Goal: Task Accomplishment & Management: Manage account settings

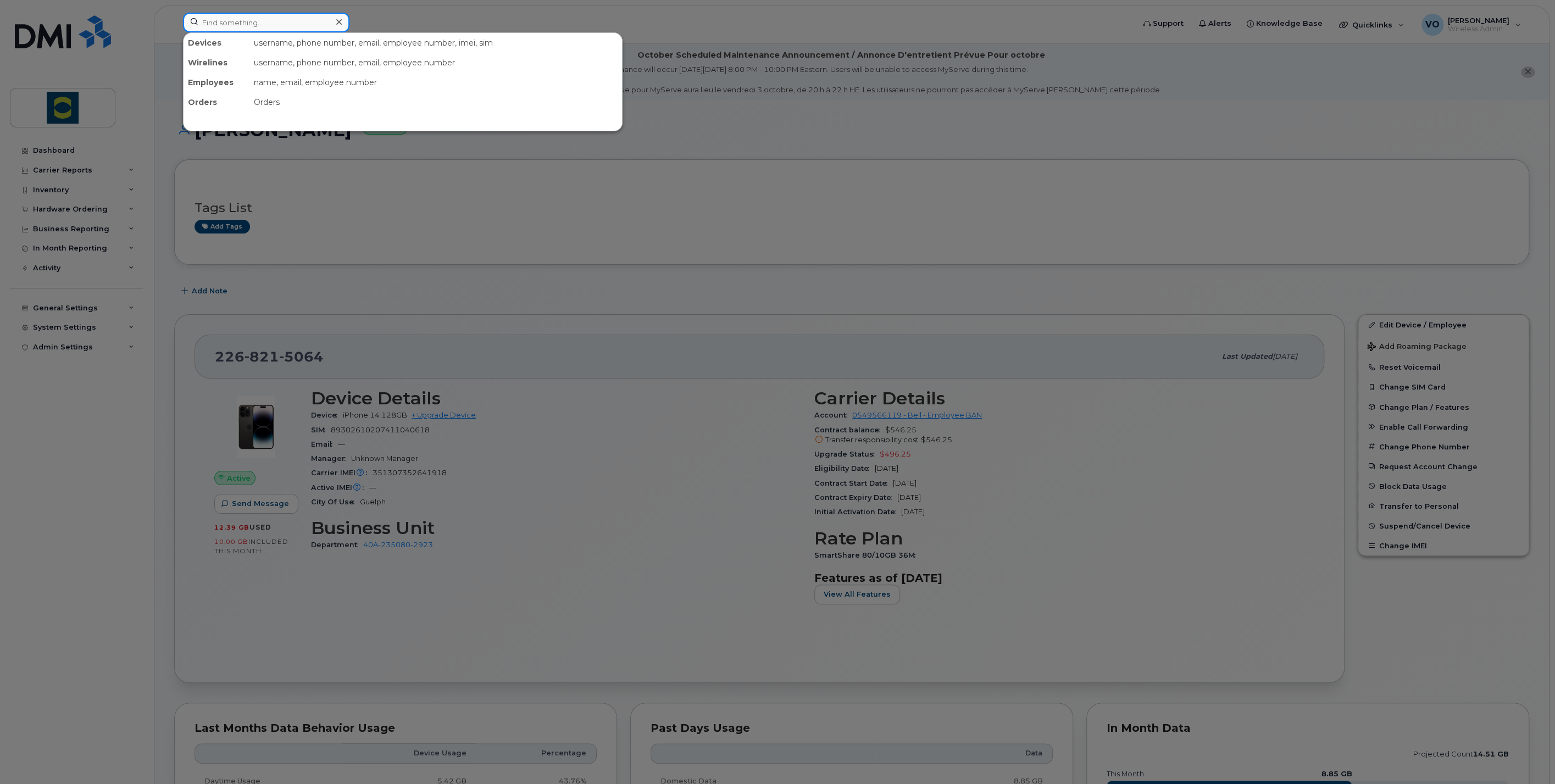
click at [220, 28] on input at bounding box center [266, 22] width 166 height 20
paste input "226-332-9027"
type input "226-332-9027"
click at [316, 13] on input at bounding box center [266, 22] width 166 height 20
paste input "226-332-9027"
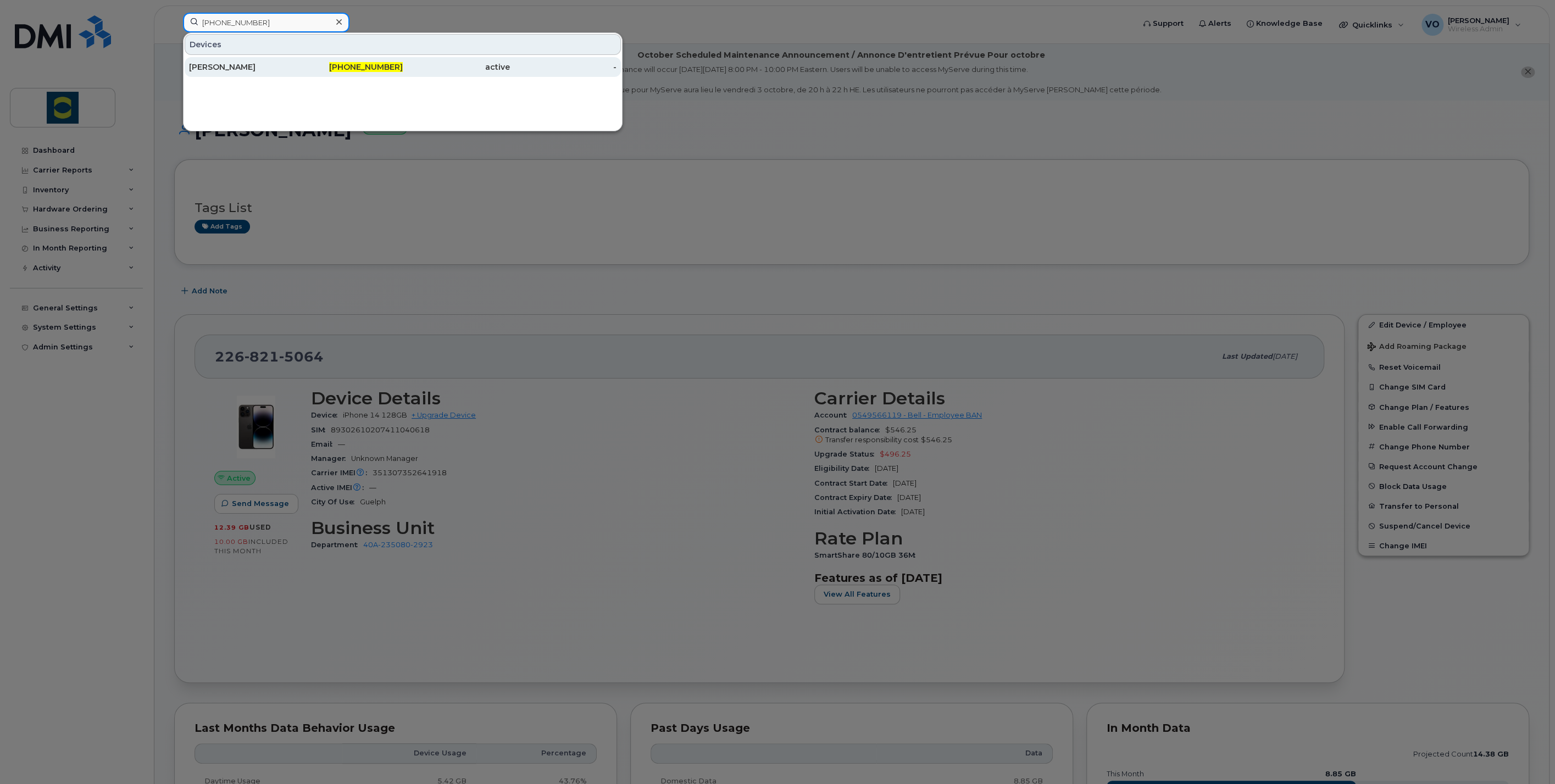
type input "226-332-9027"
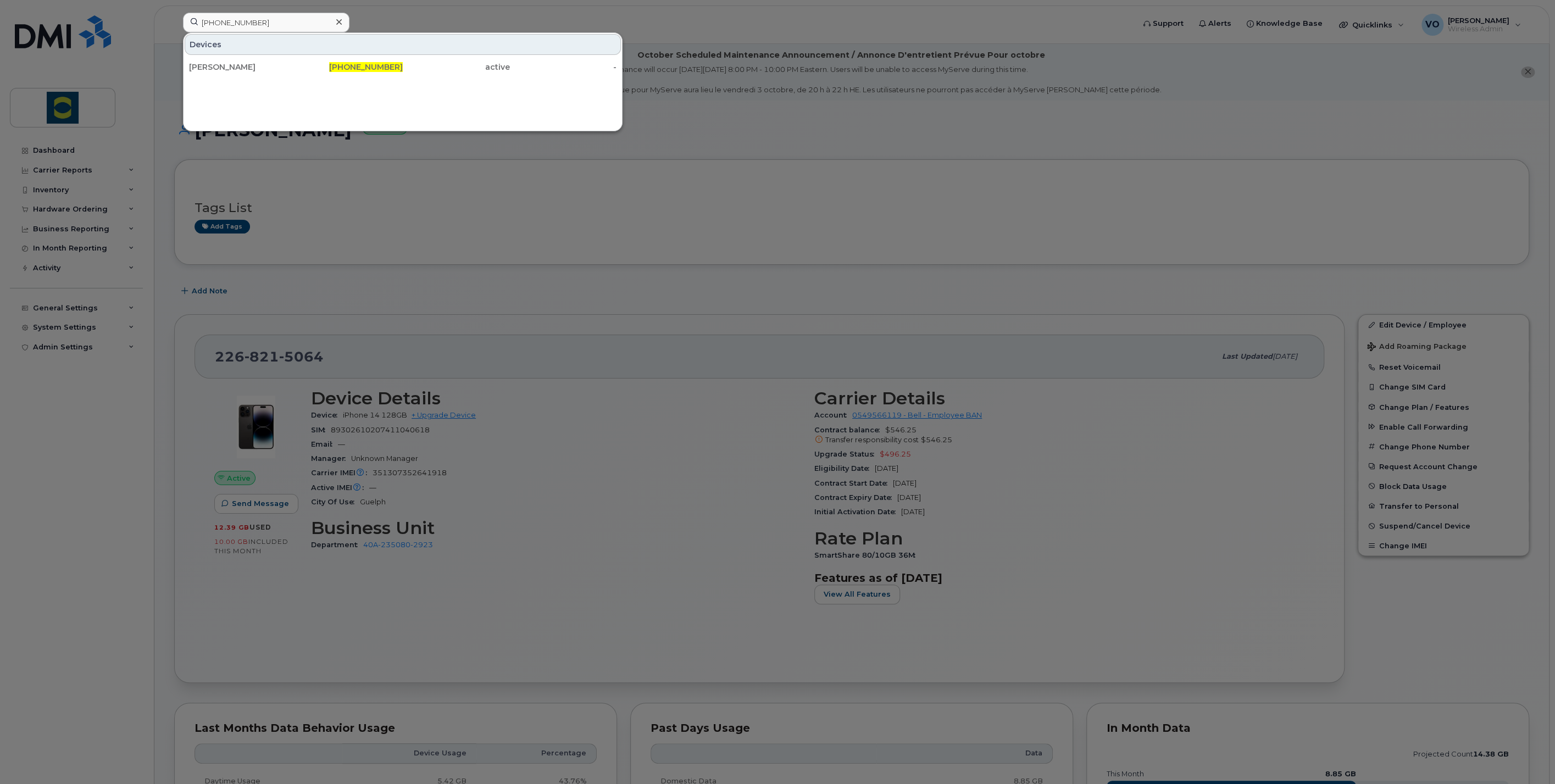
drag, startPoint x: 246, startPoint y: 70, endPoint x: 484, endPoint y: 142, distance: 248.7
click at [246, 70] on div "Bart Pijnenburg" at bounding box center [243, 67] width 107 height 11
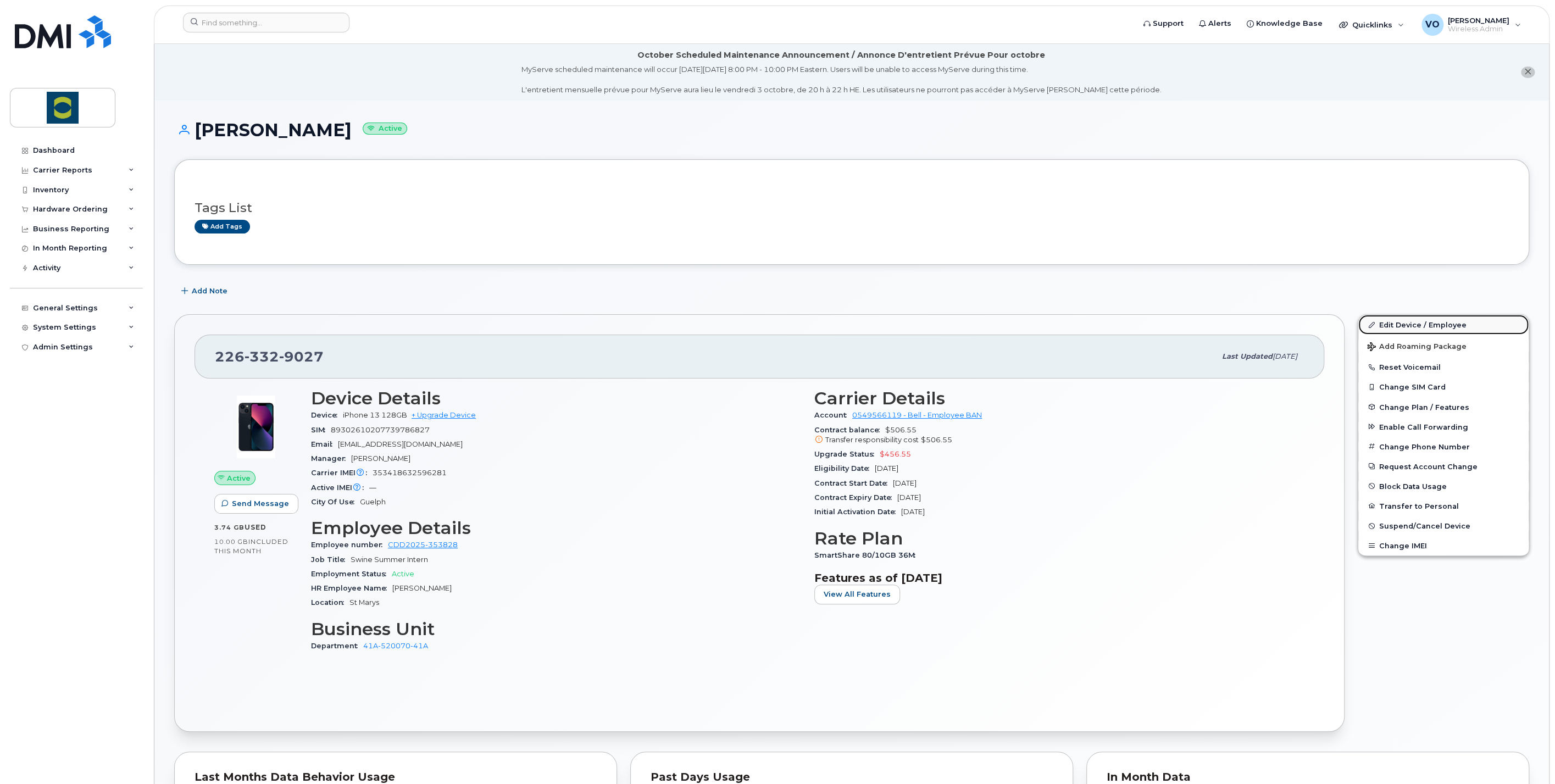
click at [1444, 325] on link "Edit Device / Employee" at bounding box center [1444, 325] width 171 height 20
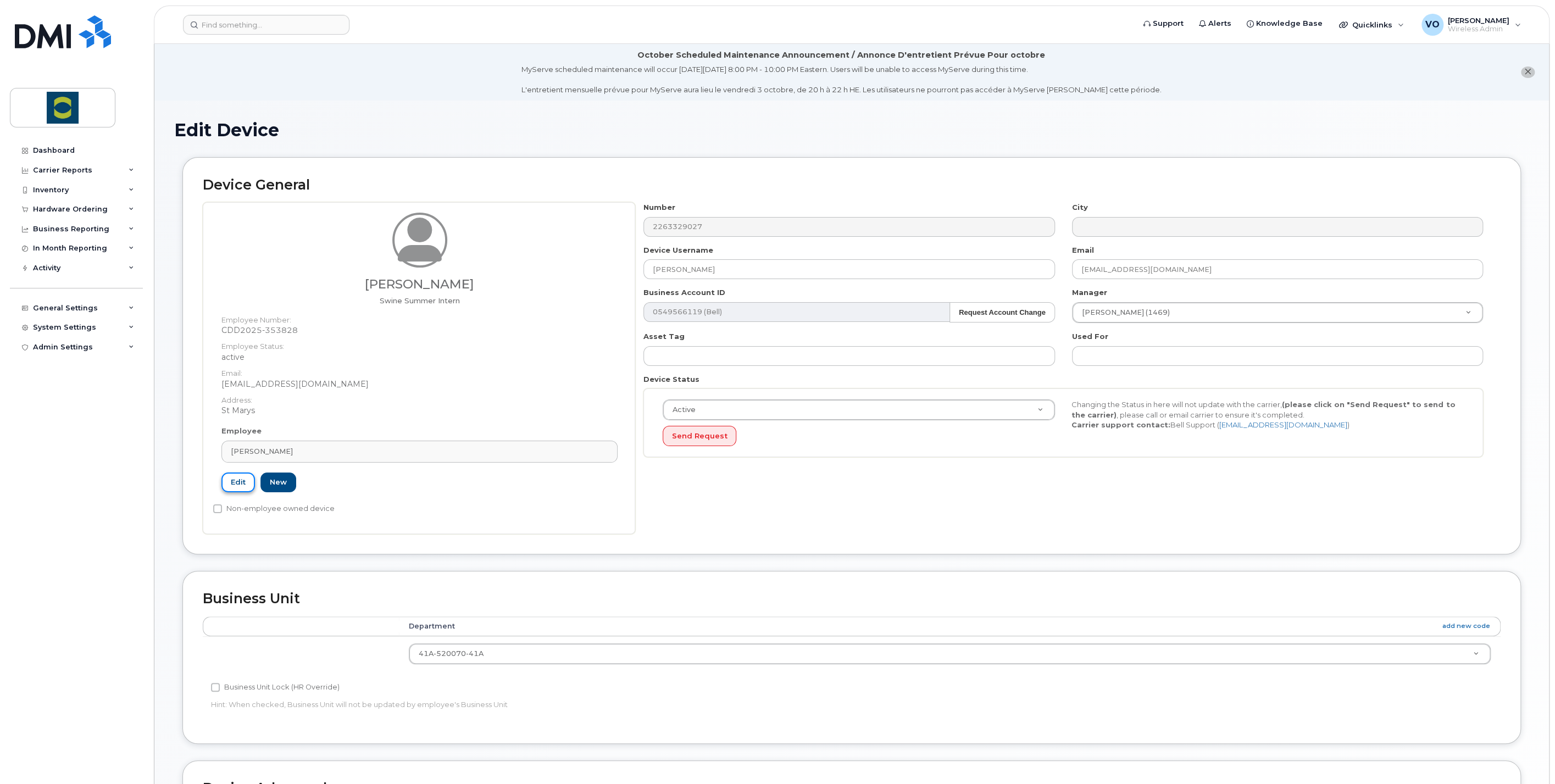
click at [235, 485] on link "Edit" at bounding box center [238, 482] width 33 height 21
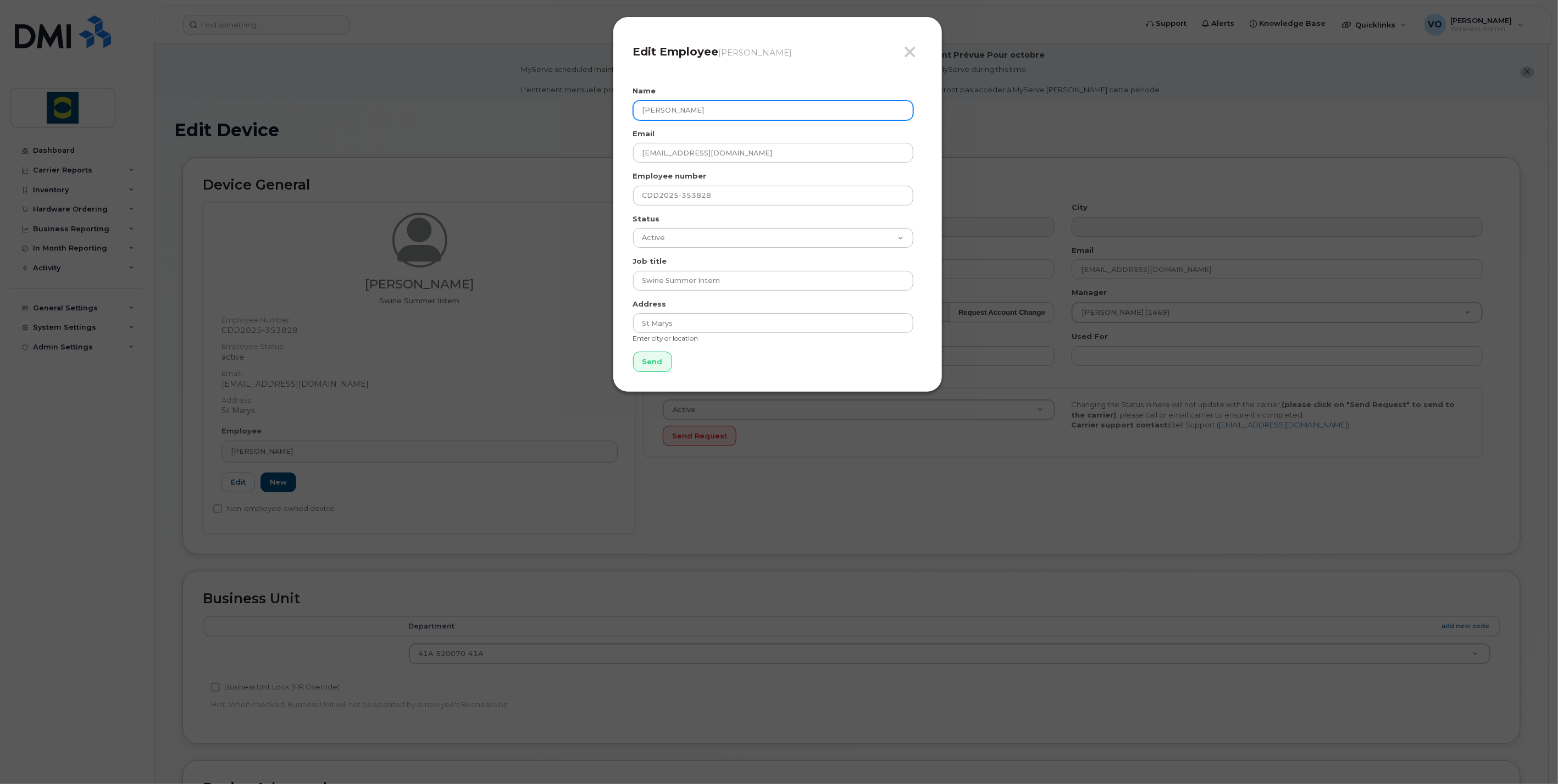
click at [804, 108] on input "Bart Pijnenburg" at bounding box center [773, 110] width 280 height 20
drag, startPoint x: 744, startPoint y: 108, endPoint x: 507, endPoint y: 97, distance: 237.3
click at [507, 97] on div "Close Edit Employee Bart Pijnenburg Name Bart Pijnenburg Email bart@hungarypork…" at bounding box center [779, 392] width 1558 height 784
paste input "[PERSON_NAME]"
type input "[PERSON_NAME]"
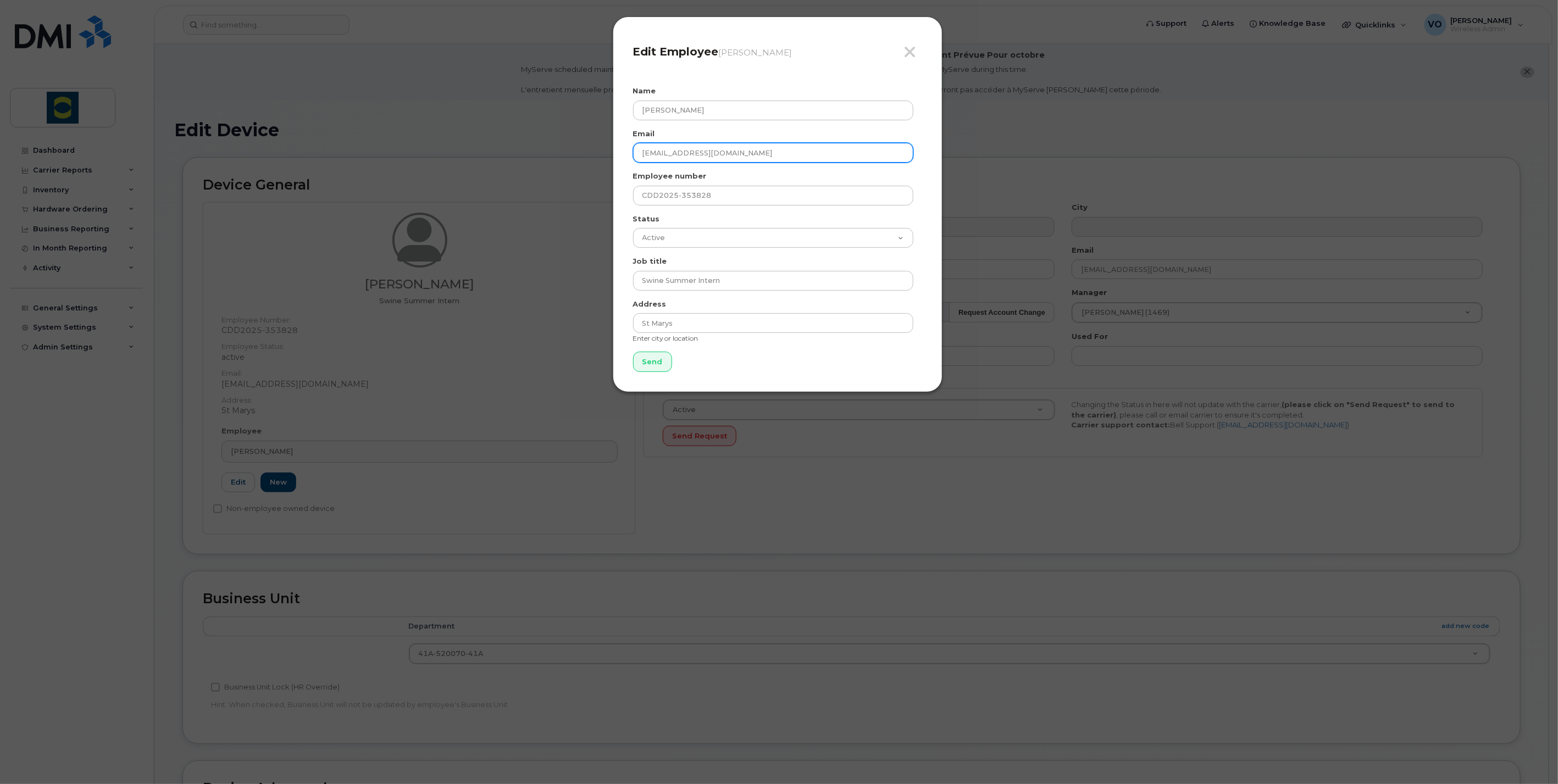
drag, startPoint x: 790, startPoint y: 158, endPoint x: 523, endPoint y: 134, distance: 268.1
click at [523, 134] on div "Close Edit Employee Bart Pijnenburg Name Timothy Miller Email bart@hungarypork.…" at bounding box center [779, 392] width 1558 height 784
click at [656, 154] on input "email" at bounding box center [773, 152] width 280 height 20
paste input "[PERSON_NAME][EMAIL_ADDRESS][PERSON_NAME][DOMAIN_NAME]"
type input "[PERSON_NAME][EMAIL_ADDRESS][PERSON_NAME][DOMAIN_NAME]"
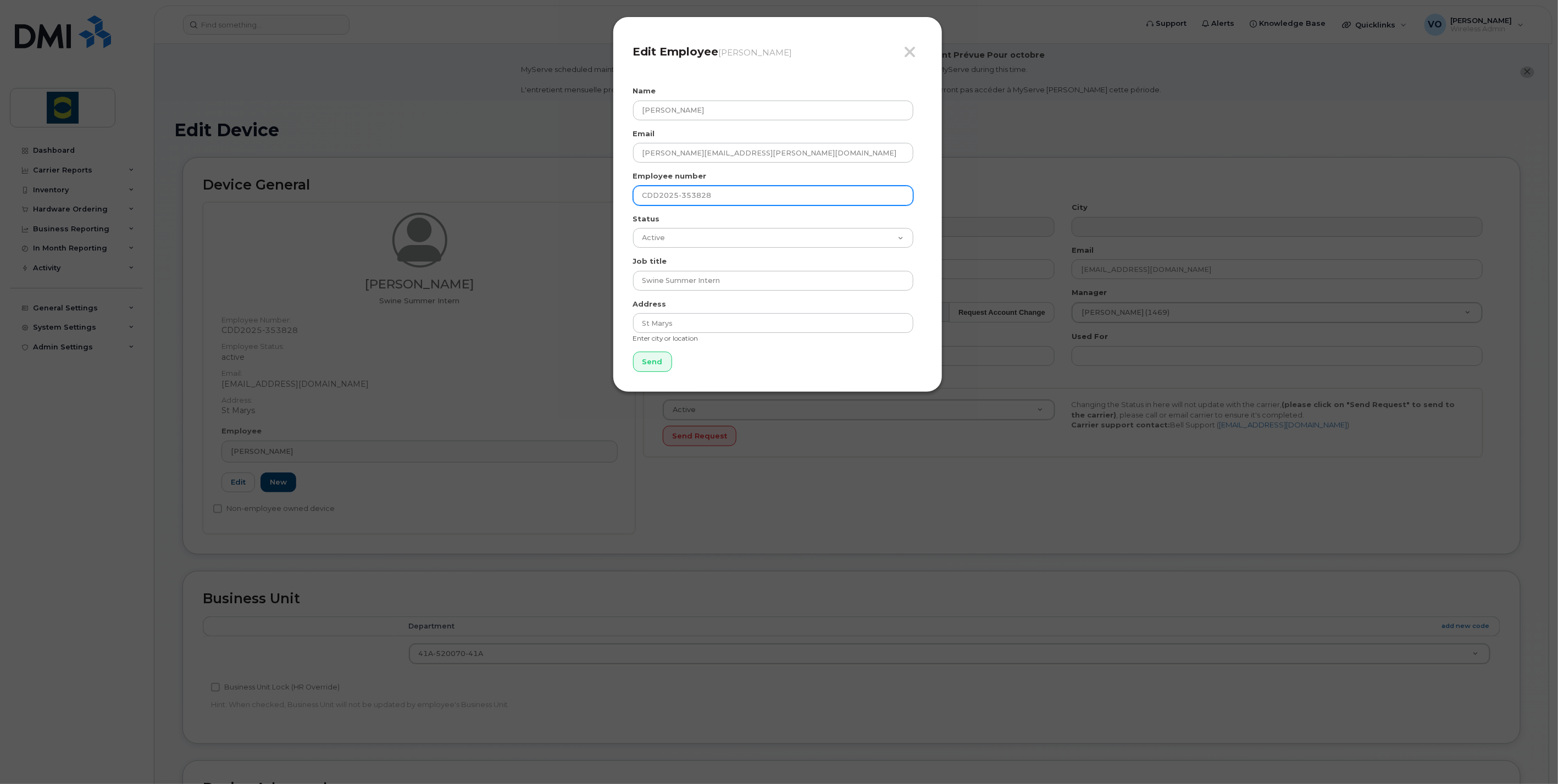
click at [720, 204] on input "CDD2025-353828" at bounding box center [773, 195] width 280 height 20
drag, startPoint x: 725, startPoint y: 196, endPoint x: 602, endPoint y: 195, distance: 123.0
click at [602, 195] on div "Close Edit Employee Bart Pijnenburg Name Timothy Miller Email timothy.miller@tr…" at bounding box center [779, 392] width 1558 height 784
drag, startPoint x: 736, startPoint y: 281, endPoint x: 550, endPoint y: 287, distance: 186.1
click at [550, 287] on div "Close Edit Employee Bart Pijnenburg Name Timothy Miller Email timothy.miller@tr…" at bounding box center [779, 392] width 1558 height 784
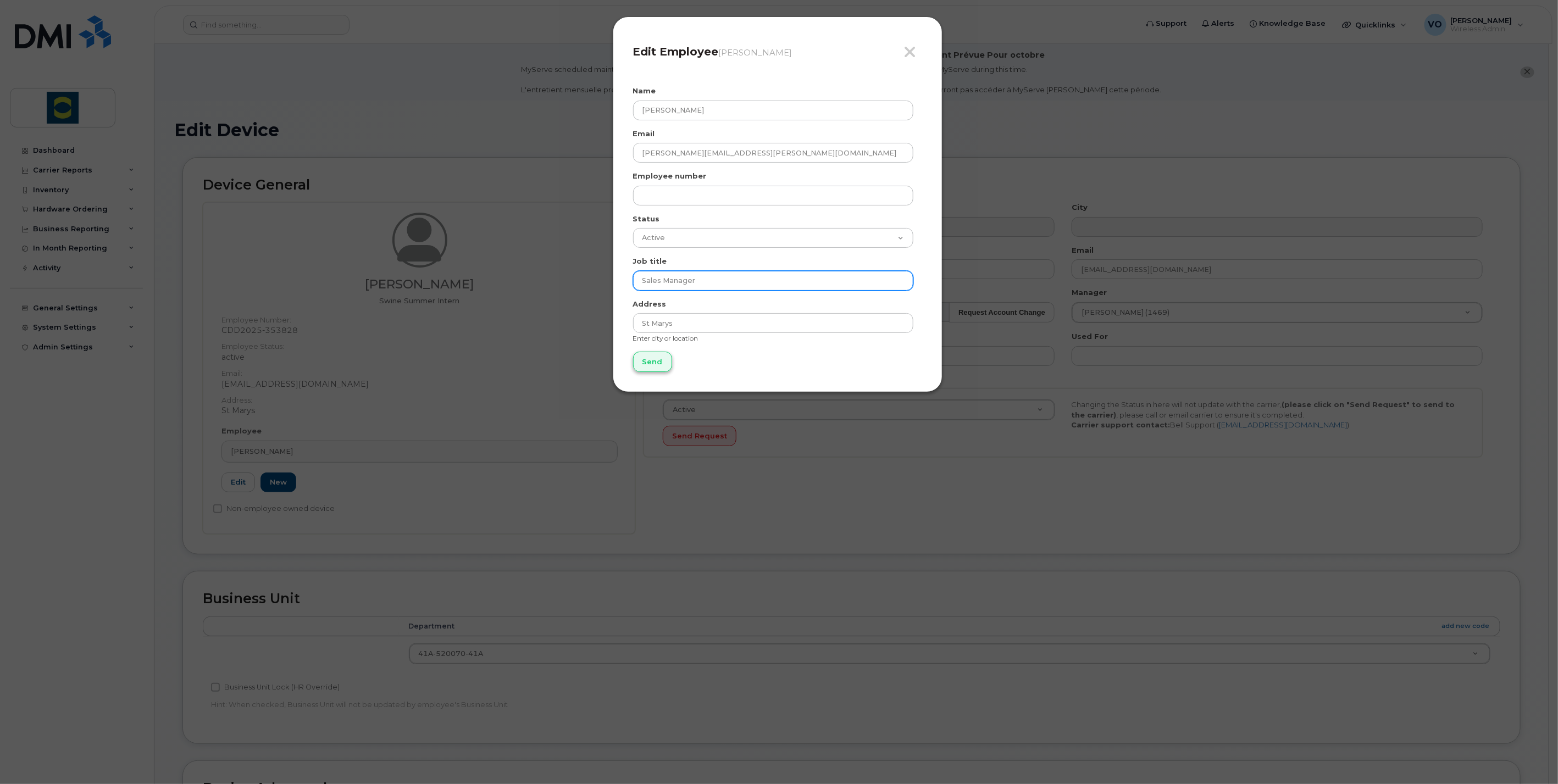
type input "Sales Manager"
drag, startPoint x: 656, startPoint y: 364, endPoint x: 667, endPoint y: 361, distance: 11.4
click at [657, 364] on input "Send" at bounding box center [653, 362] width 39 height 21
type input "Send"
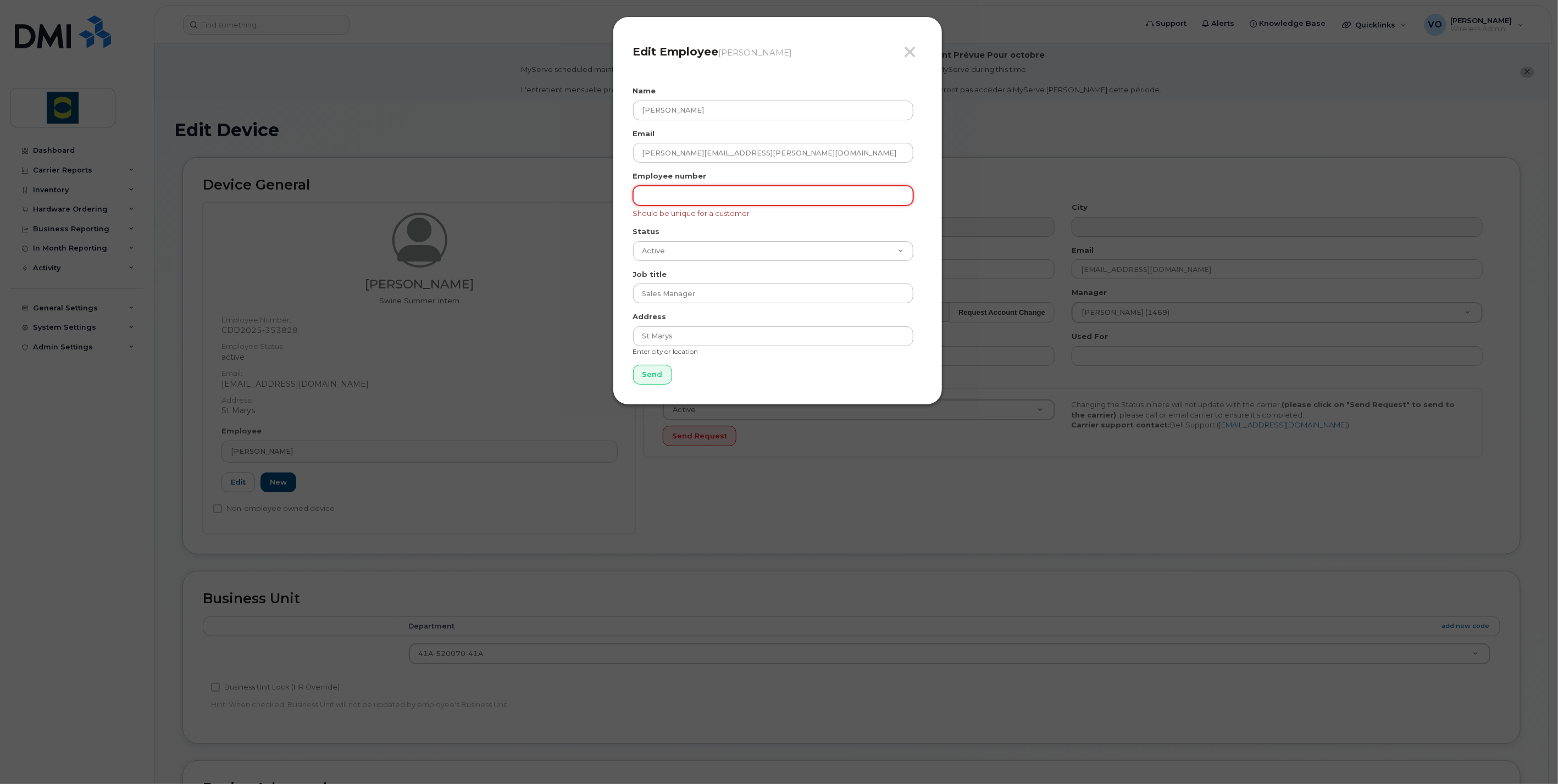
click at [714, 196] on input "text" at bounding box center [773, 195] width 280 height 20
type input "12345"
click at [650, 374] on input "Send" at bounding box center [653, 375] width 39 height 21
type input "Send"
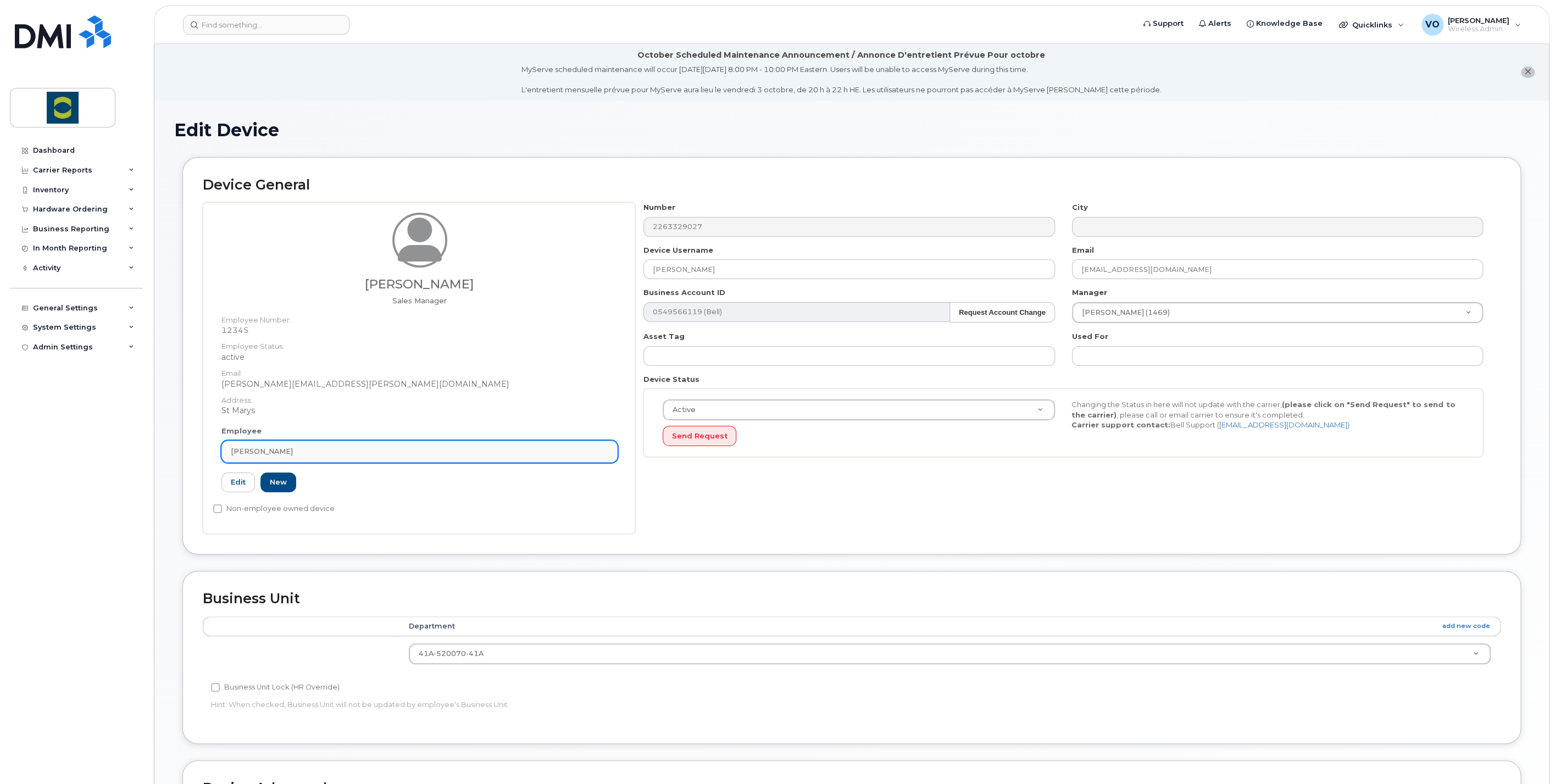
click at [306, 449] on div "[PERSON_NAME]" at bounding box center [420, 451] width 377 height 10
click at [304, 480] on input "text" at bounding box center [408, 478] width 360 height 18
paste input "[PERSON_NAME][EMAIL_ADDRESS][PERSON_NAME][DOMAIN_NAME]"
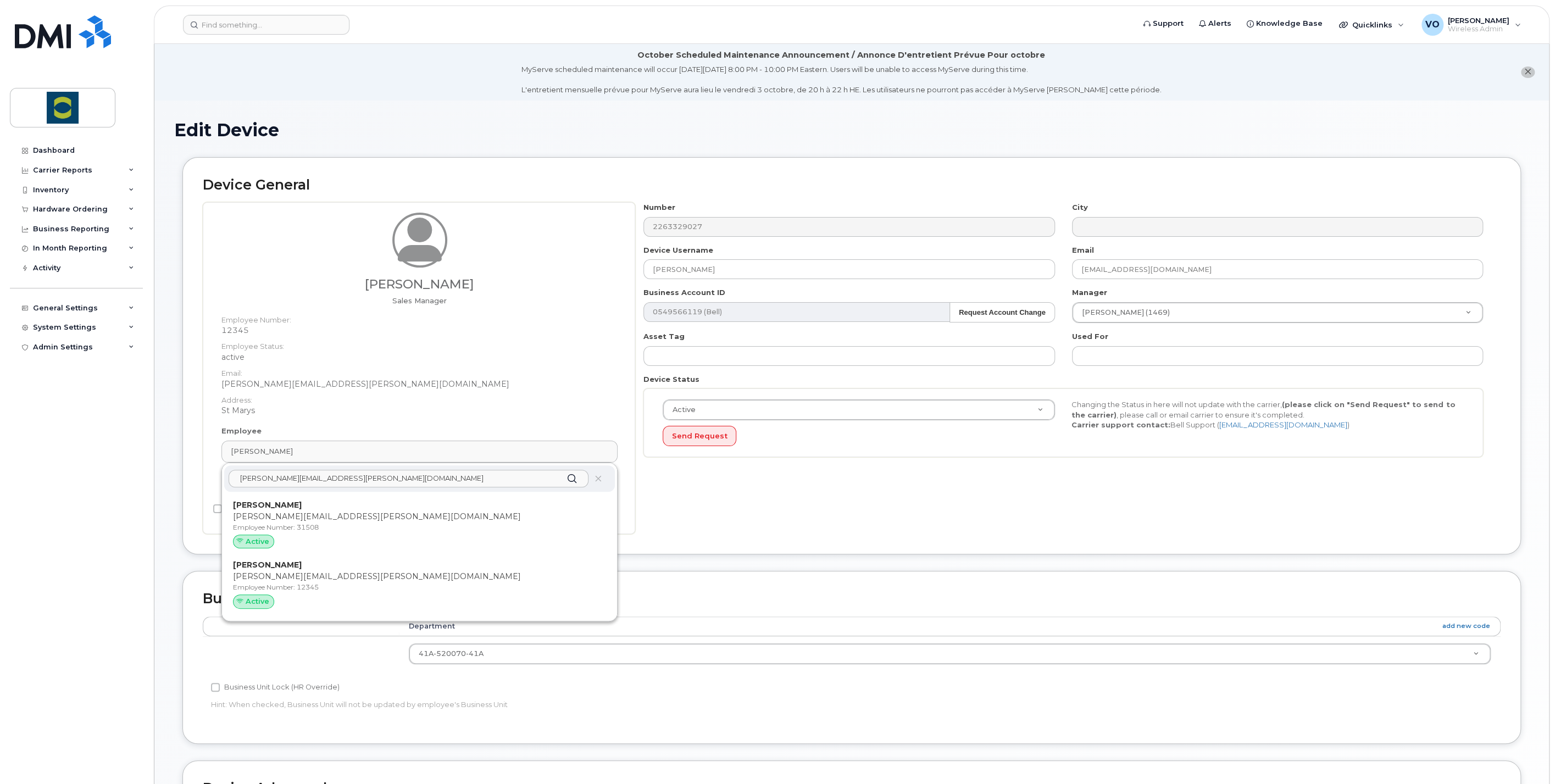
drag, startPoint x: 304, startPoint y: 480, endPoint x: 209, endPoint y: 478, distance: 95.0
click at [209, 478] on div "Timothy Miller Sales Manager Employee Number: 12345 Employee Status: active Ema…" at bounding box center [419, 368] width 432 height 332
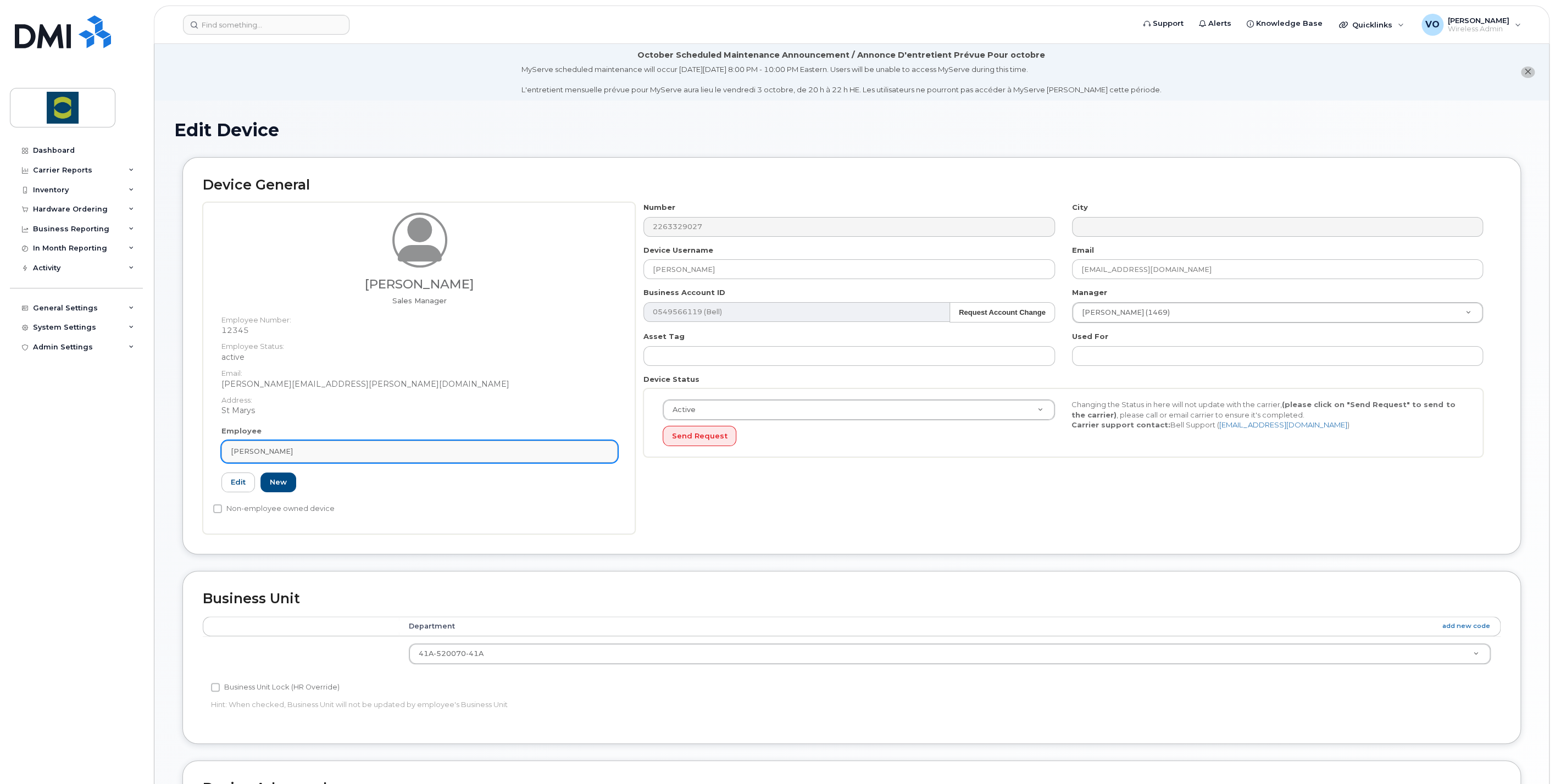
click at [406, 450] on div "[PERSON_NAME]" at bounding box center [420, 451] width 377 height 10
type input "Timouwnutrition.com"
click at [601, 478] on icon at bounding box center [598, 479] width 7 height 7
click at [564, 381] on dd "[PERSON_NAME][EMAIL_ADDRESS][PERSON_NAME][DOMAIN_NAME]" at bounding box center [419, 384] width 396 height 11
click at [238, 485] on link "Edit" at bounding box center [238, 482] width 33 height 21
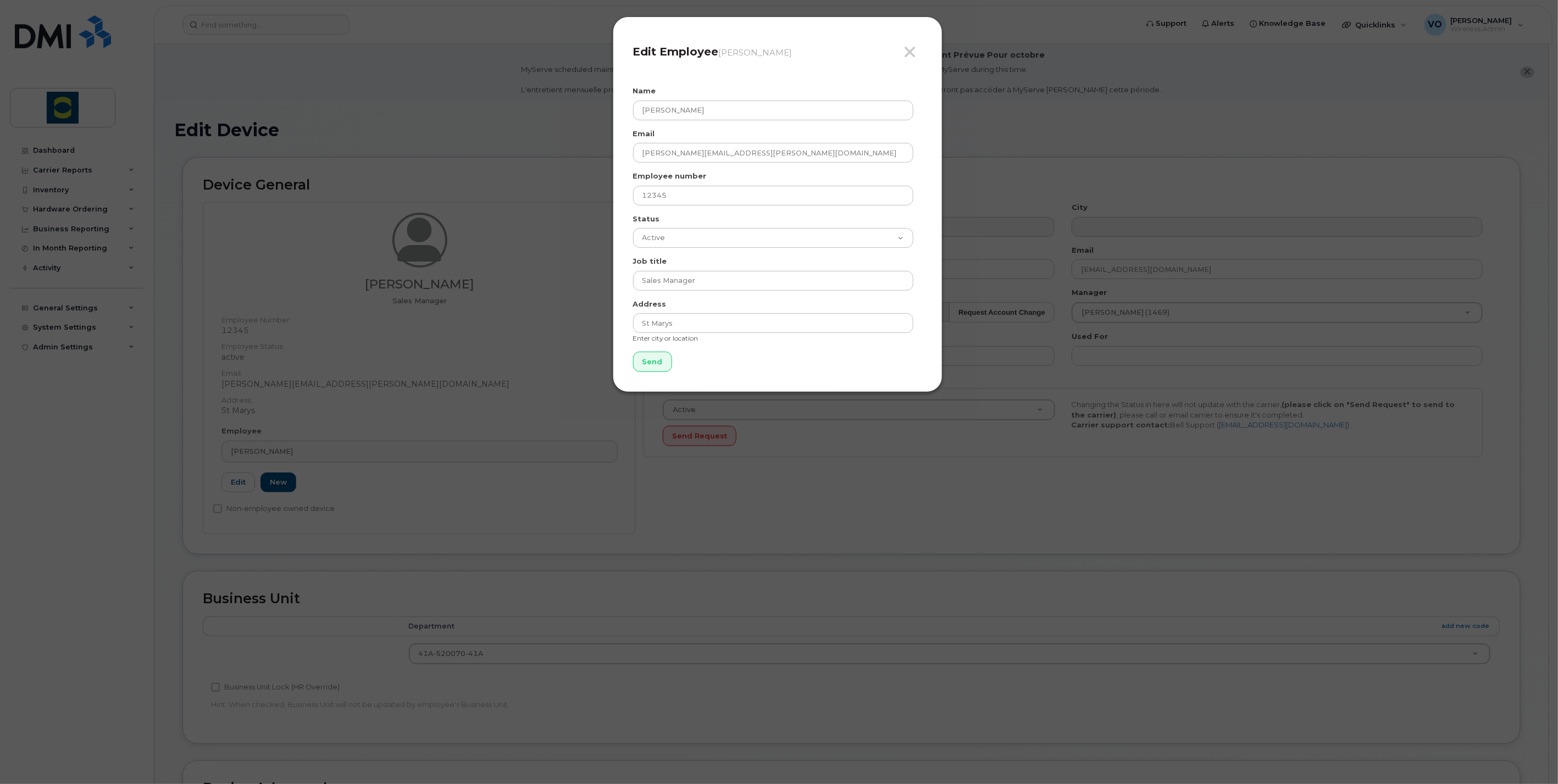
click at [924, 48] on div "Close Edit Employee Timothy Miller Name Timothy Miller Email timothy.miller@tro…" at bounding box center [777, 204] width 330 height 376
click at [907, 53] on icon "button" at bounding box center [910, 52] width 13 height 16
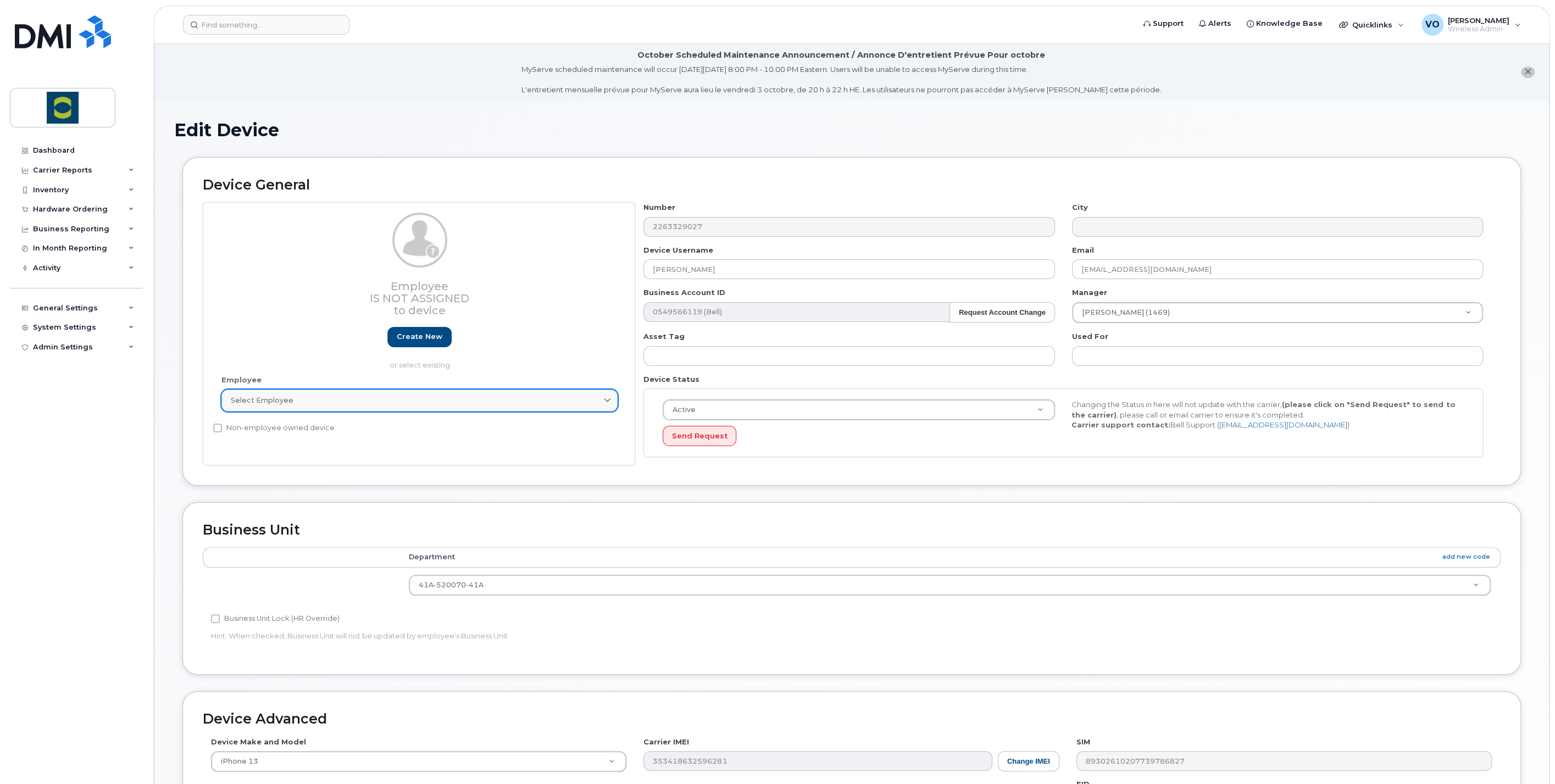
click at [348, 400] on div "Select employee" at bounding box center [420, 400] width 377 height 10
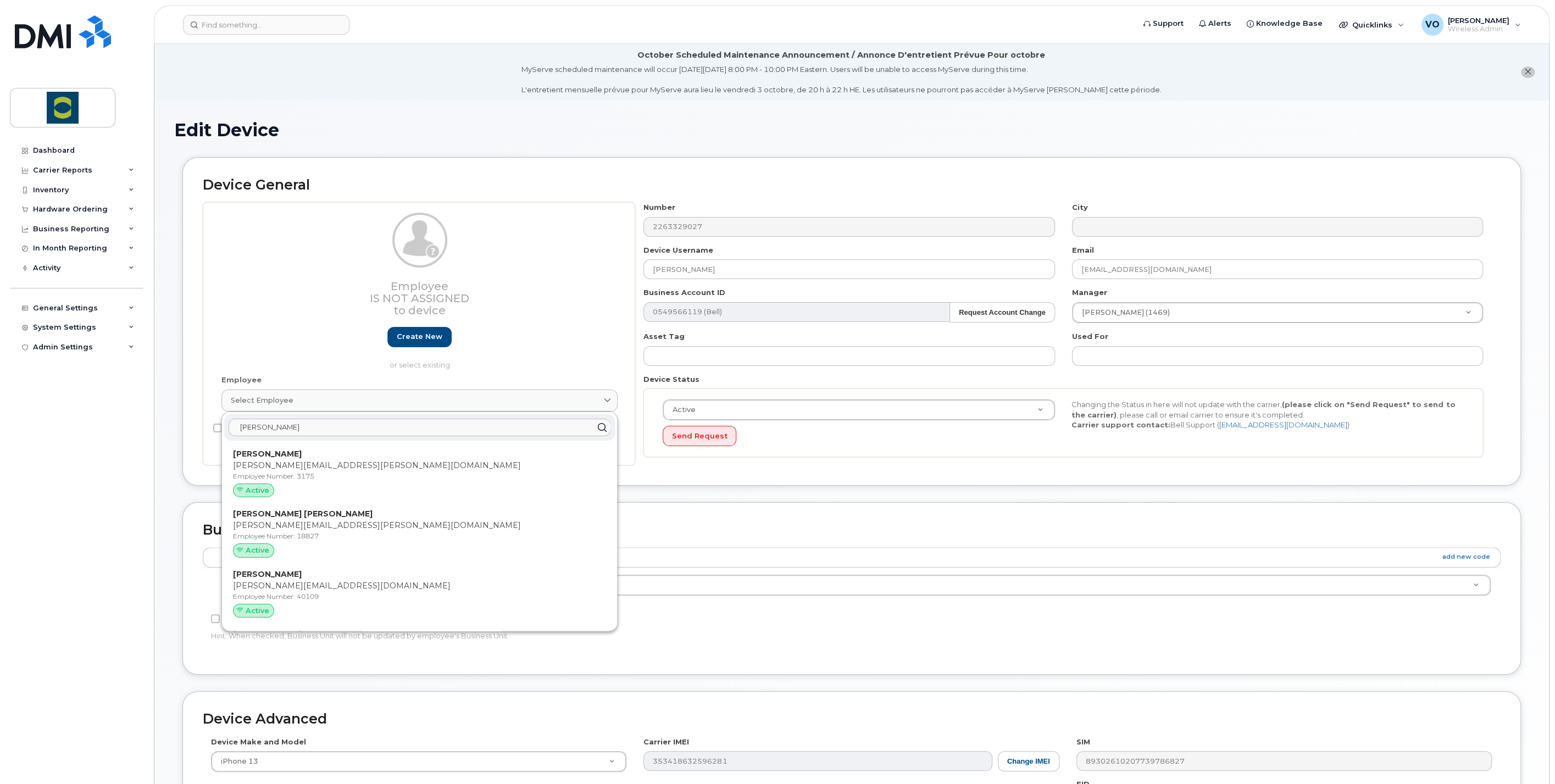
type input "[PERSON_NAME][EMAIL_ADDRESS][PERSON_NAME][DOMAIN_NAME]"
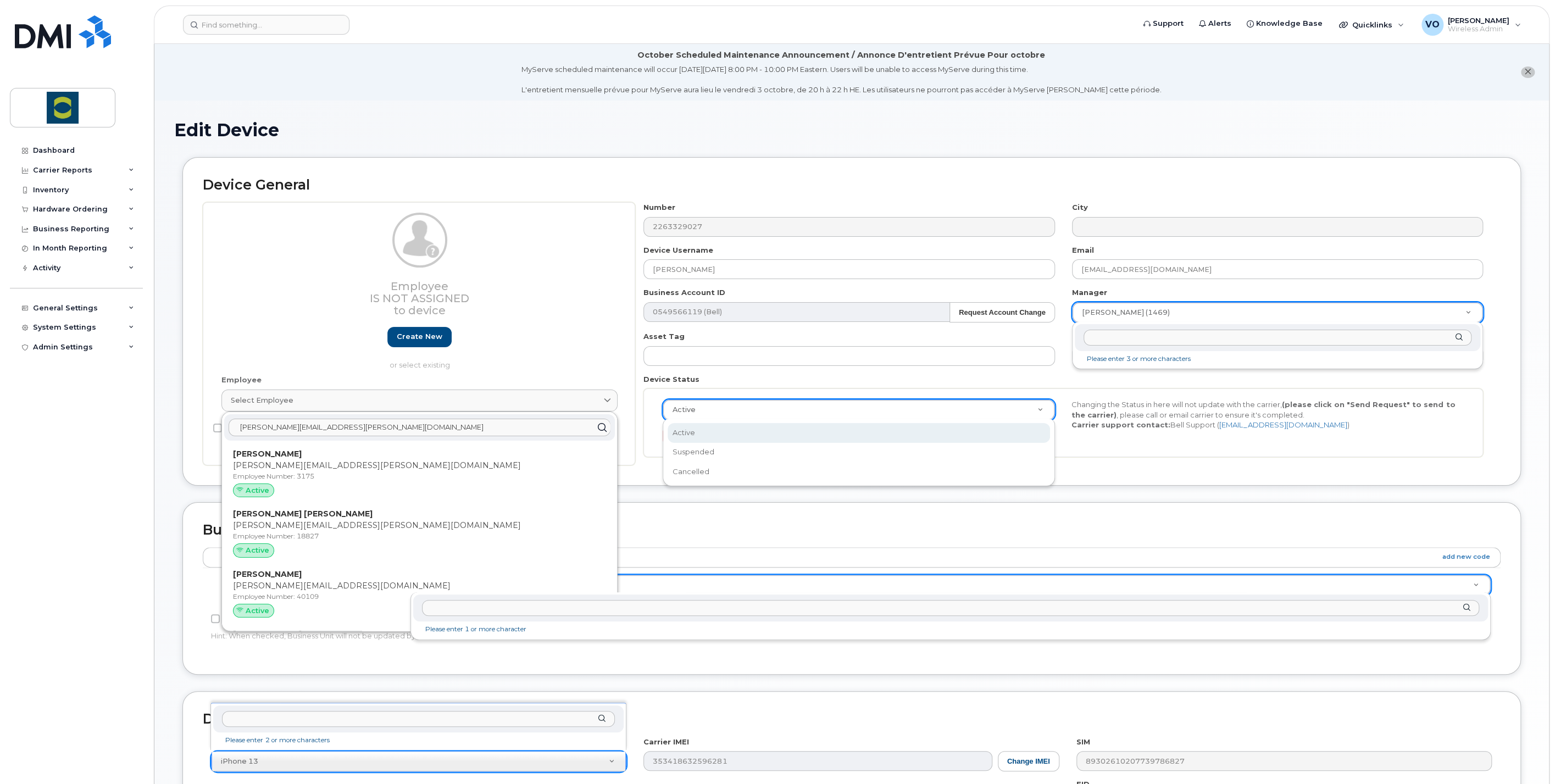
scroll to position [0, 3]
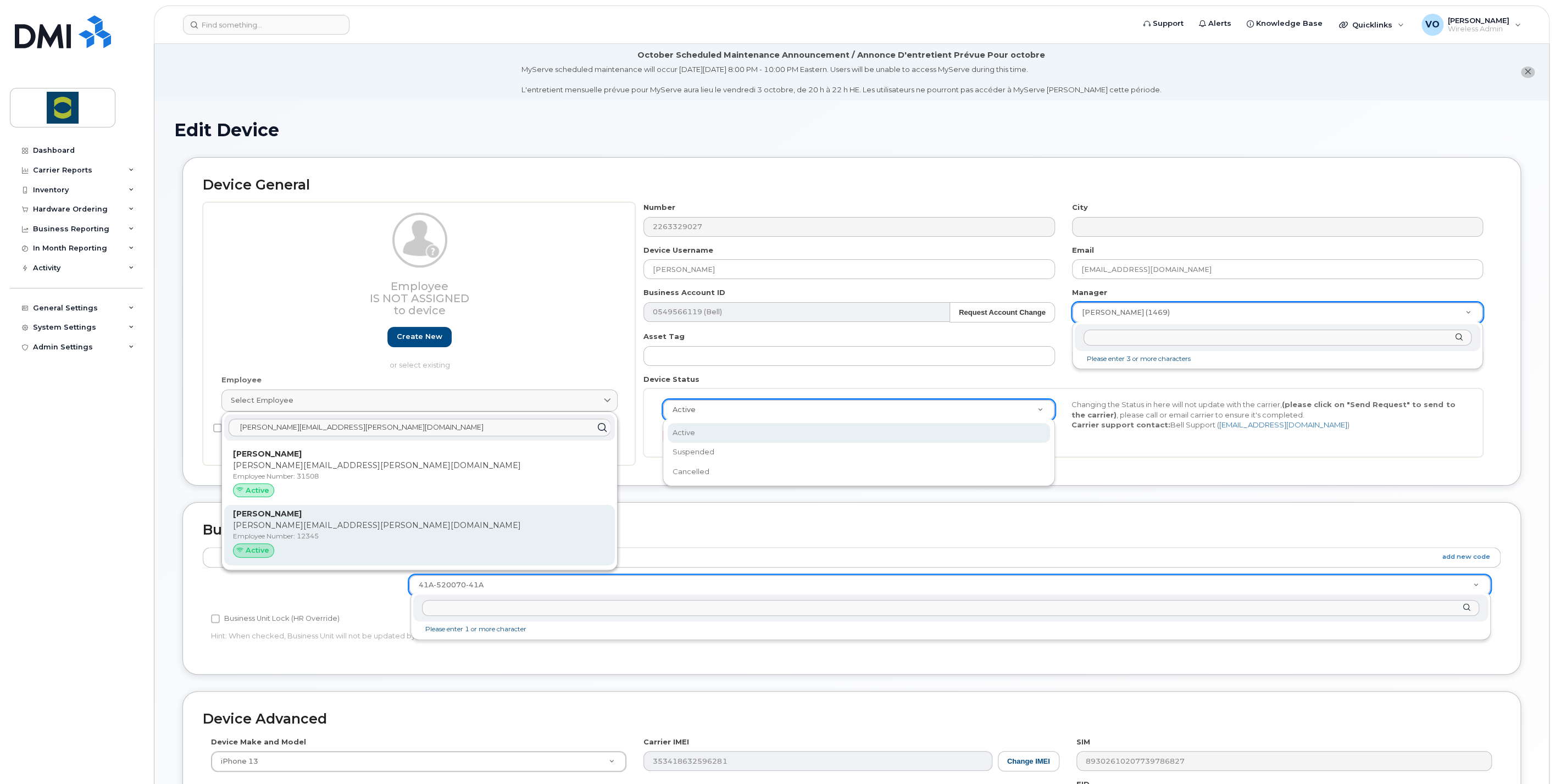
click at [279, 530] on div "Timothy Miller timothy.miller@trouwnutrition.com Employee Number: 12345 Active" at bounding box center [419, 534] width 373 height 54
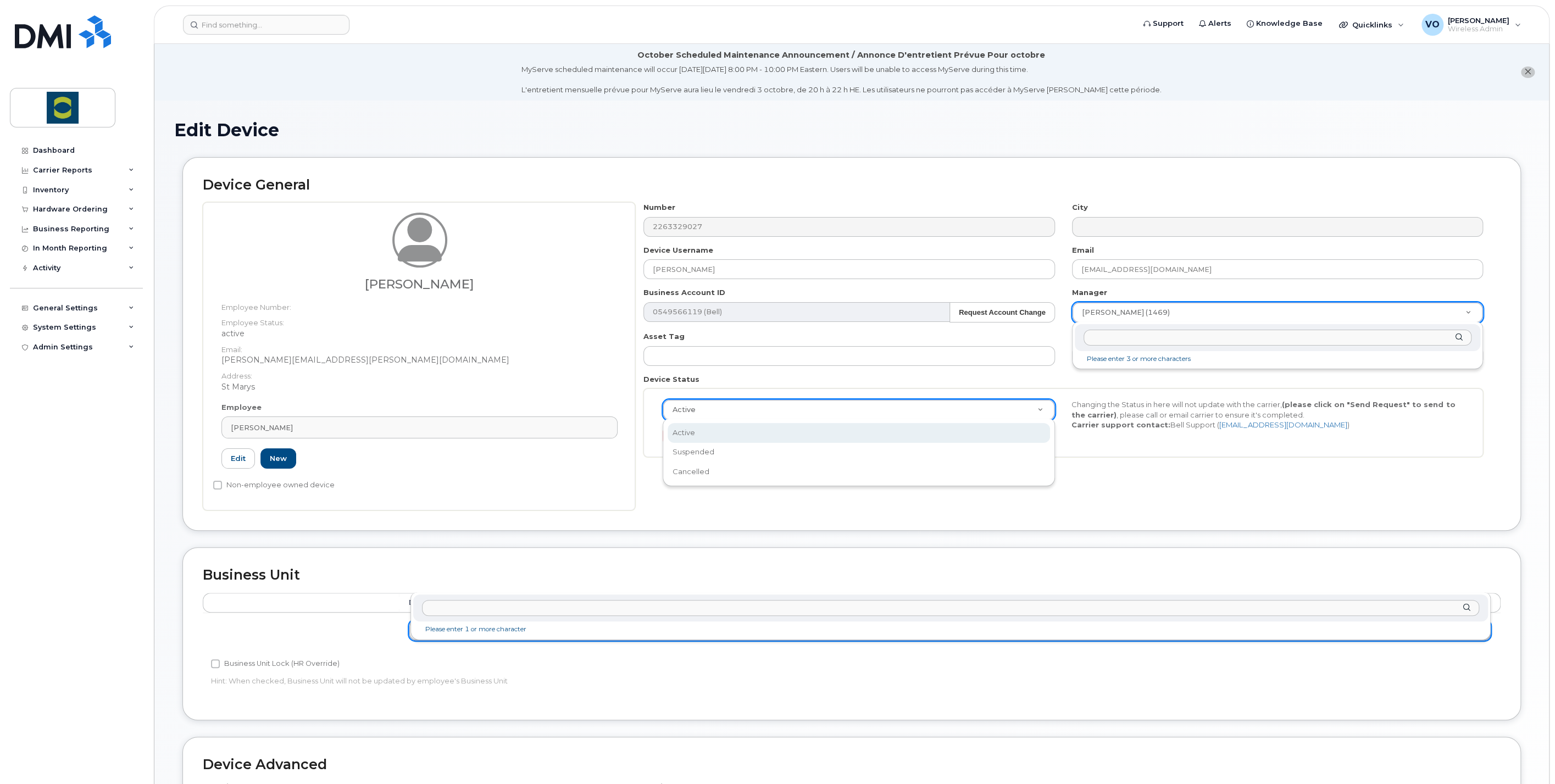
type input "12345"
type input "[PERSON_NAME]"
type input "[PERSON_NAME][EMAIL_ADDRESS][PERSON_NAME][DOMAIN_NAME]"
click at [555, 483] on div "Non-employee owned device" at bounding box center [416, 485] width 404 height 13
click at [893, 364] on input "text" at bounding box center [849, 355] width 411 height 20
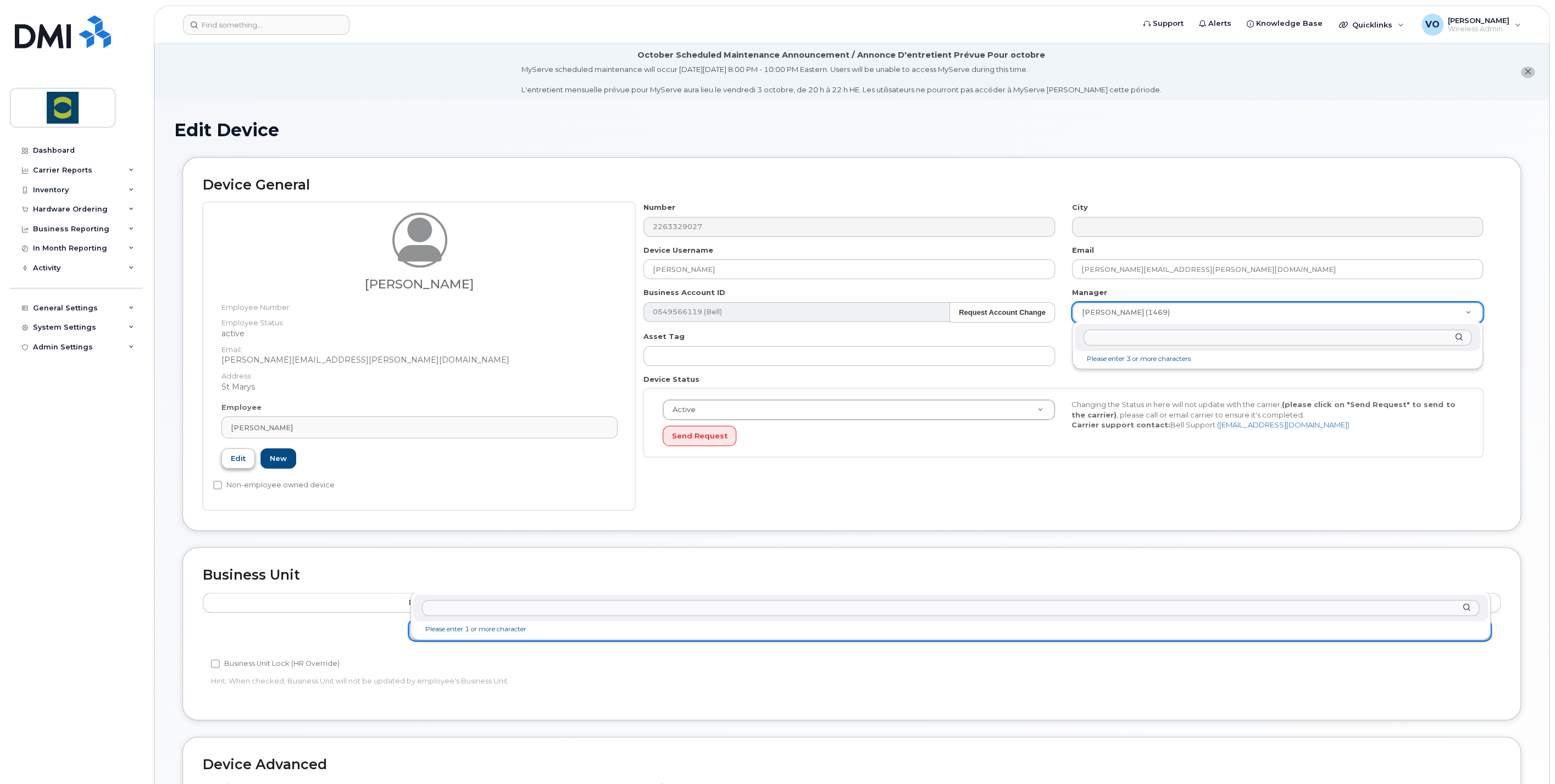
click at [241, 455] on link "Edit" at bounding box center [238, 458] width 33 height 21
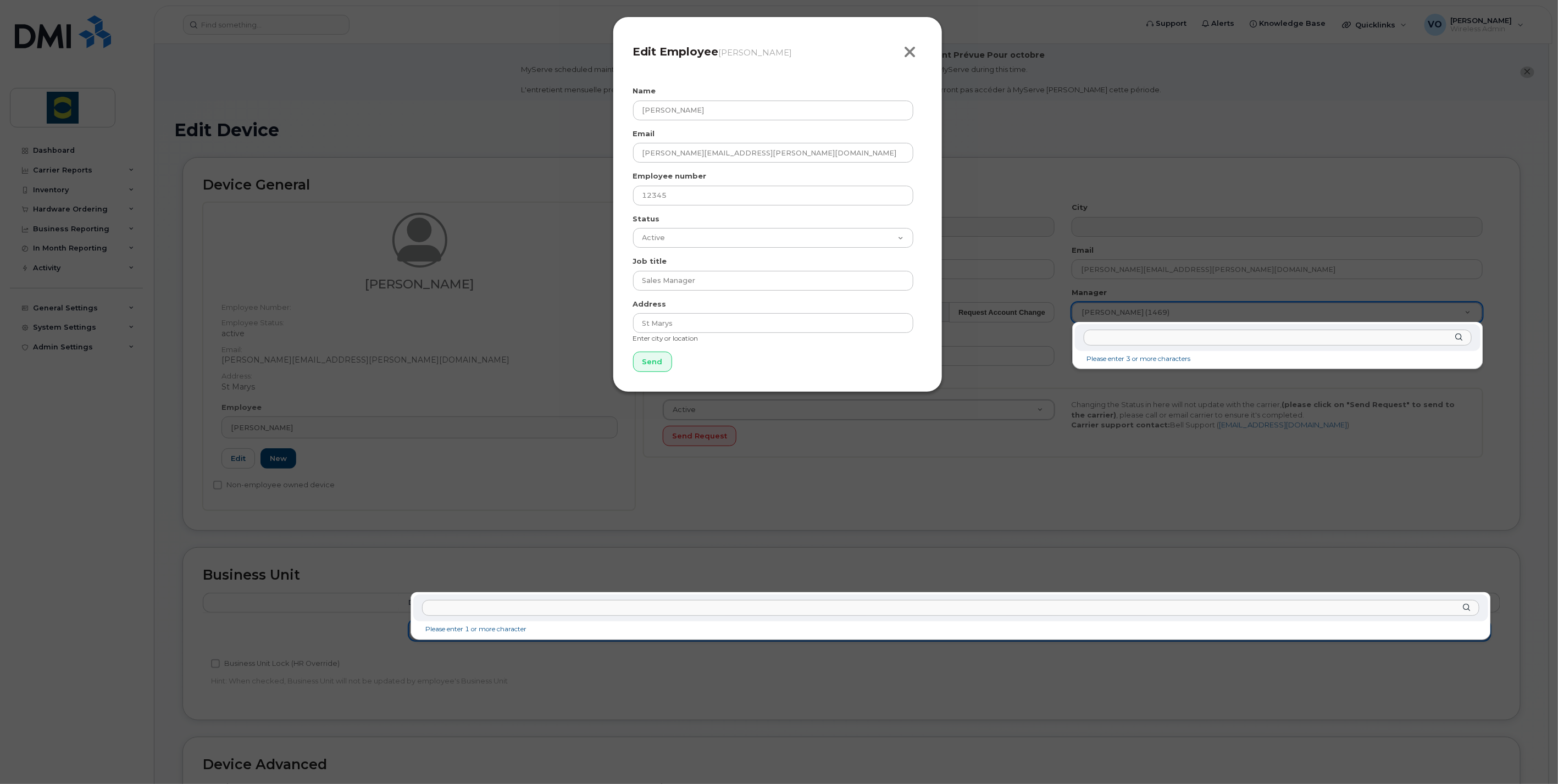
click at [908, 59] on icon "button" at bounding box center [910, 52] width 13 height 16
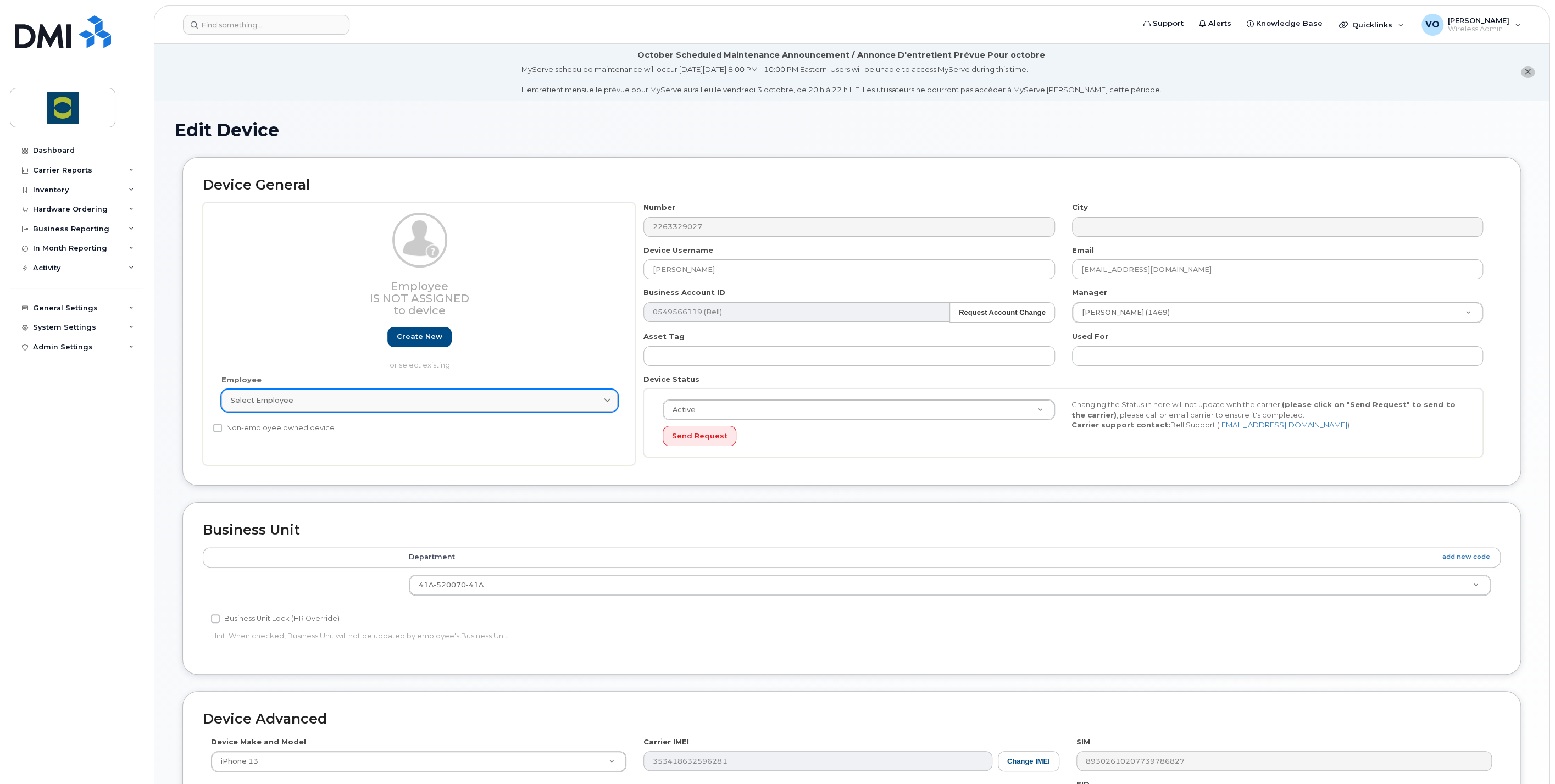
click at [385, 397] on div "Select employee" at bounding box center [420, 400] width 377 height 10
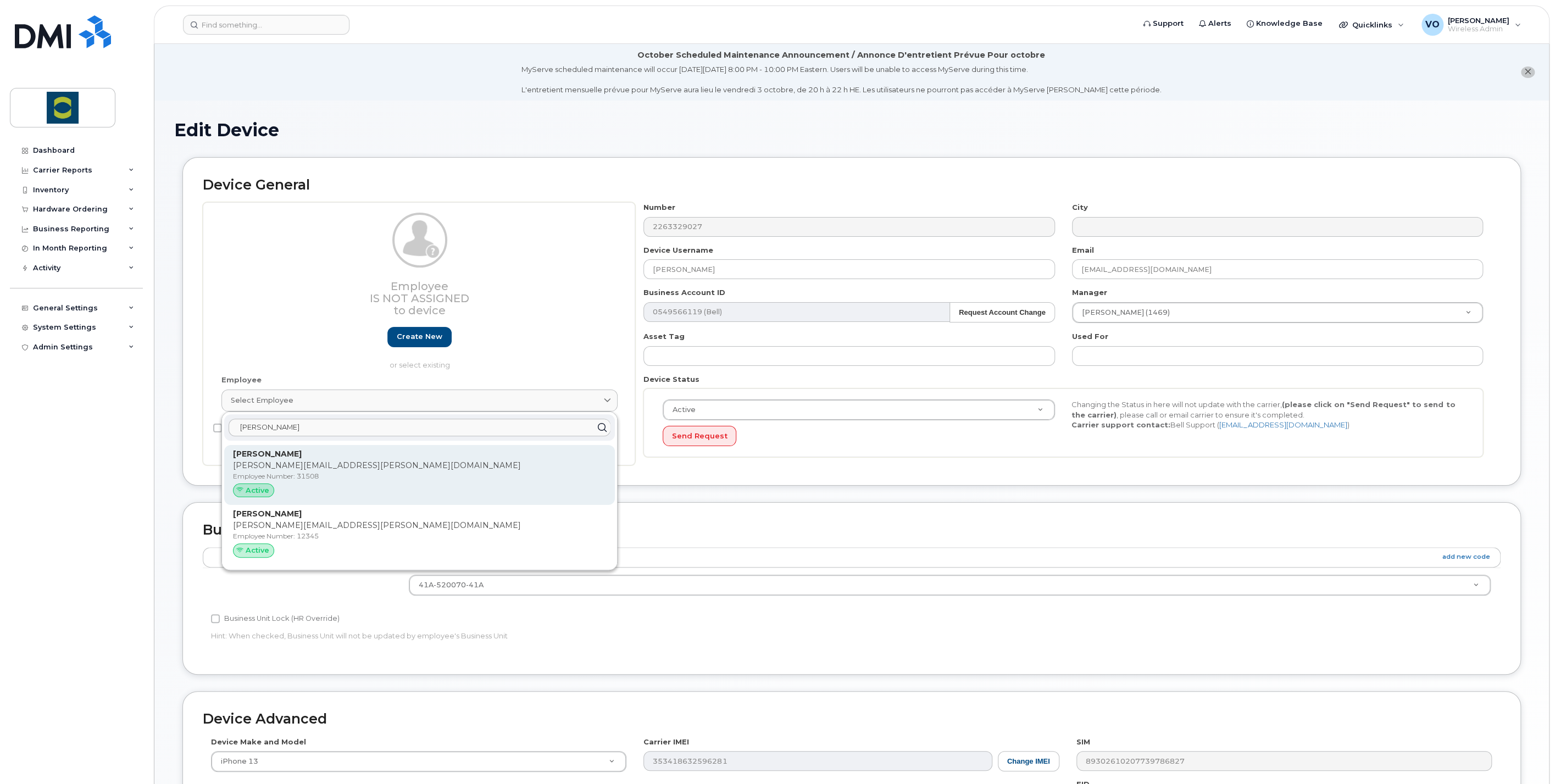
type input "[PERSON_NAME]"
click at [350, 472] on p "Employee Number: 31508" at bounding box center [419, 476] width 373 height 10
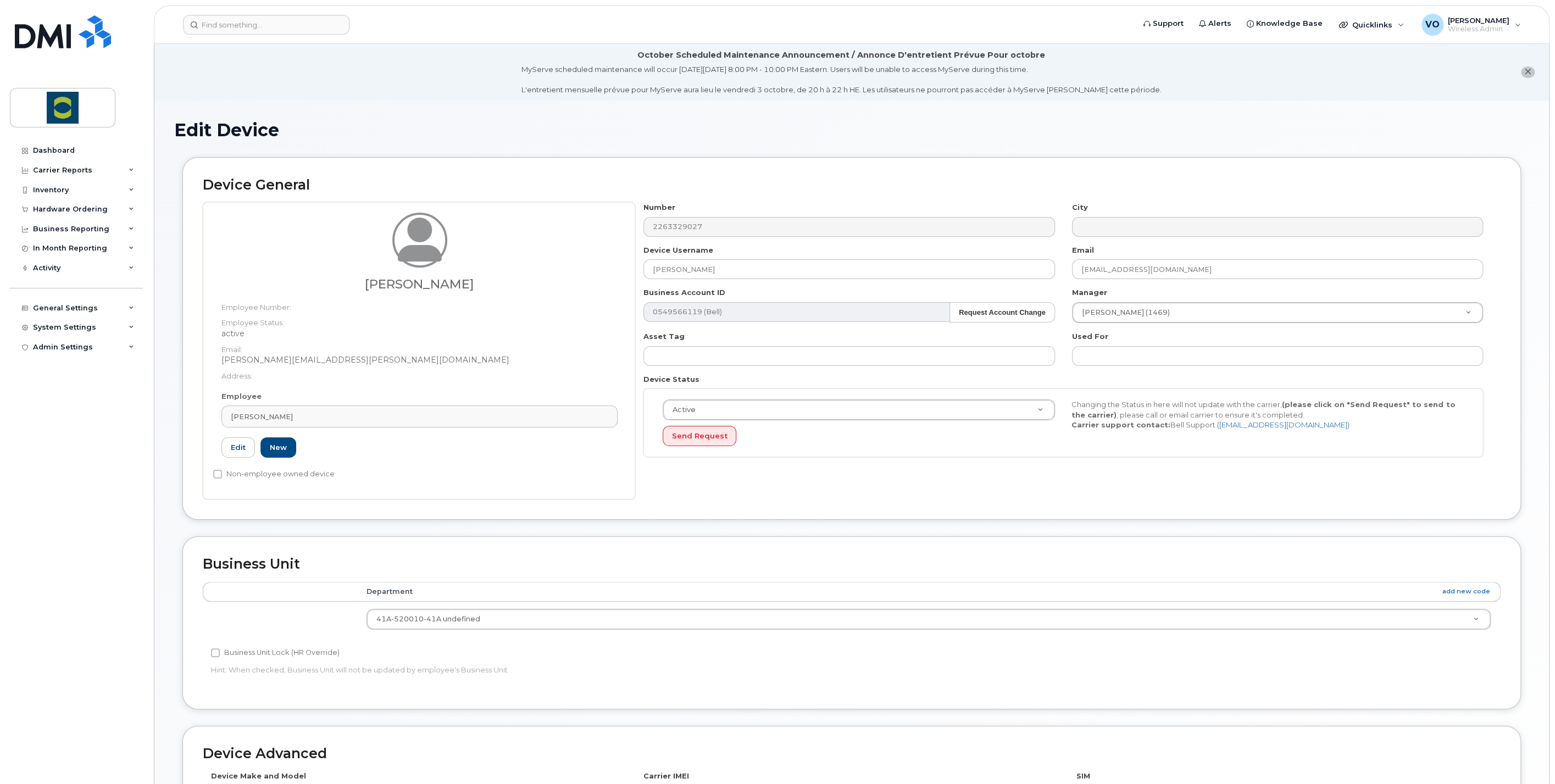
type input "31508"
type input "[PERSON_NAME]"
type input "[PERSON_NAME][EMAIL_ADDRESS][PERSON_NAME][DOMAIN_NAME]"
type input "24380155"
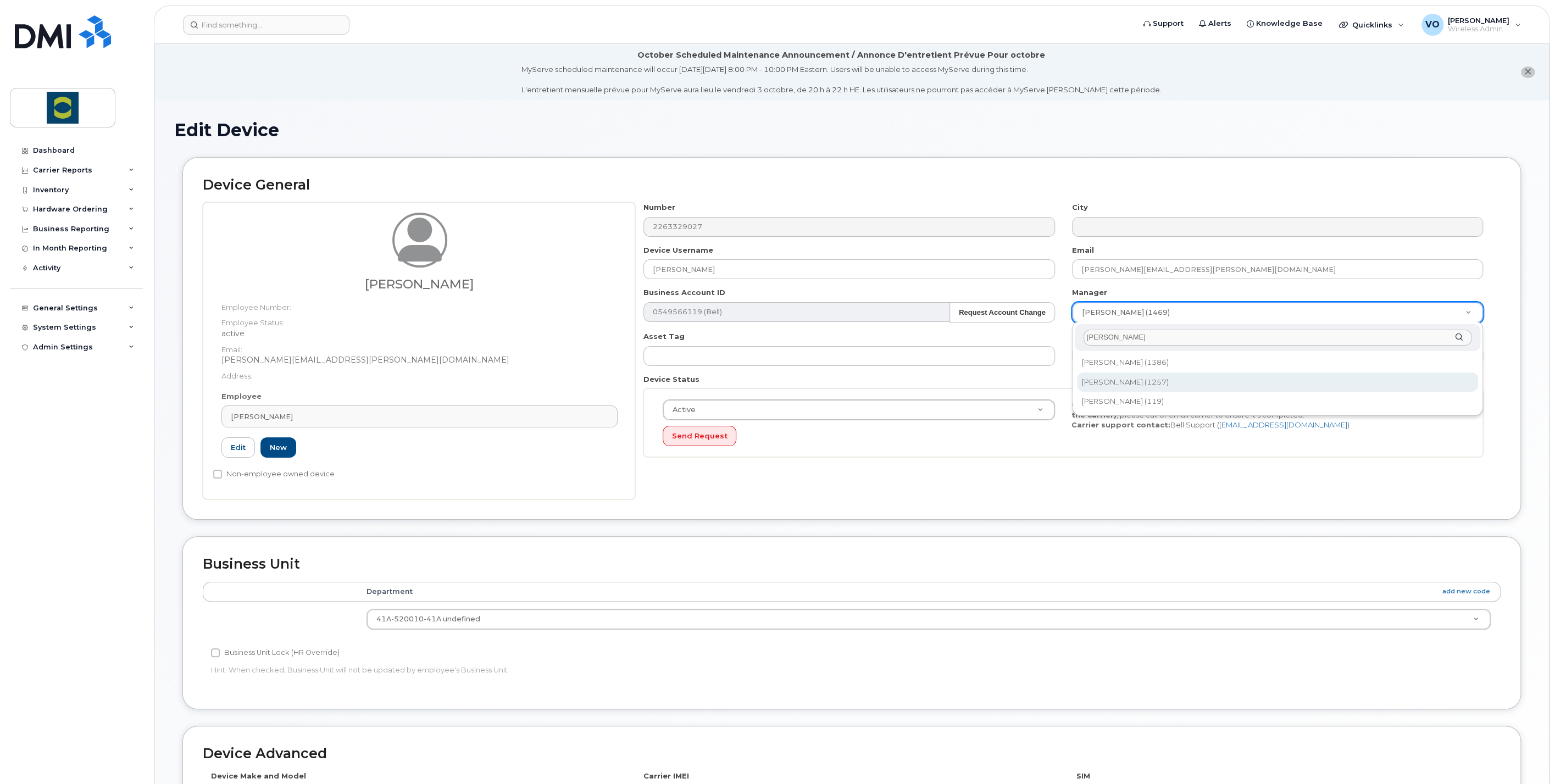
type input "brian"
type input "1985038"
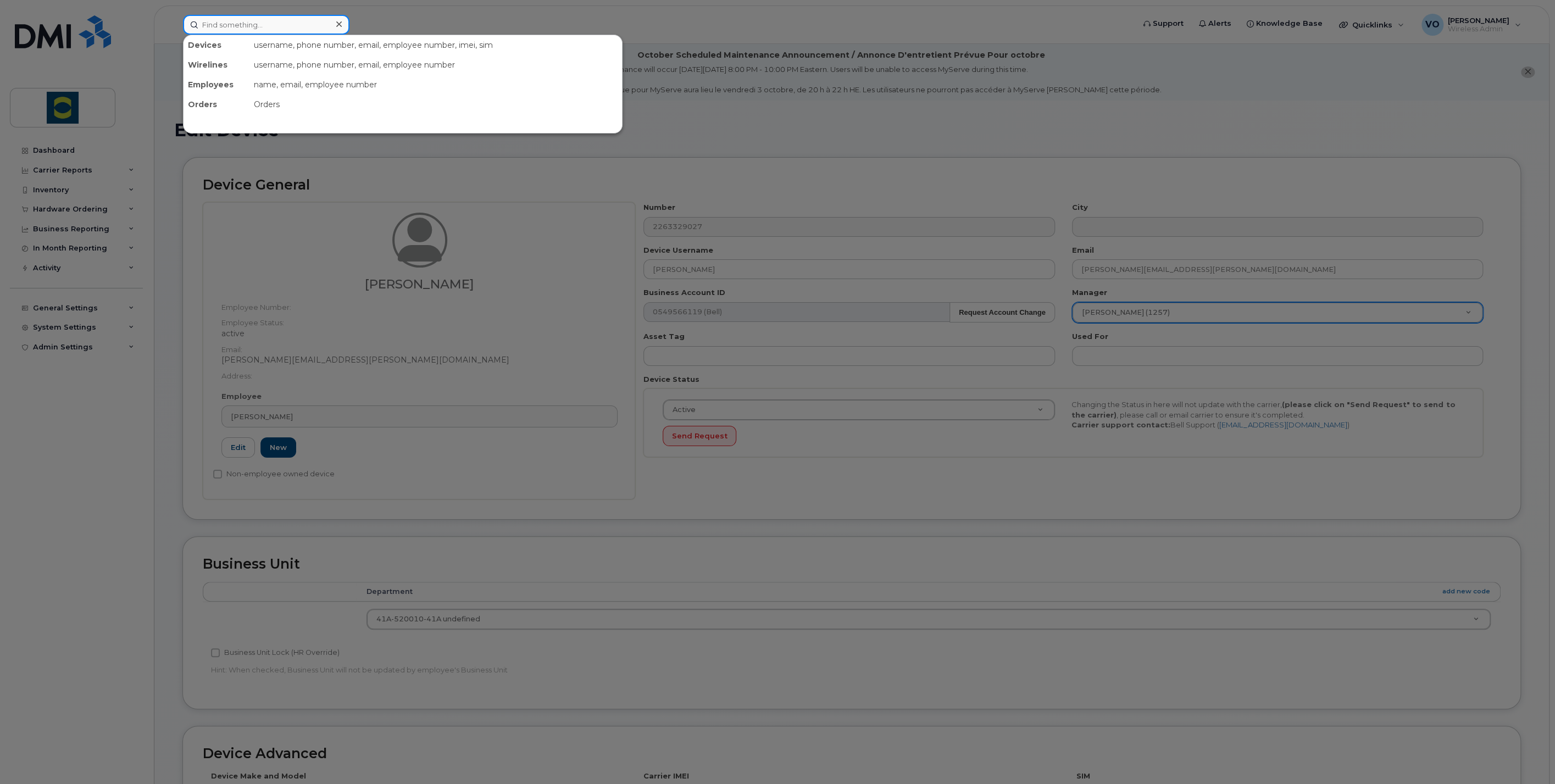
click at [287, 21] on input at bounding box center [266, 25] width 166 height 20
paste input "226-332-9027"
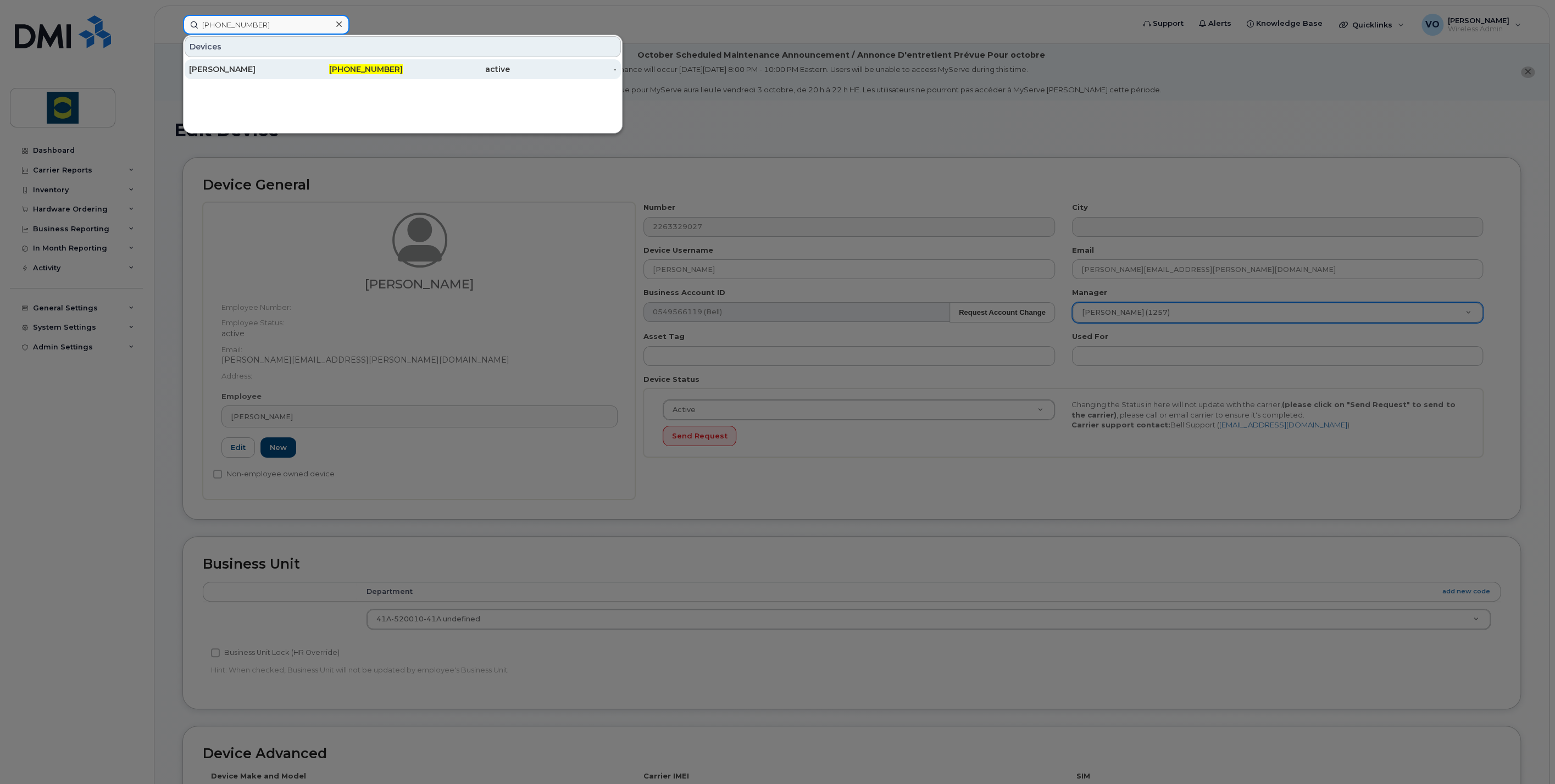
type input "226-332-9027"
drag, startPoint x: 221, startPoint y: 69, endPoint x: 478, endPoint y: 142, distance: 267.2
click at [221, 70] on div "[PERSON_NAME]" at bounding box center [243, 69] width 107 height 11
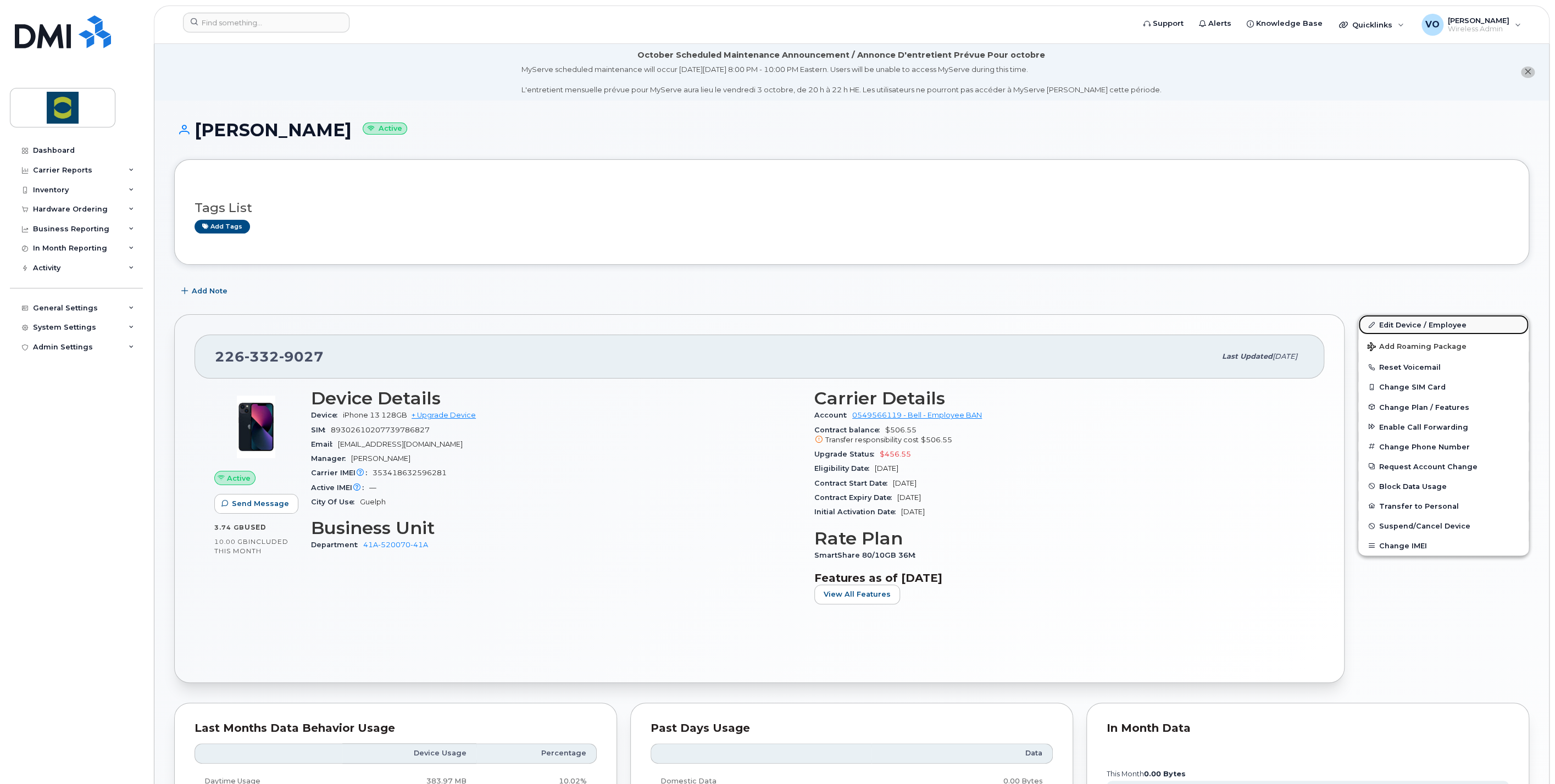
click at [1407, 326] on link "Edit Device / Employee" at bounding box center [1444, 325] width 171 height 20
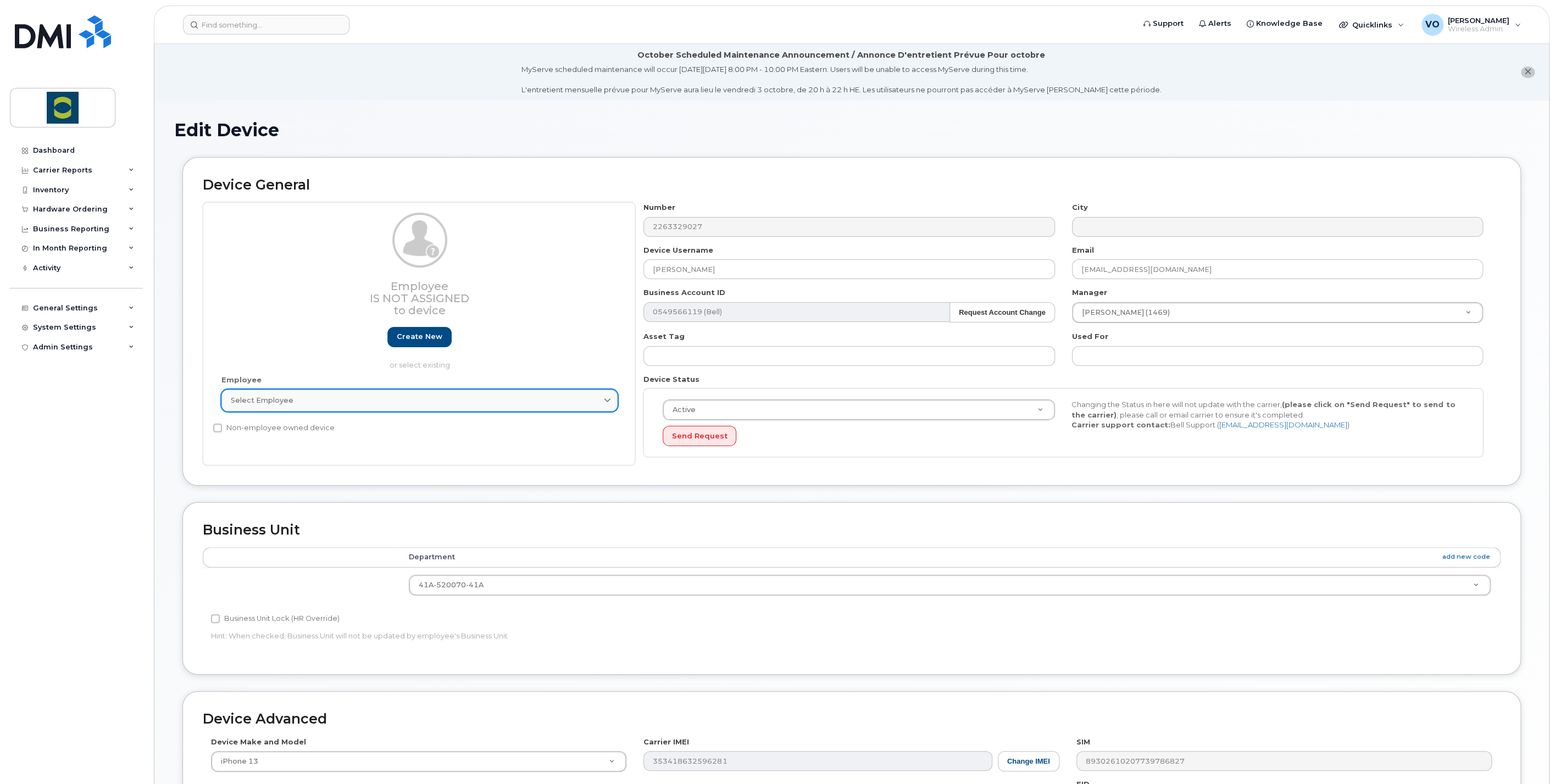
click at [325, 399] on div "Select employee" at bounding box center [420, 400] width 377 height 10
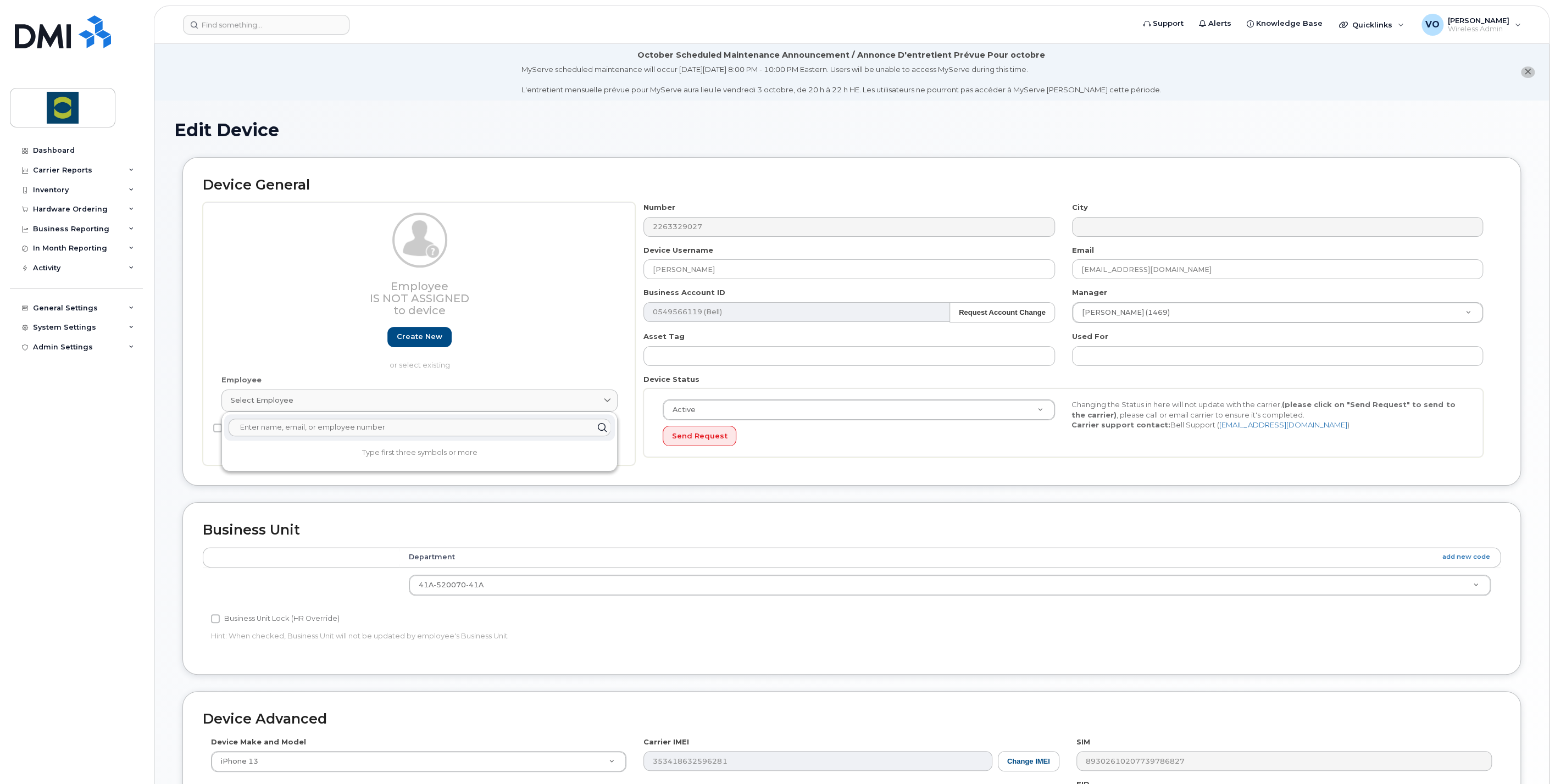
type input "[PERSON_NAME][EMAIL_ADDRESS][PERSON_NAME][DOMAIN_NAME]"
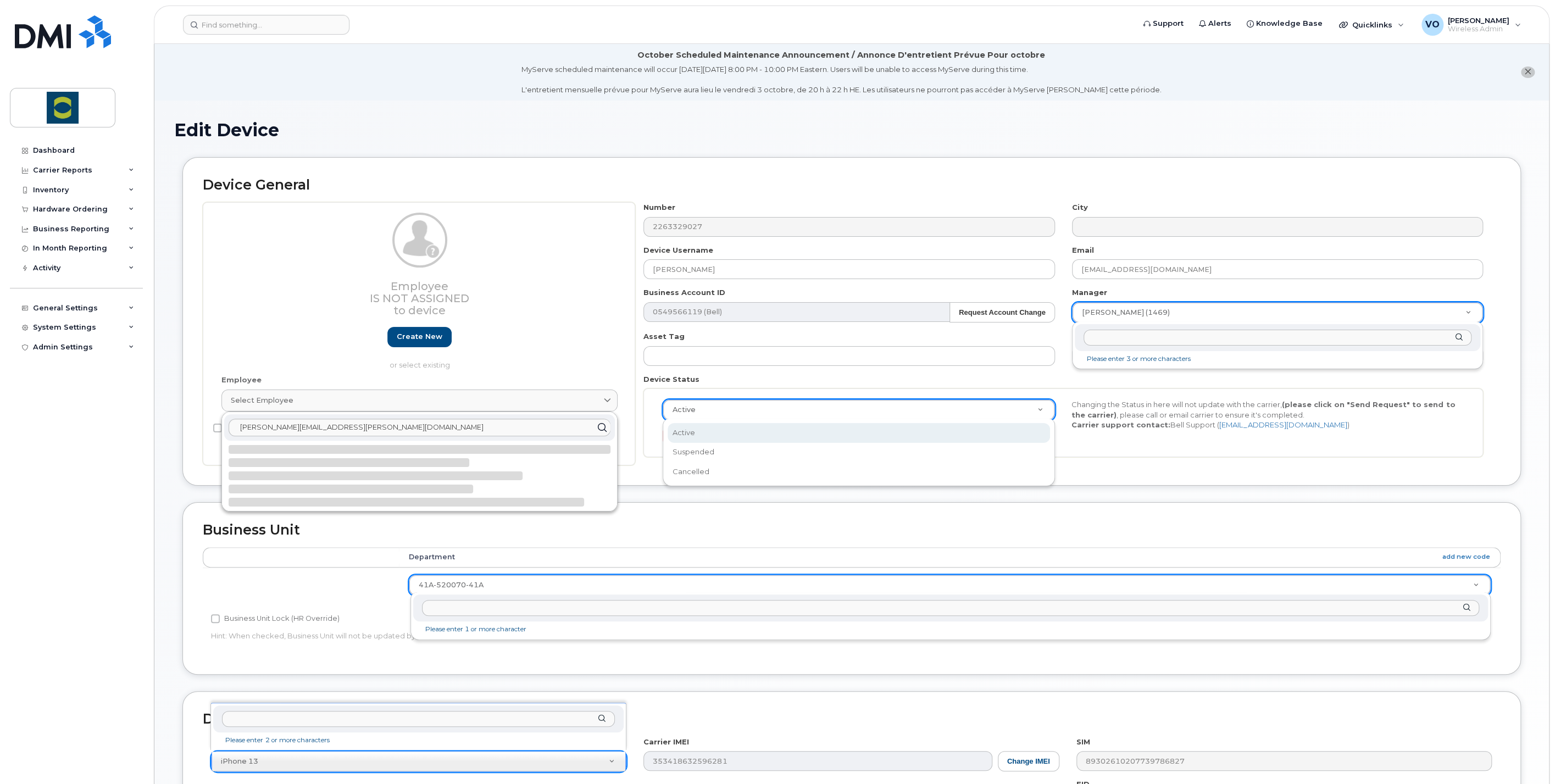
scroll to position [0, 3]
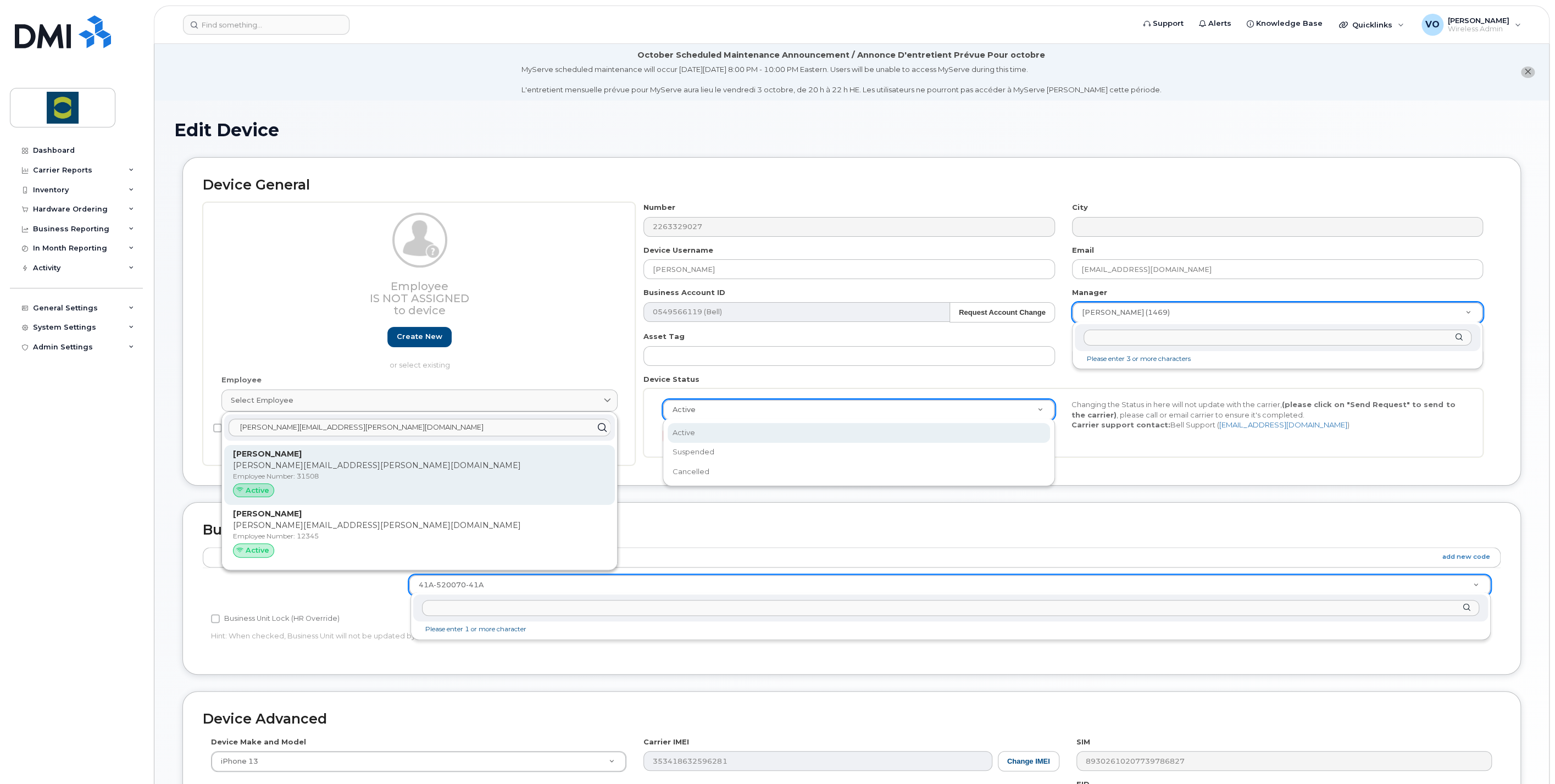
click at [284, 467] on p "[PERSON_NAME][EMAIL_ADDRESS][PERSON_NAME][DOMAIN_NAME]" at bounding box center [419, 465] width 373 height 11
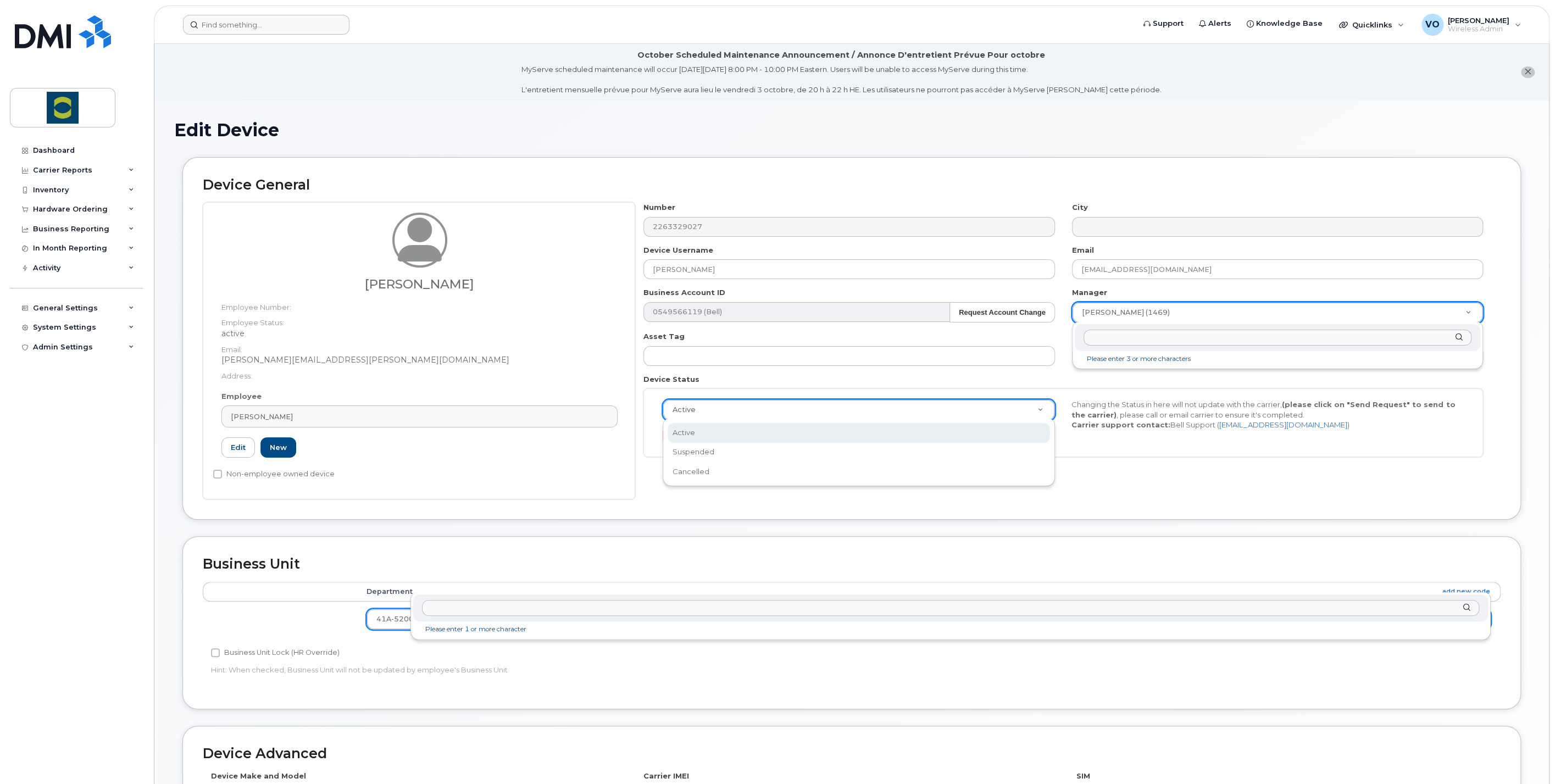
type input "31508"
type input "[PERSON_NAME]"
type input "[PERSON_NAME][EMAIL_ADDRESS][PERSON_NAME][DOMAIN_NAME]"
type input "24380155"
type input "b"
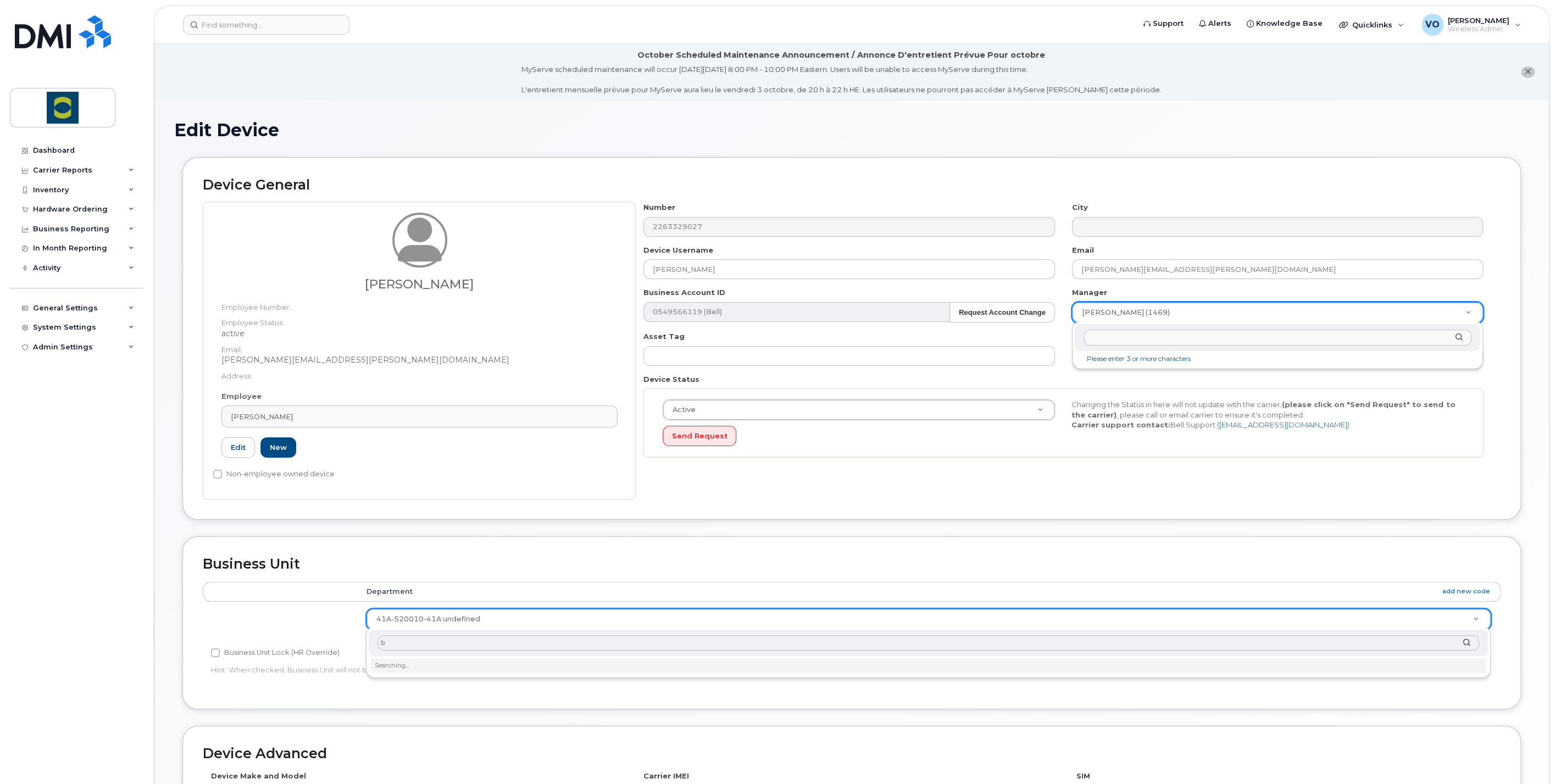
type input "r"
type input "bia"
type input "r"
type input "bri"
type input "biaa"
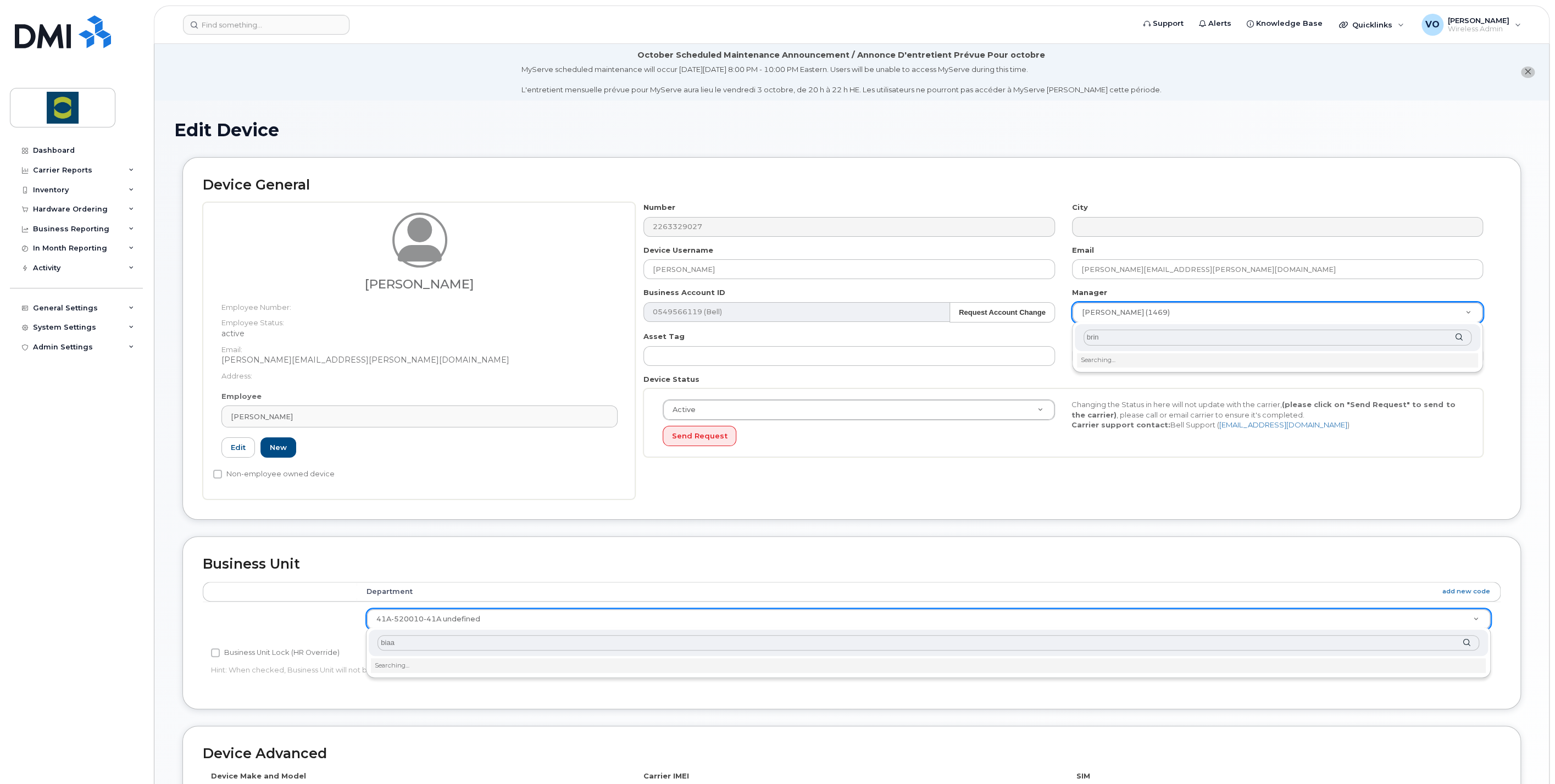
type input "brin"
type input "biaa"
type input "brin"
type input "biaan"
type input "br"
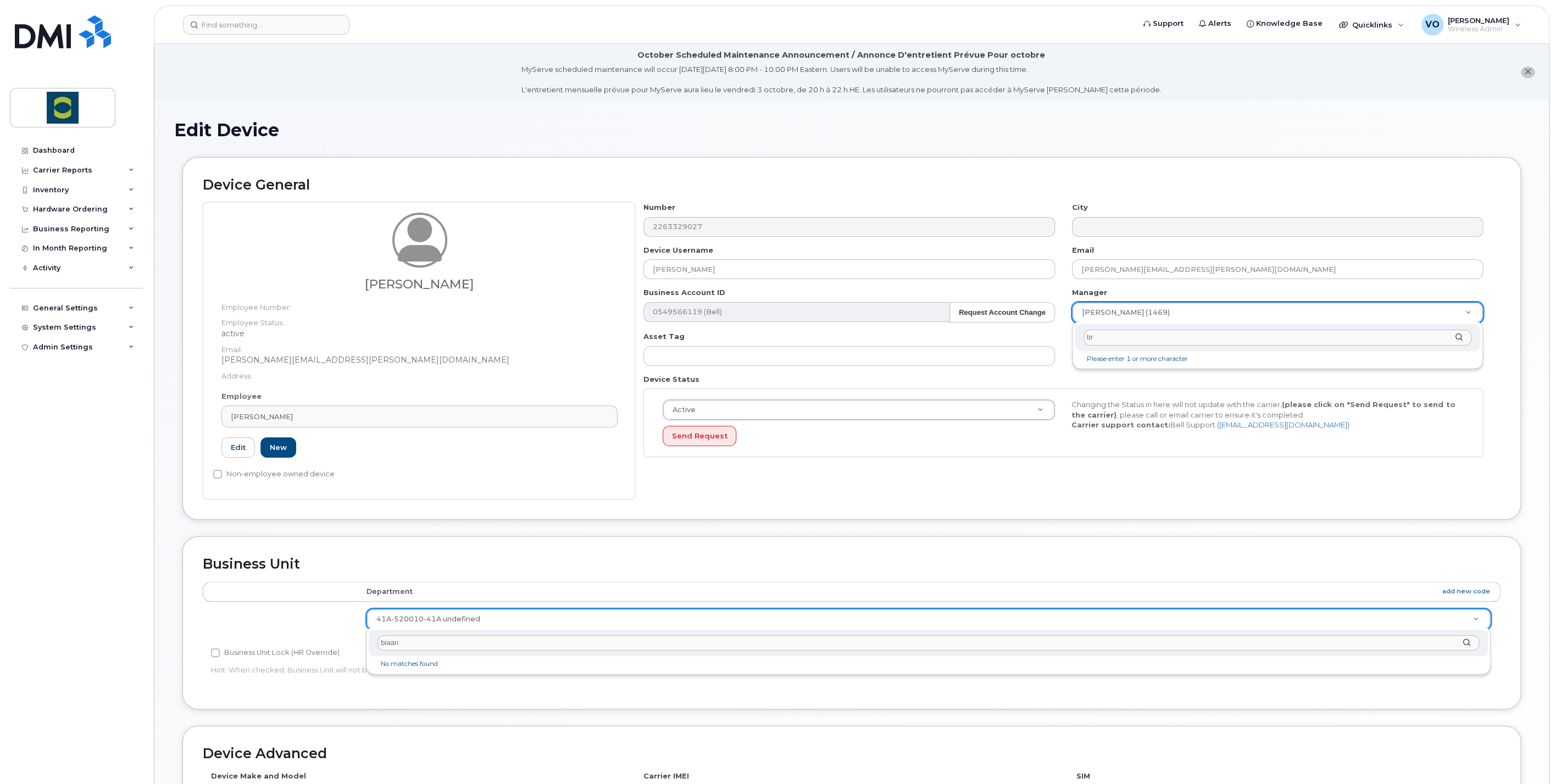
type input "biaani"
type input "b"
type input "biaan"
click at [484, 642] on input "biaan" at bounding box center [928, 643] width 1102 height 16
drag, startPoint x: 432, startPoint y: 644, endPoint x: 347, endPoint y: 640, distance: 85.1
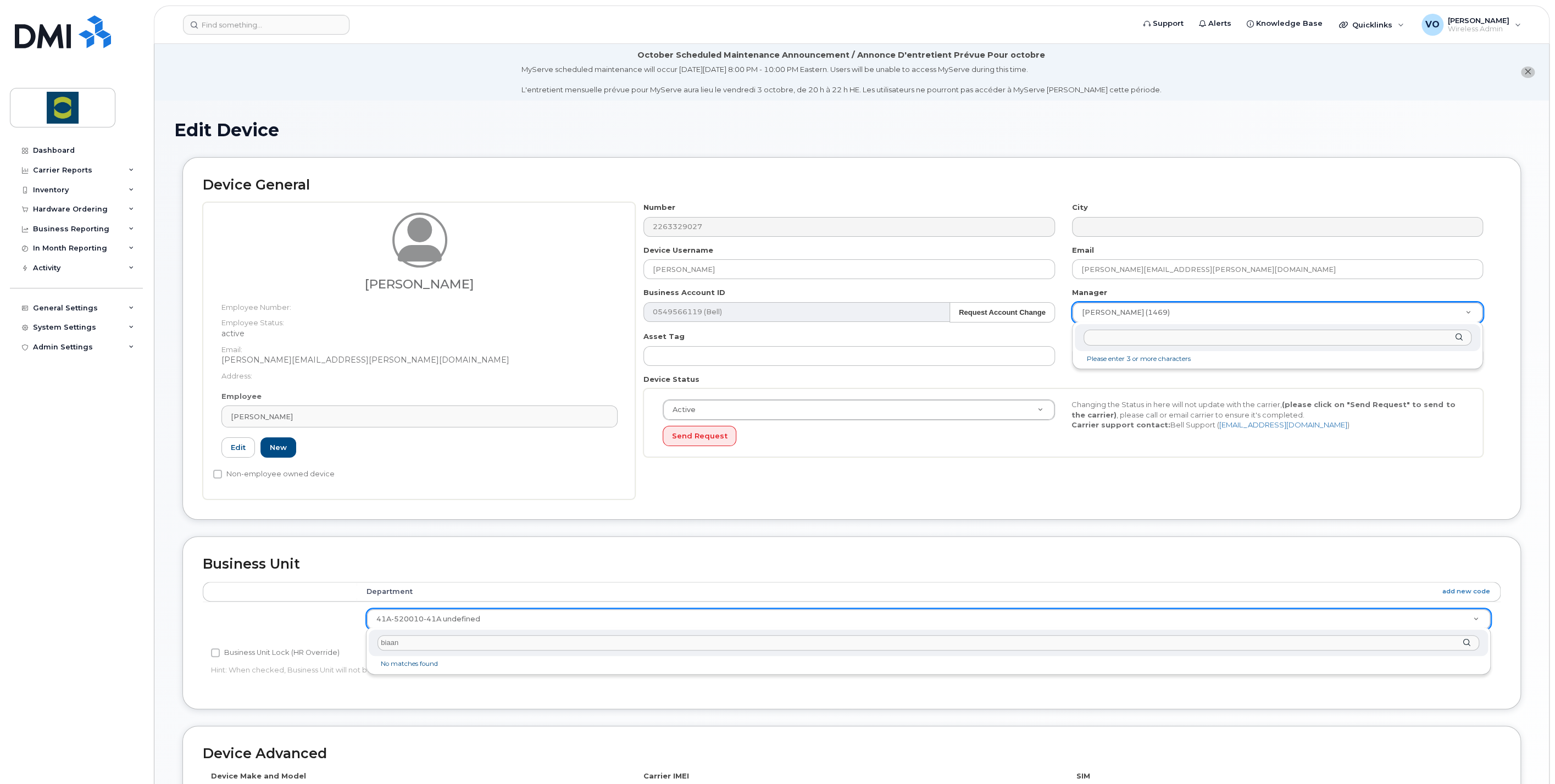
click at [350, 640] on body "Support Alerts Knowledge Base Quicklinks Suspend / Cancel Device Change SIM Car…" at bounding box center [777, 526] width 1555 height 1053
click at [313, 635] on div "Department add new code 41A-520010-41A undefined 24380155" at bounding box center [852, 614] width 1298 height 64
click at [312, 604] on td at bounding box center [279, 618] width 154 height 34
click at [310, 603] on td at bounding box center [279, 618] width 154 height 34
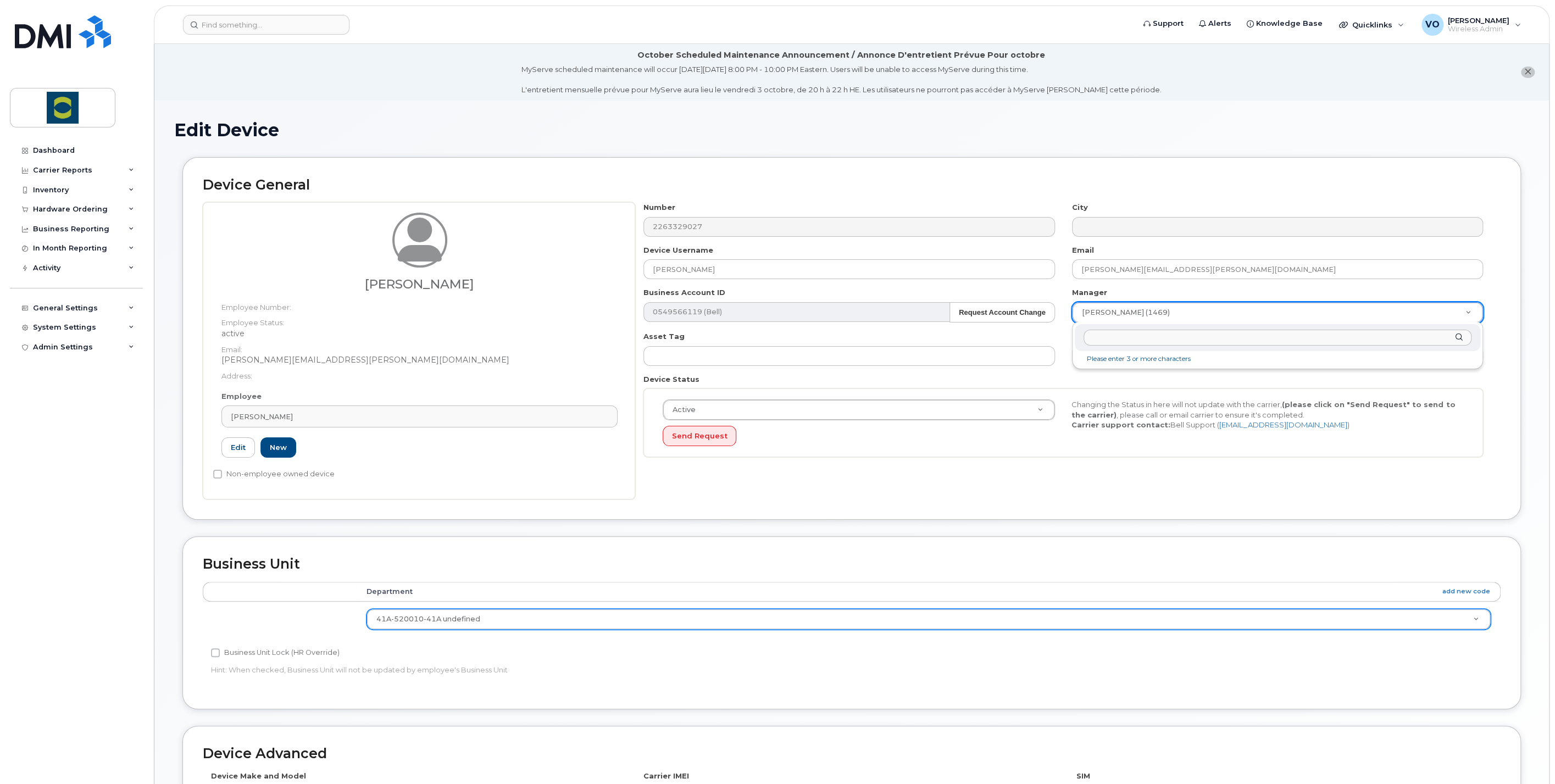
click at [1141, 338] on input "text" at bounding box center [1278, 337] width 388 height 16
type input "brian"
type input "1985038"
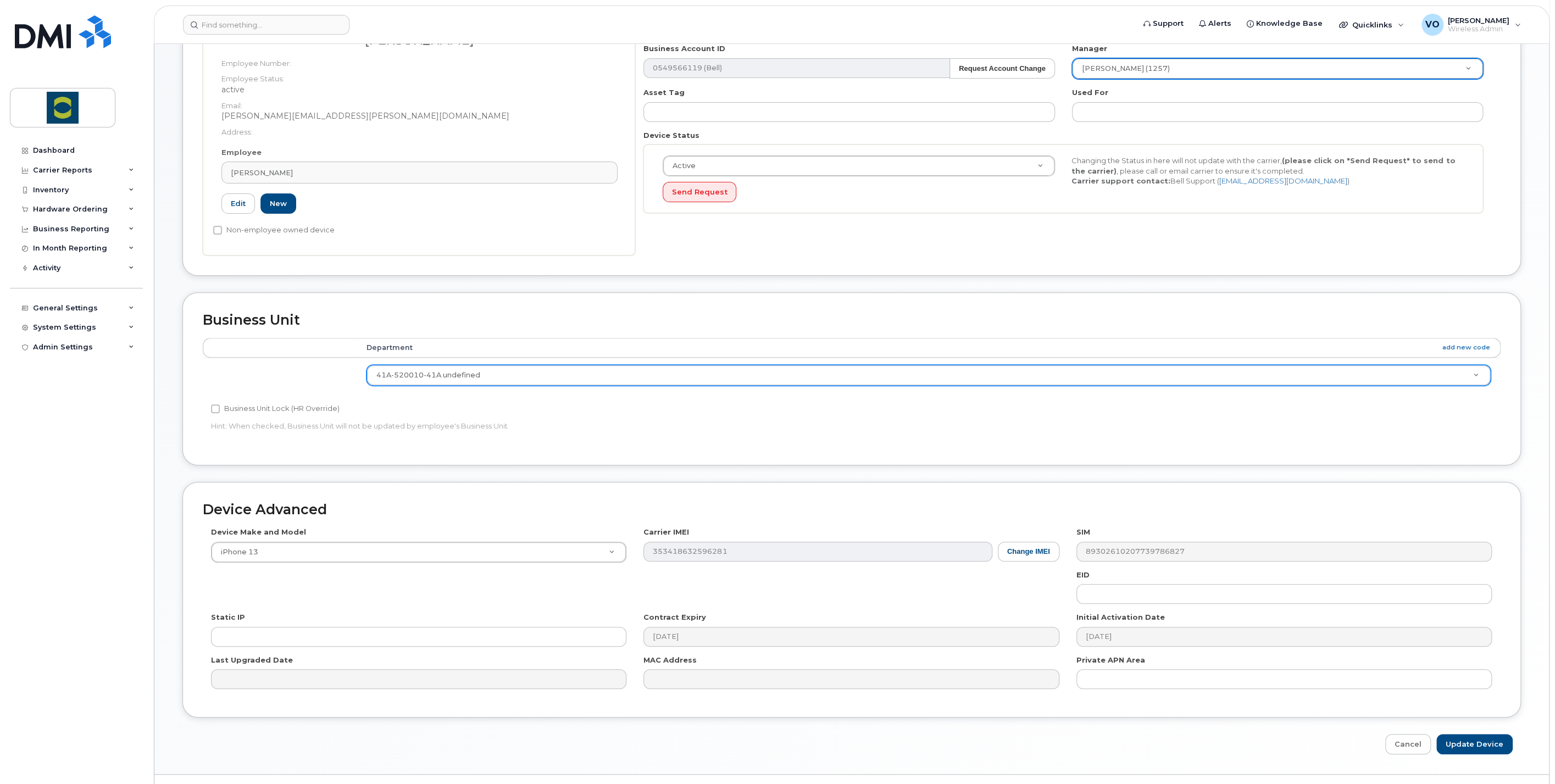
scroll to position [267, 0]
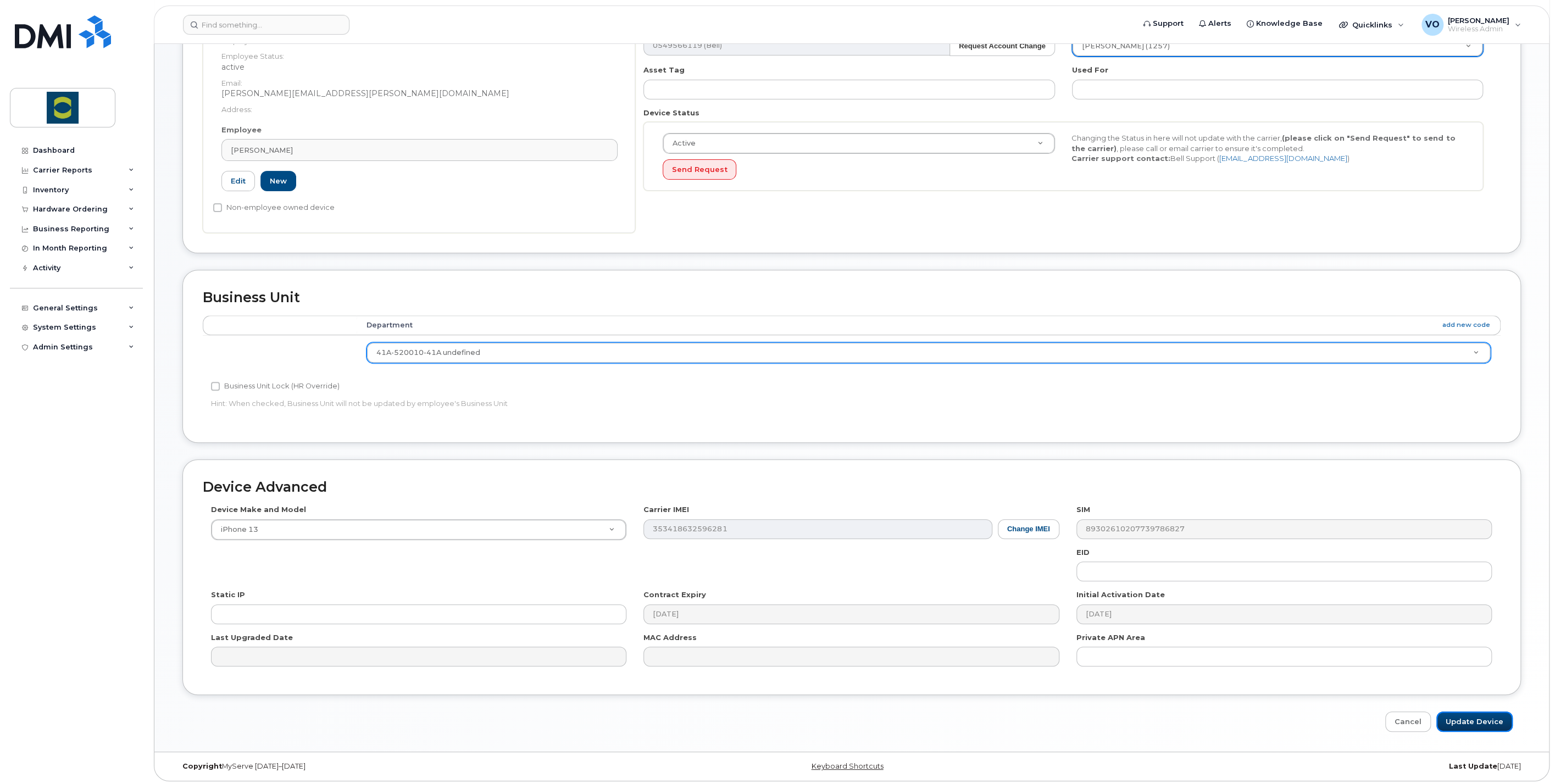
drag, startPoint x: 1470, startPoint y: 716, endPoint x: 1446, endPoint y: 704, distance: 26.8
click at [1471, 716] on input "Update Device" at bounding box center [1475, 722] width 76 height 21
type input "Saving..."
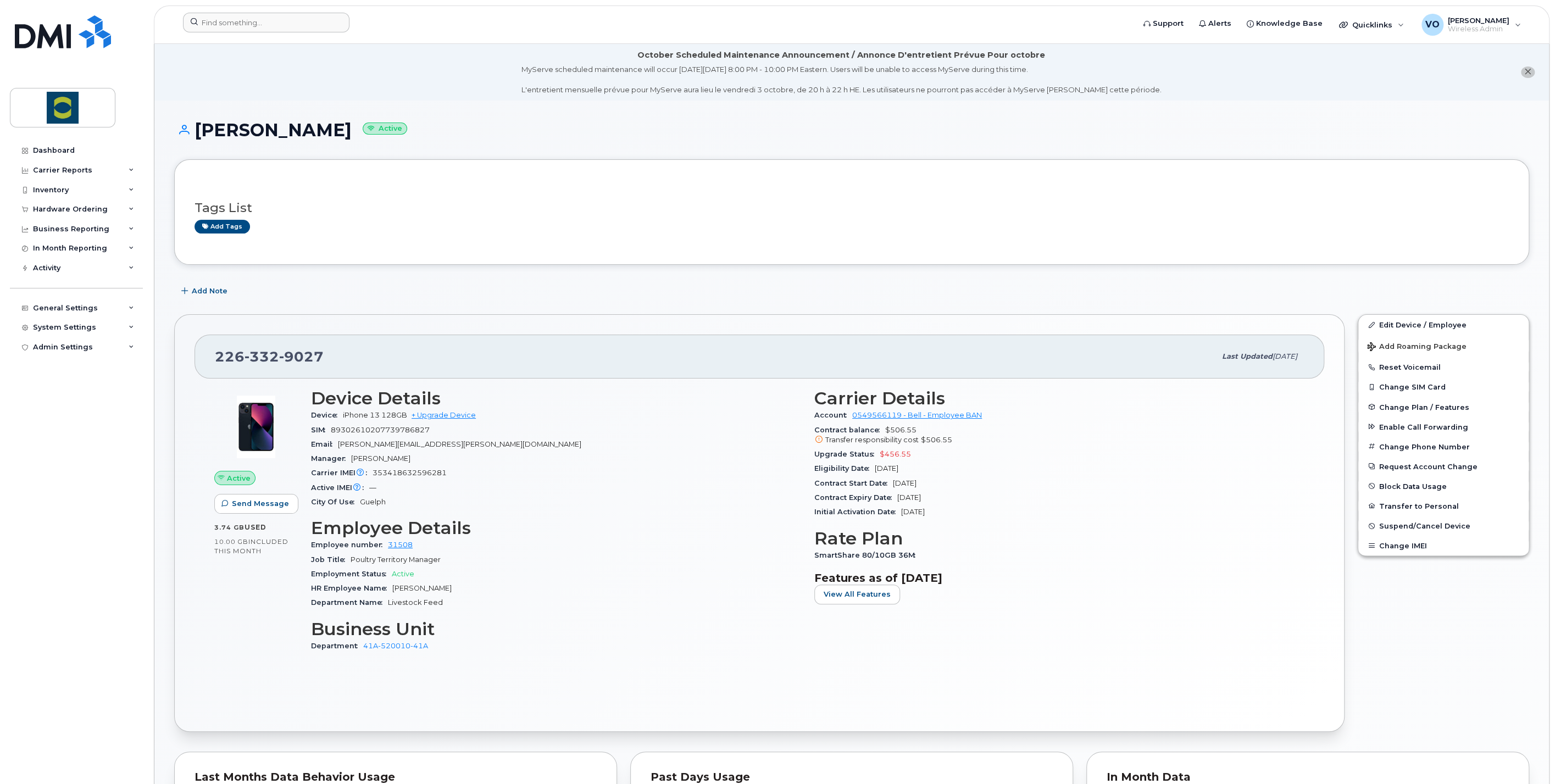
click at [276, 33] on div at bounding box center [655, 25] width 962 height 24
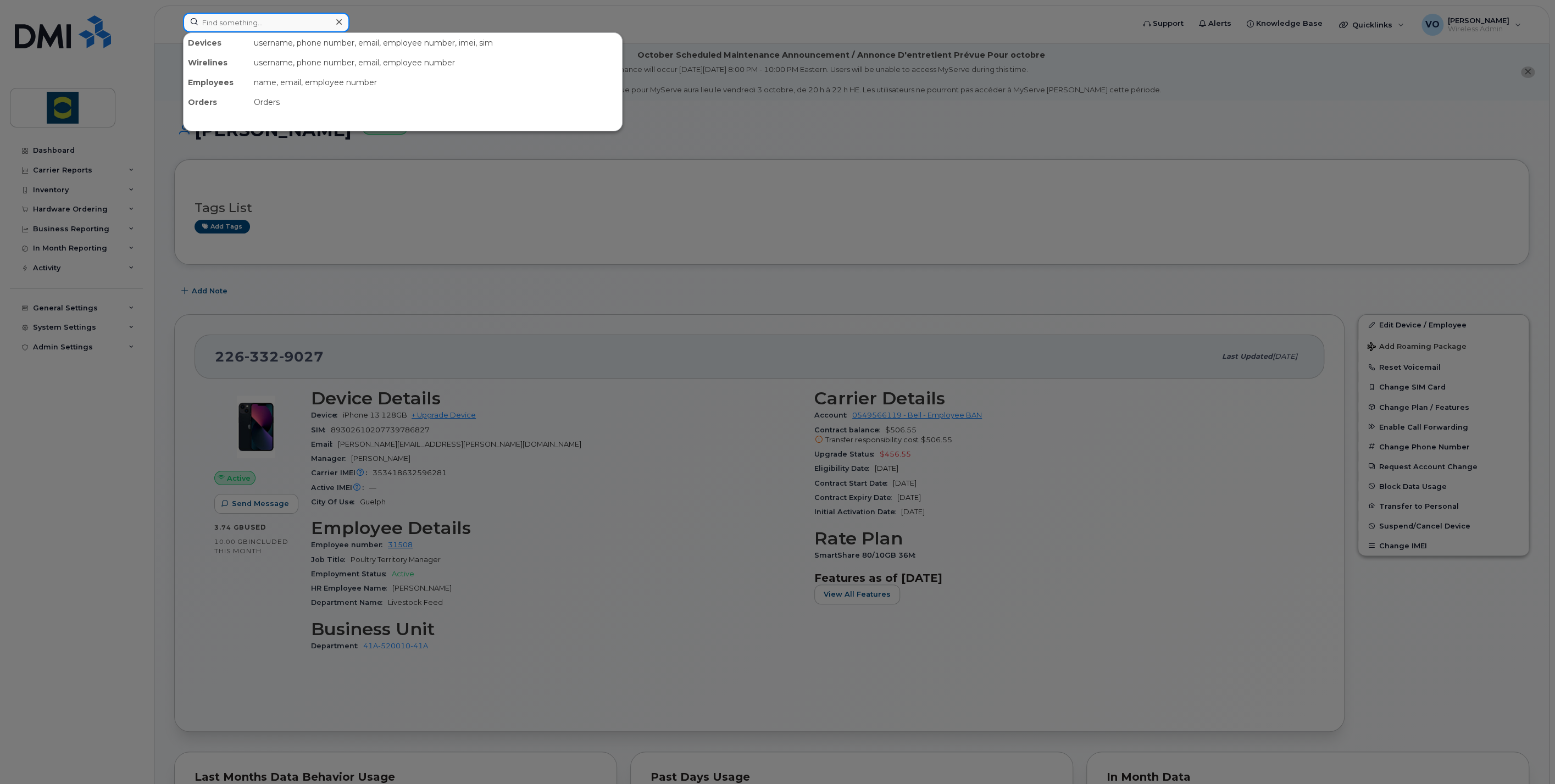
click at [281, 27] on input at bounding box center [266, 22] width 166 height 20
paste input "5192802018"
type input "5192802018"
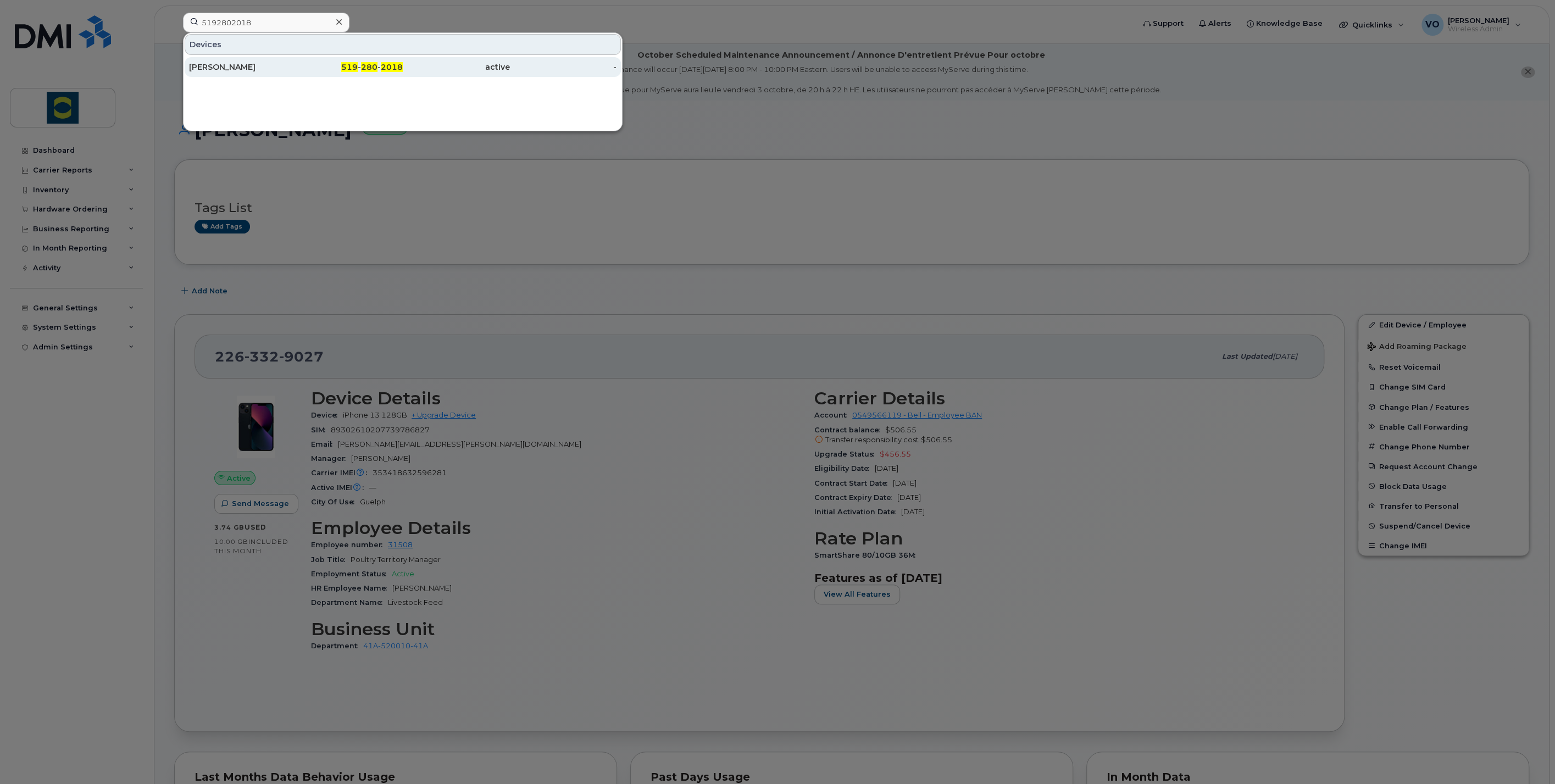
click at [202, 69] on div "[PERSON_NAME]" at bounding box center [243, 67] width 107 height 11
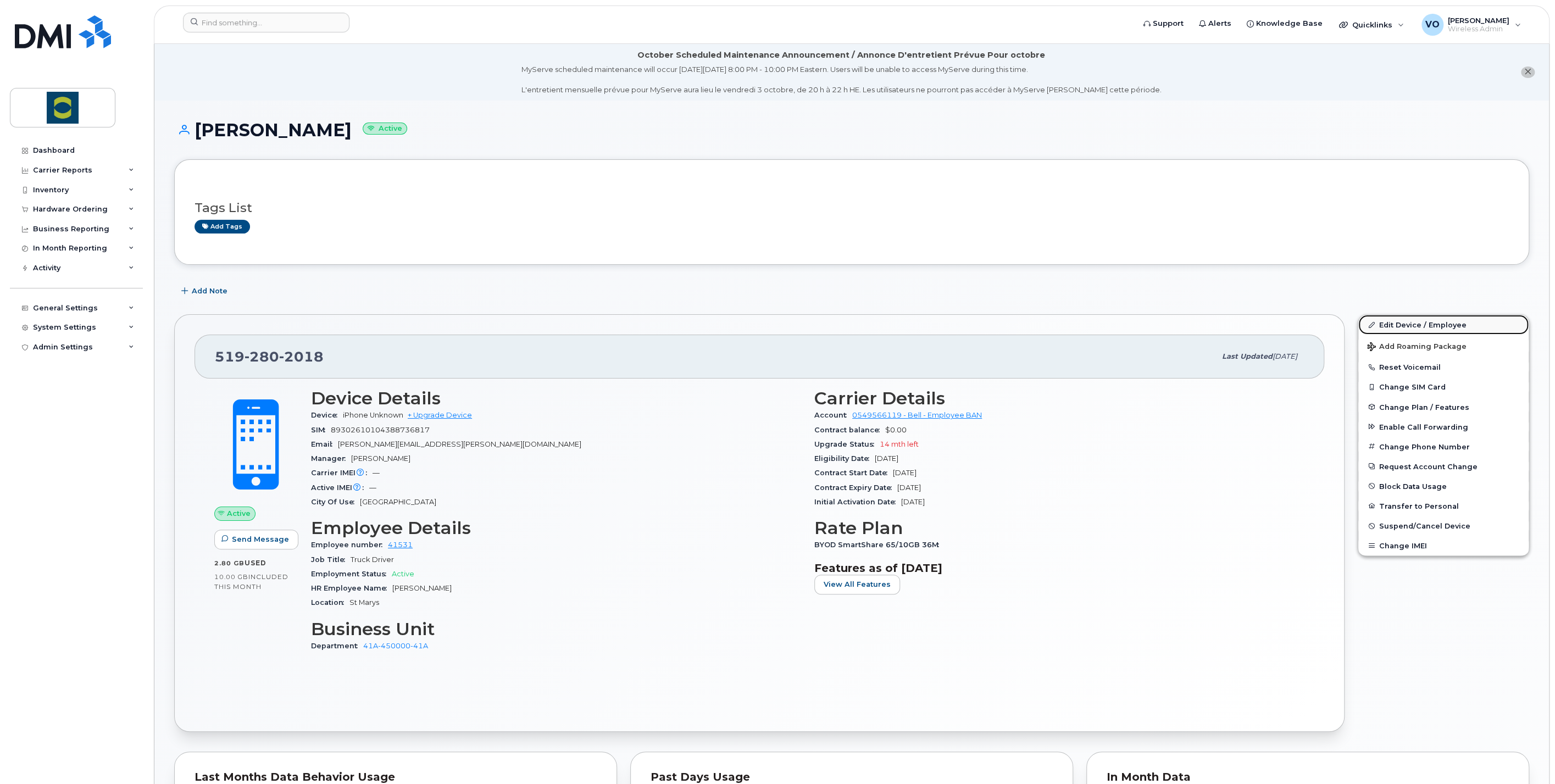
click at [1427, 319] on link "Edit Device / Employee" at bounding box center [1444, 325] width 171 height 20
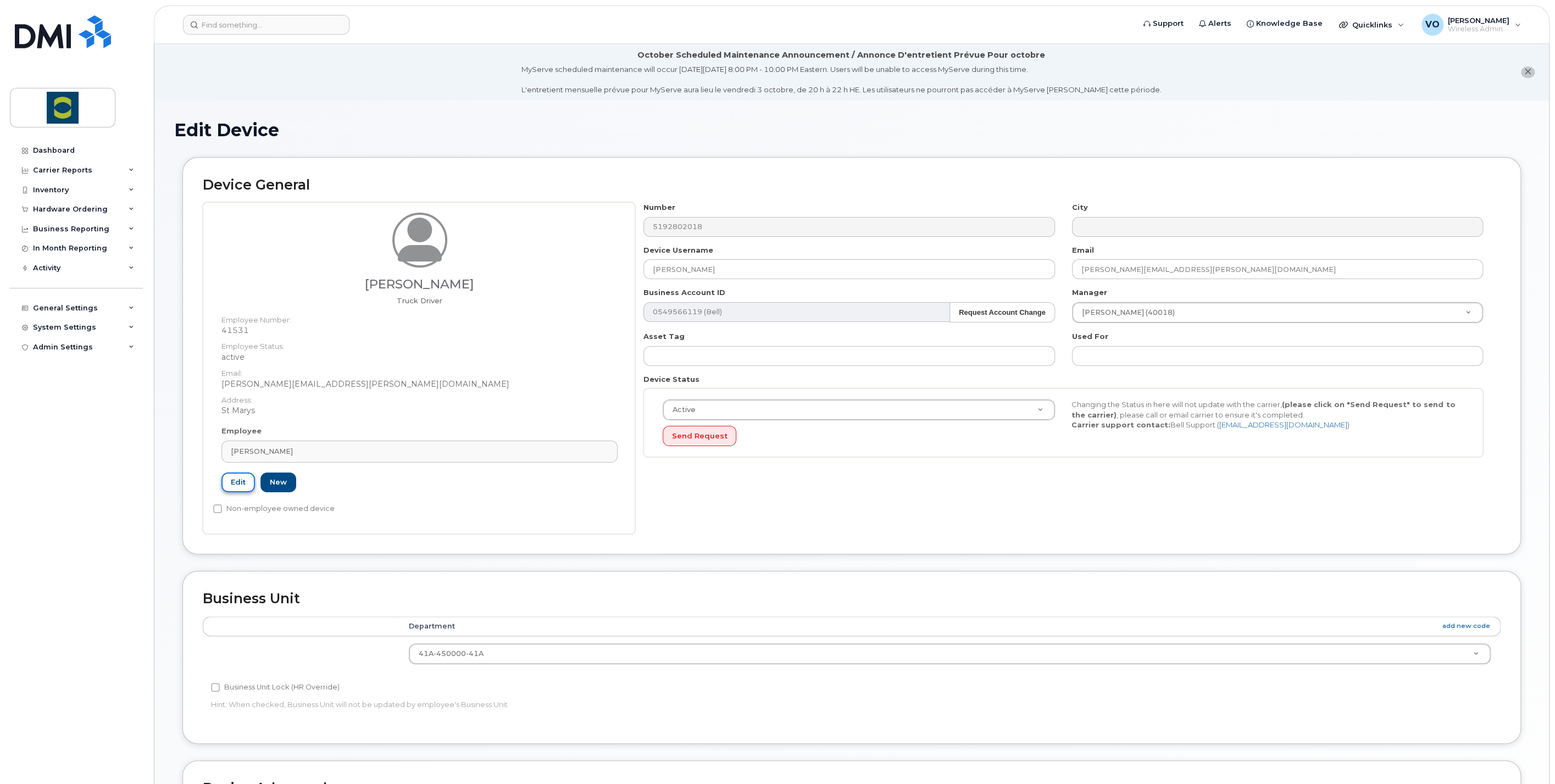
click at [227, 482] on link "Edit" at bounding box center [238, 482] width 33 height 21
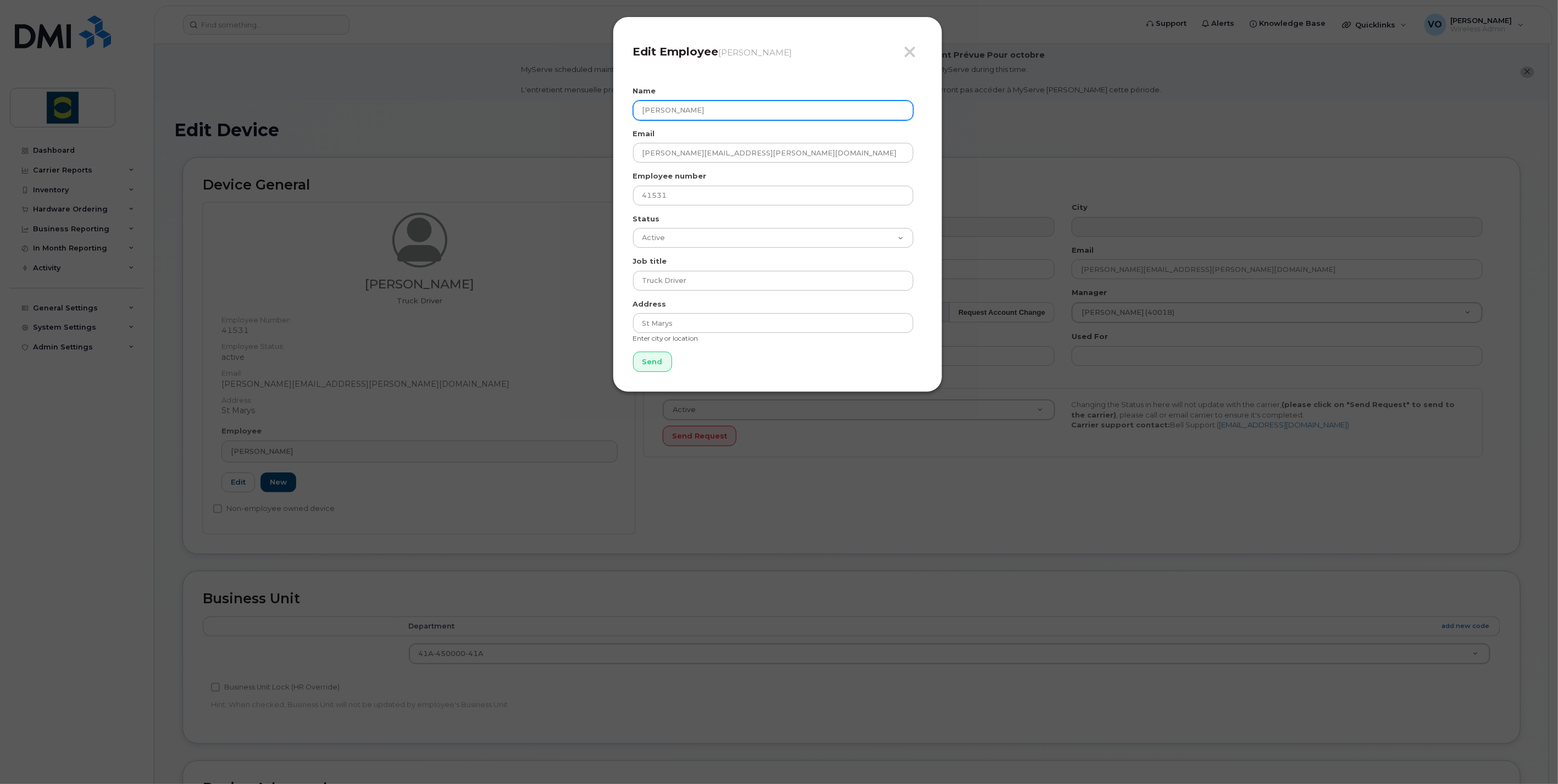
drag, startPoint x: 747, startPoint y: 112, endPoint x: 570, endPoint y: 110, distance: 177.0
click at [570, 110] on div "Close Edit Employee Troy Gallant Name Troy Gallant Email troy.gallant@trouwnutr…" at bounding box center [779, 392] width 1558 height 784
type input "[PERSON_NAME]"
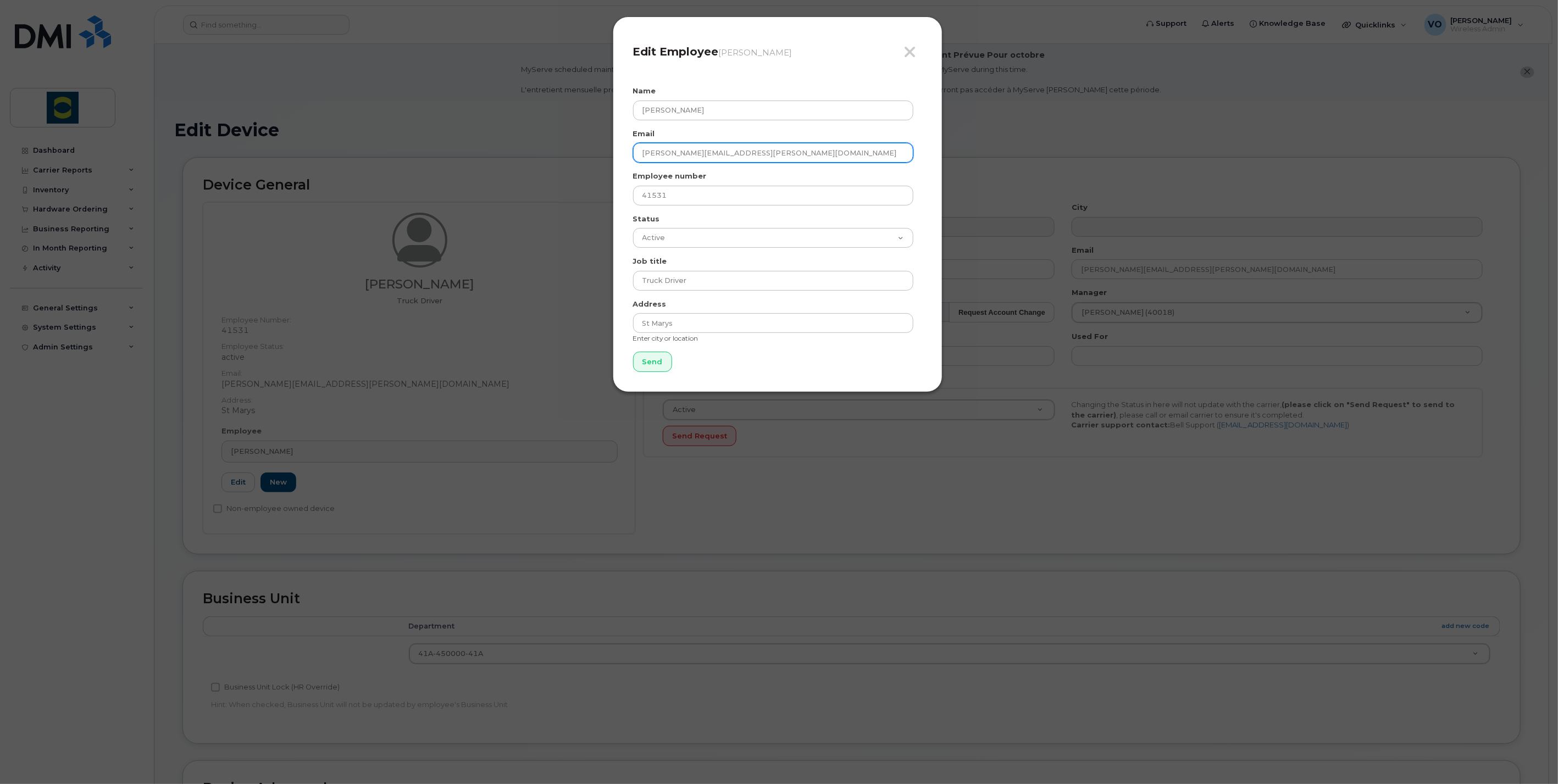
drag, startPoint x: 683, startPoint y: 154, endPoint x: 618, endPoint y: 151, distance: 65.1
click at [618, 151] on div "Close Edit Employee Troy Gallant Name Timothy Miller Email troy.gallant@trouwnu…" at bounding box center [777, 204] width 330 height 376
type input "[PERSON_NAME][EMAIL_ADDRESS][PERSON_NAME][DOMAIN_NAME]"
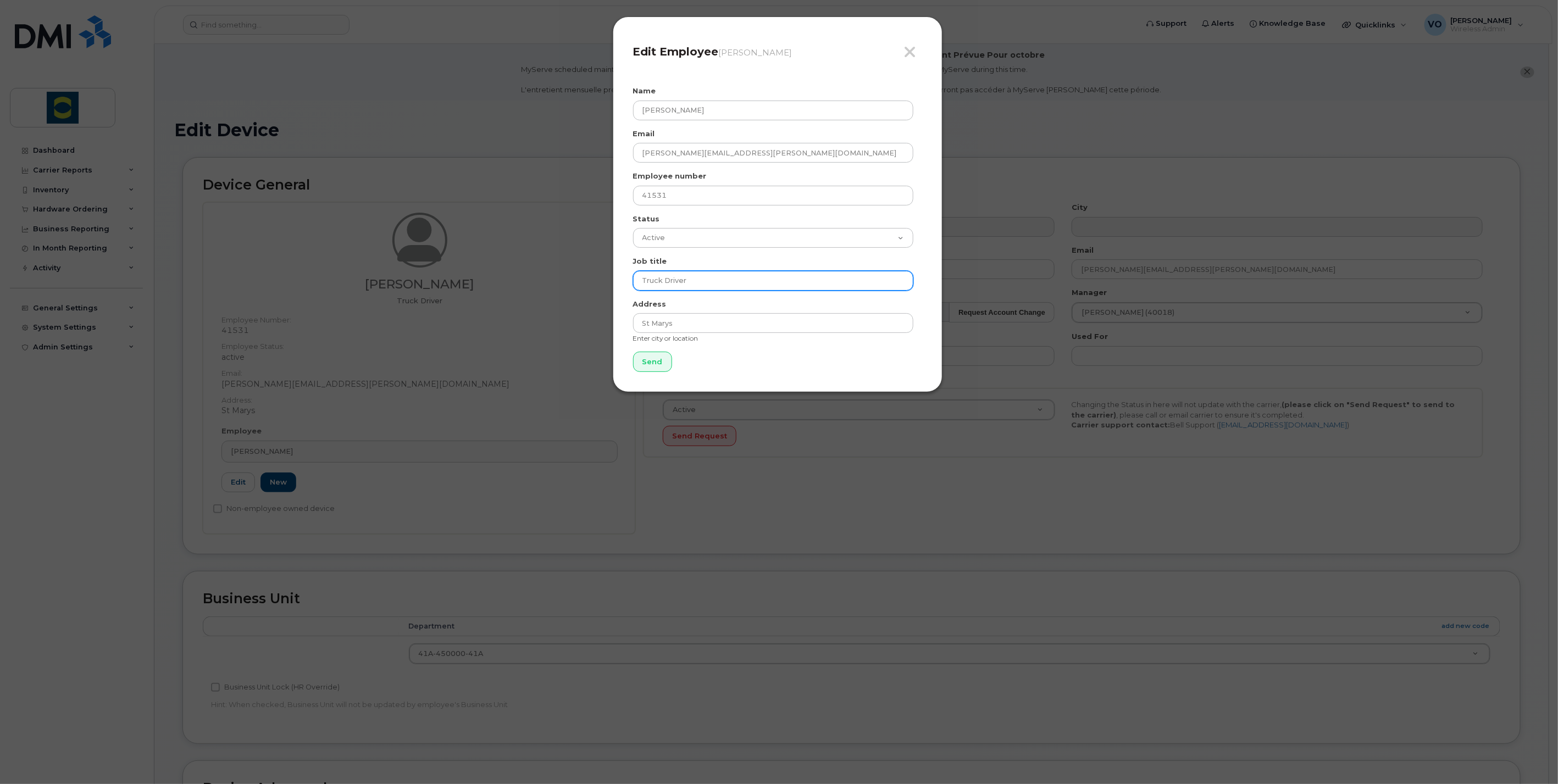
drag, startPoint x: 735, startPoint y: 283, endPoint x: 566, endPoint y: 262, distance: 170.3
click at [566, 262] on div "Close Edit Employee Troy Gallant Name Timothy Miller Email timothy.miller@trouw…" at bounding box center [779, 392] width 1558 height 784
type input "Sales Manager"
click at [647, 368] on input "Send" at bounding box center [653, 362] width 39 height 21
type input "Send"
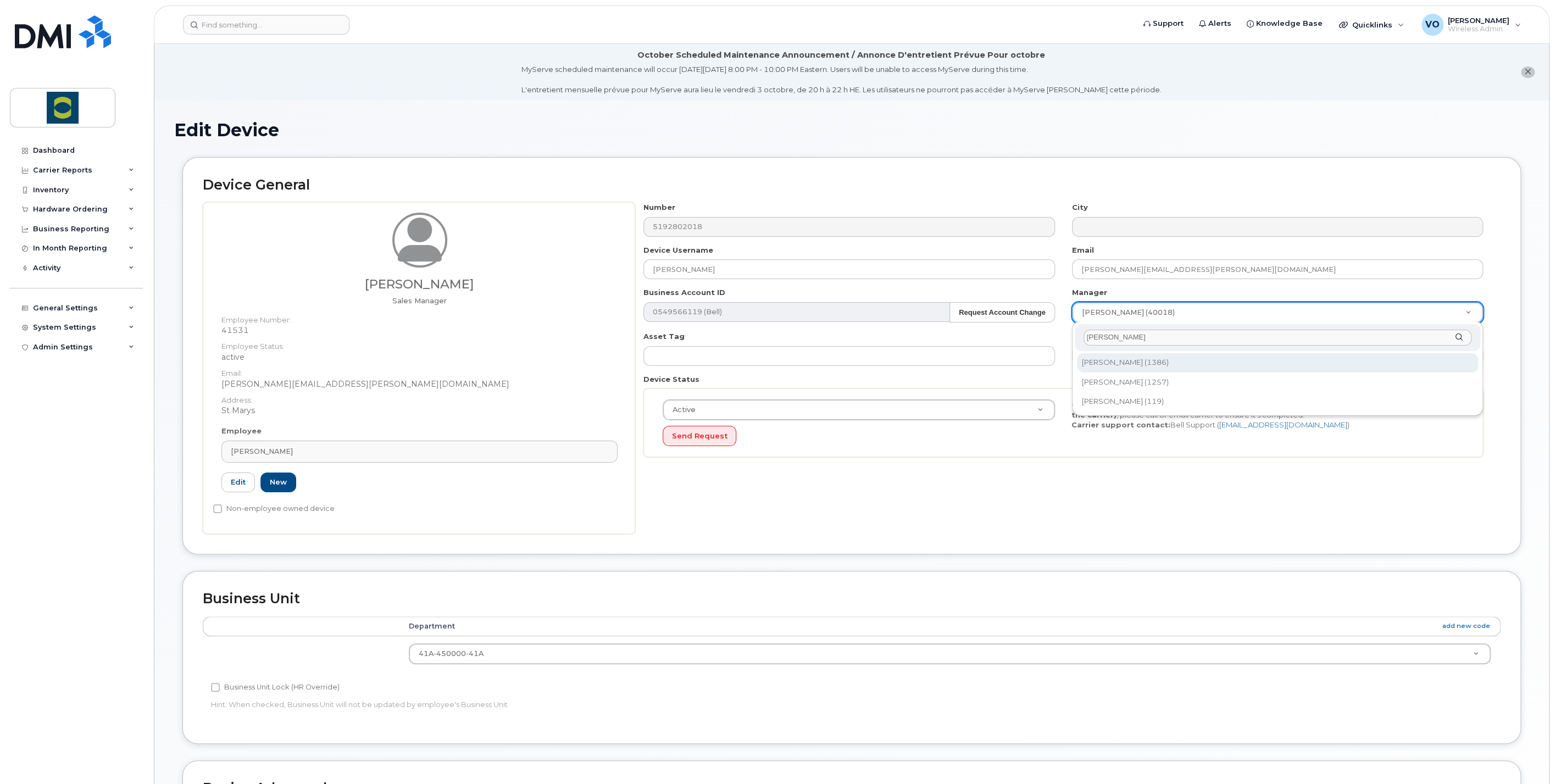
type input "brian"
type input "1985038"
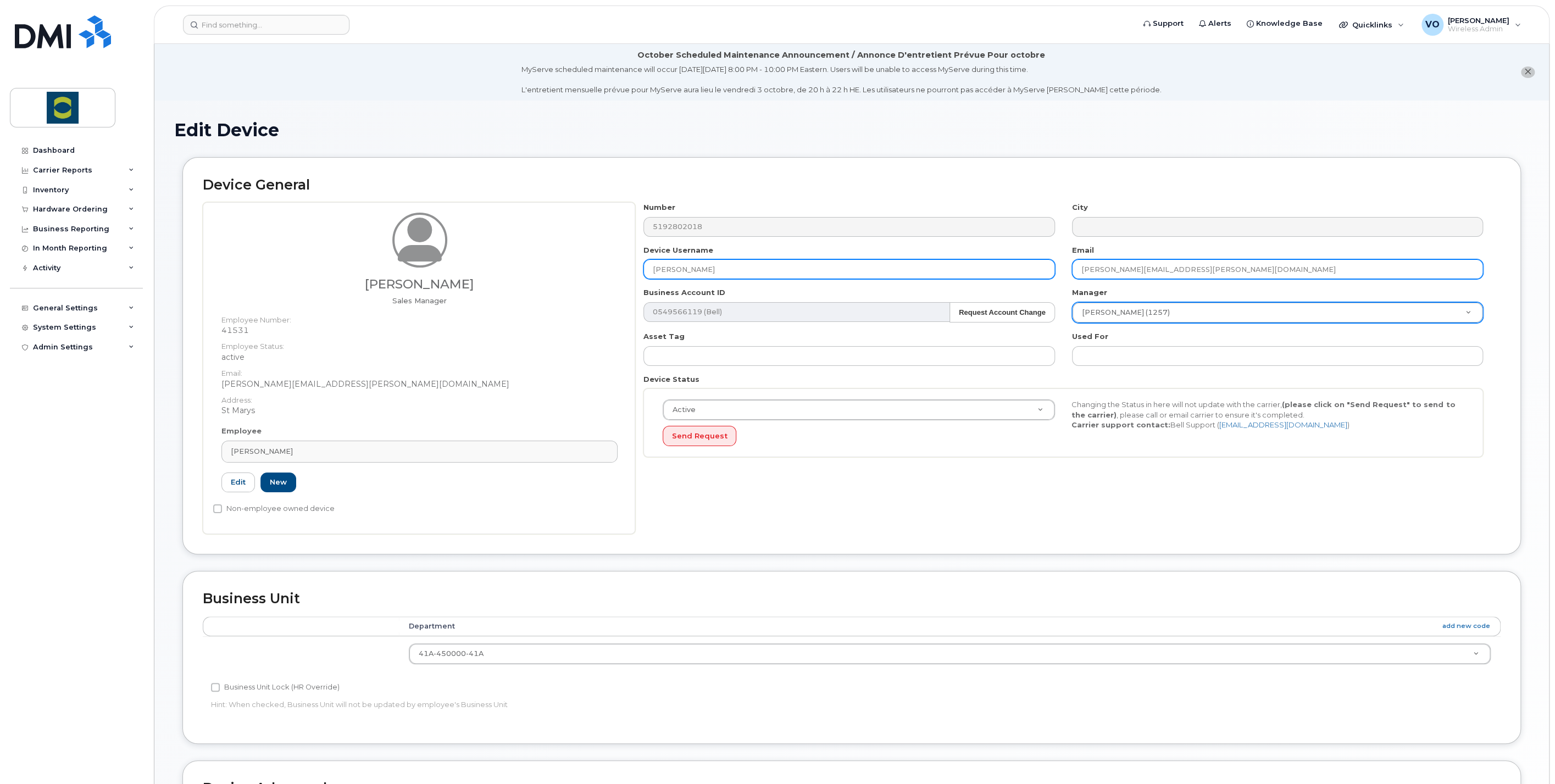
drag, startPoint x: 1121, startPoint y: 267, endPoint x: 1038, endPoint y: 265, distance: 83.0
click at [1049, 268] on div "Number 5192802018 City Device Username Troy Gallant Email troy.gallant@trouwnut…" at bounding box center [1063, 333] width 857 height 263
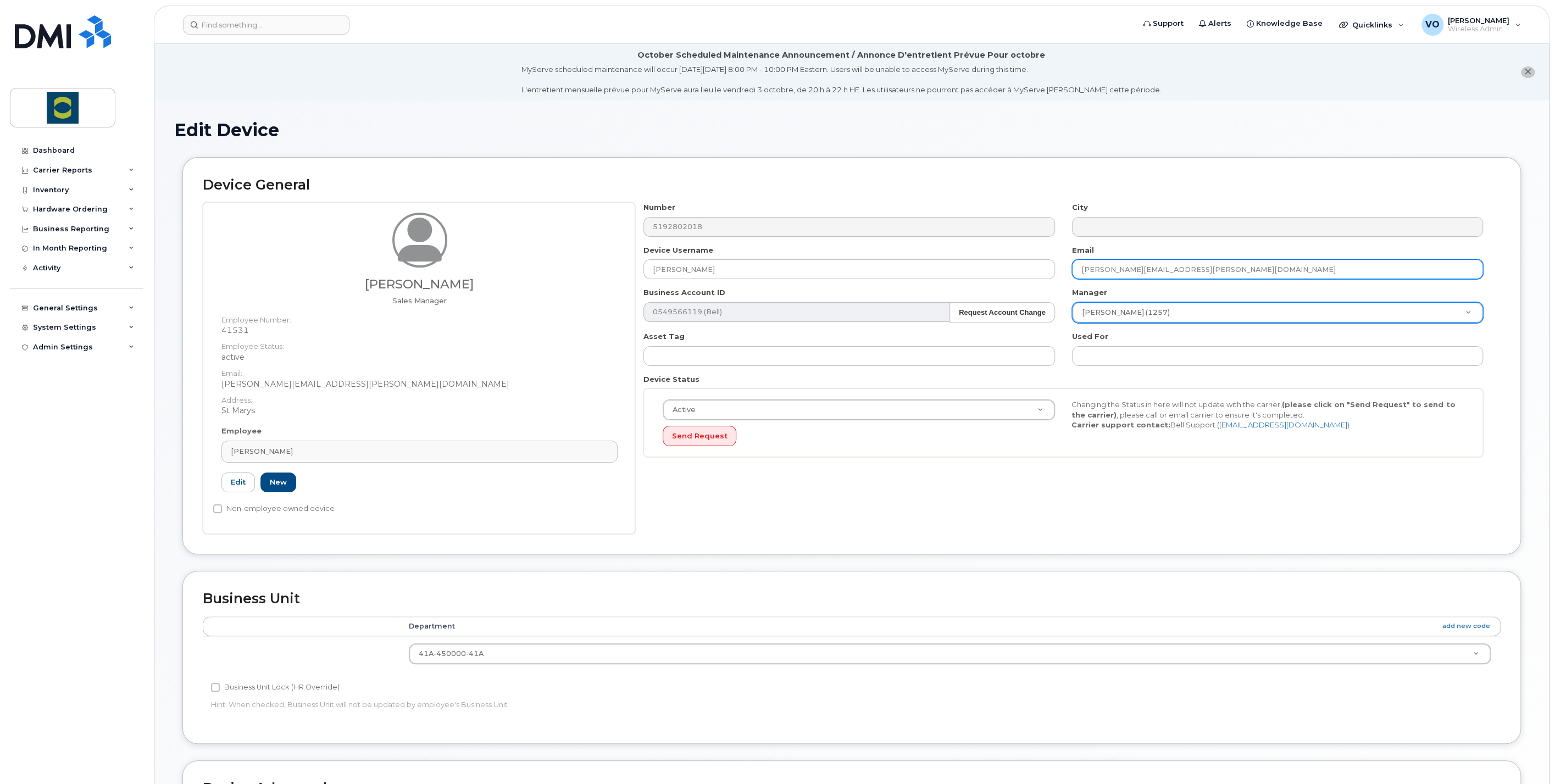
type input "[PERSON_NAME][EMAIL_ADDRESS][PERSON_NAME][DOMAIN_NAME]"
click at [1054, 478] on div "Number 5192802018 City Device Username Troy Gallant Email timothy.miller@trouwn…" at bounding box center [1068, 368] width 866 height 332
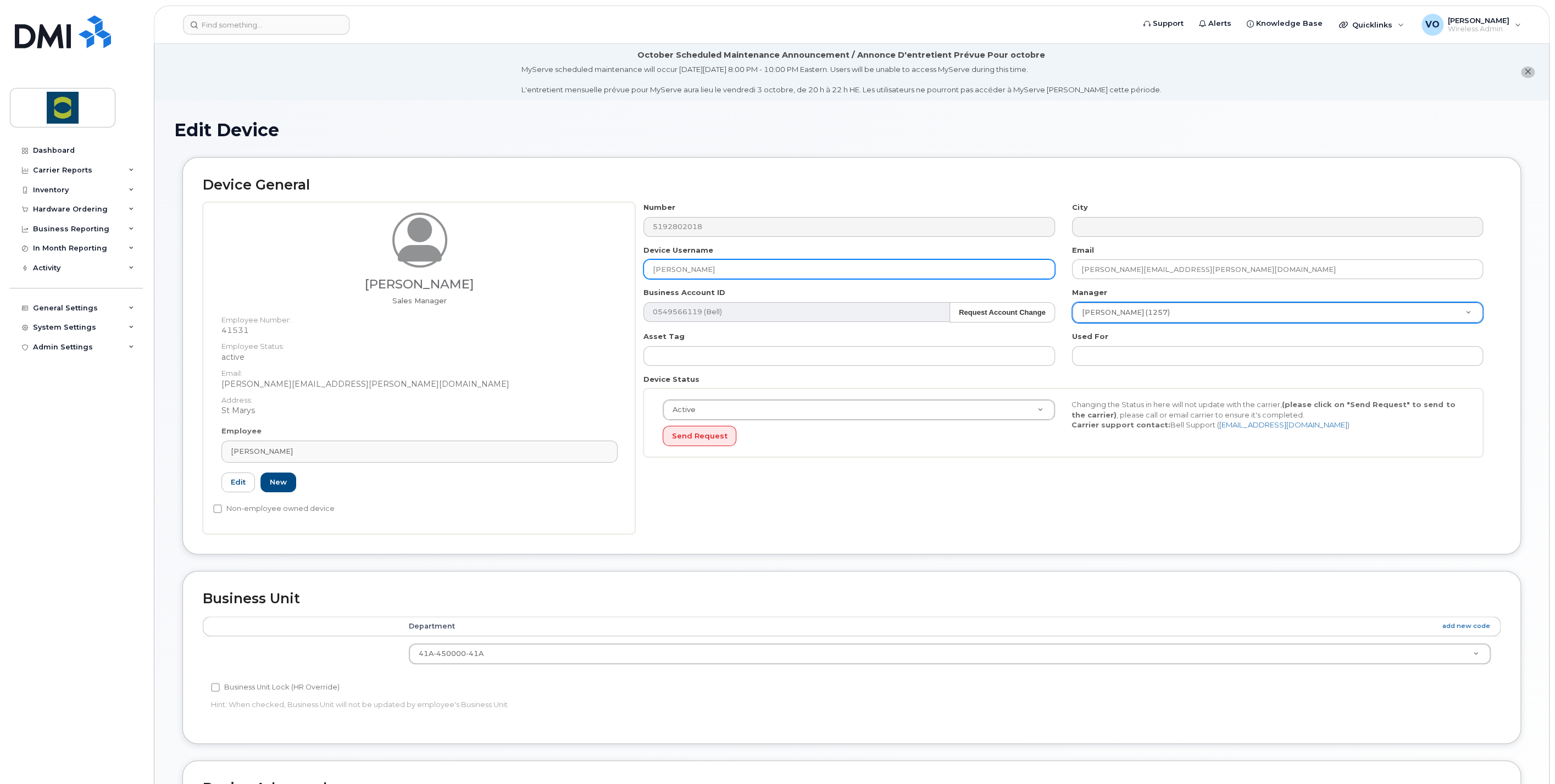
drag, startPoint x: 737, startPoint y: 268, endPoint x: 620, endPoint y: 262, distance: 117.2
click at [620, 262] on div "Timothy Miller Sales Manager Employee Number: 41531 Employee Status: active Ema…" at bounding box center [852, 368] width 1298 height 332
type input "[PERSON_NAME]"
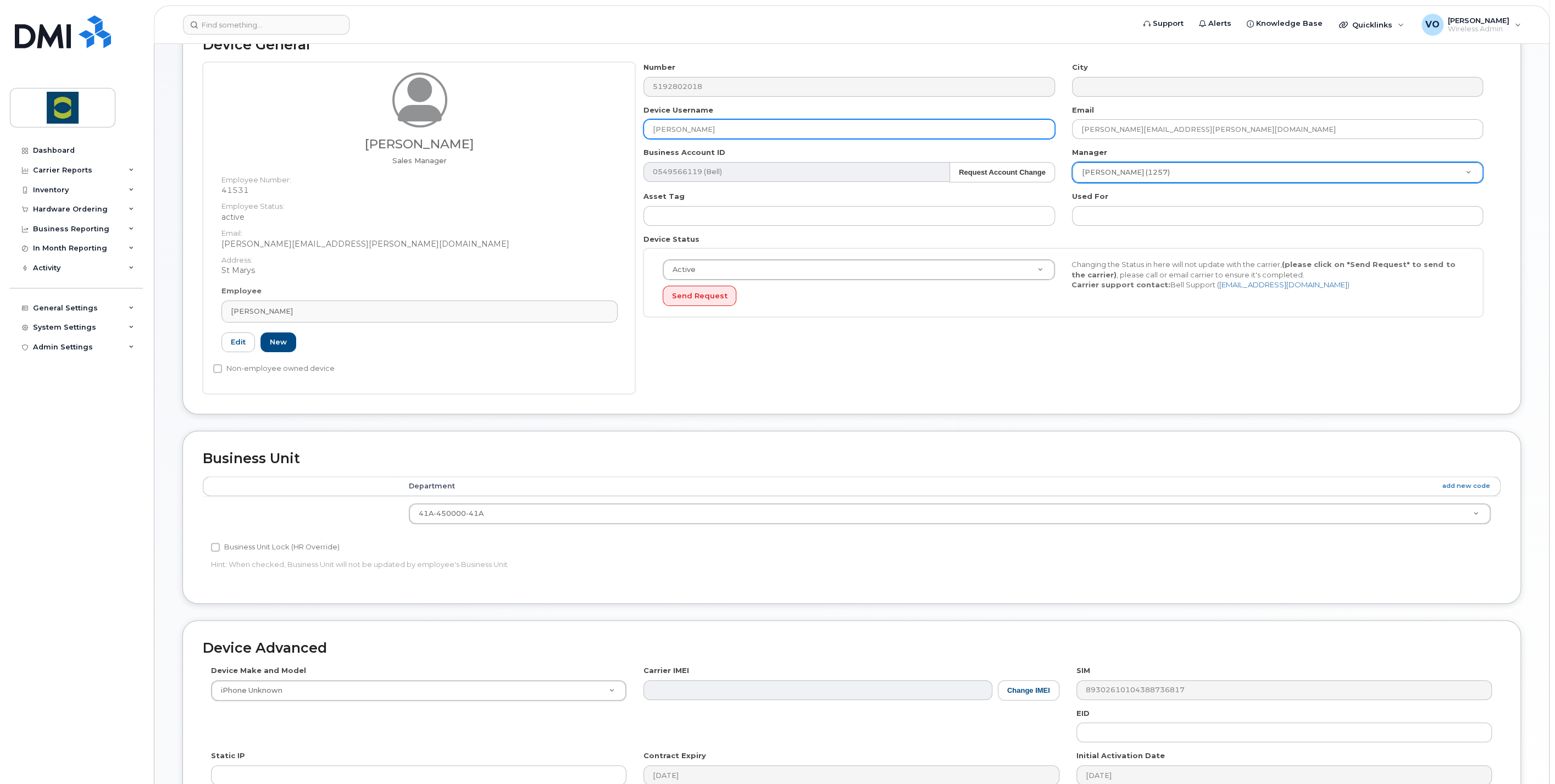
scroll to position [301, 0]
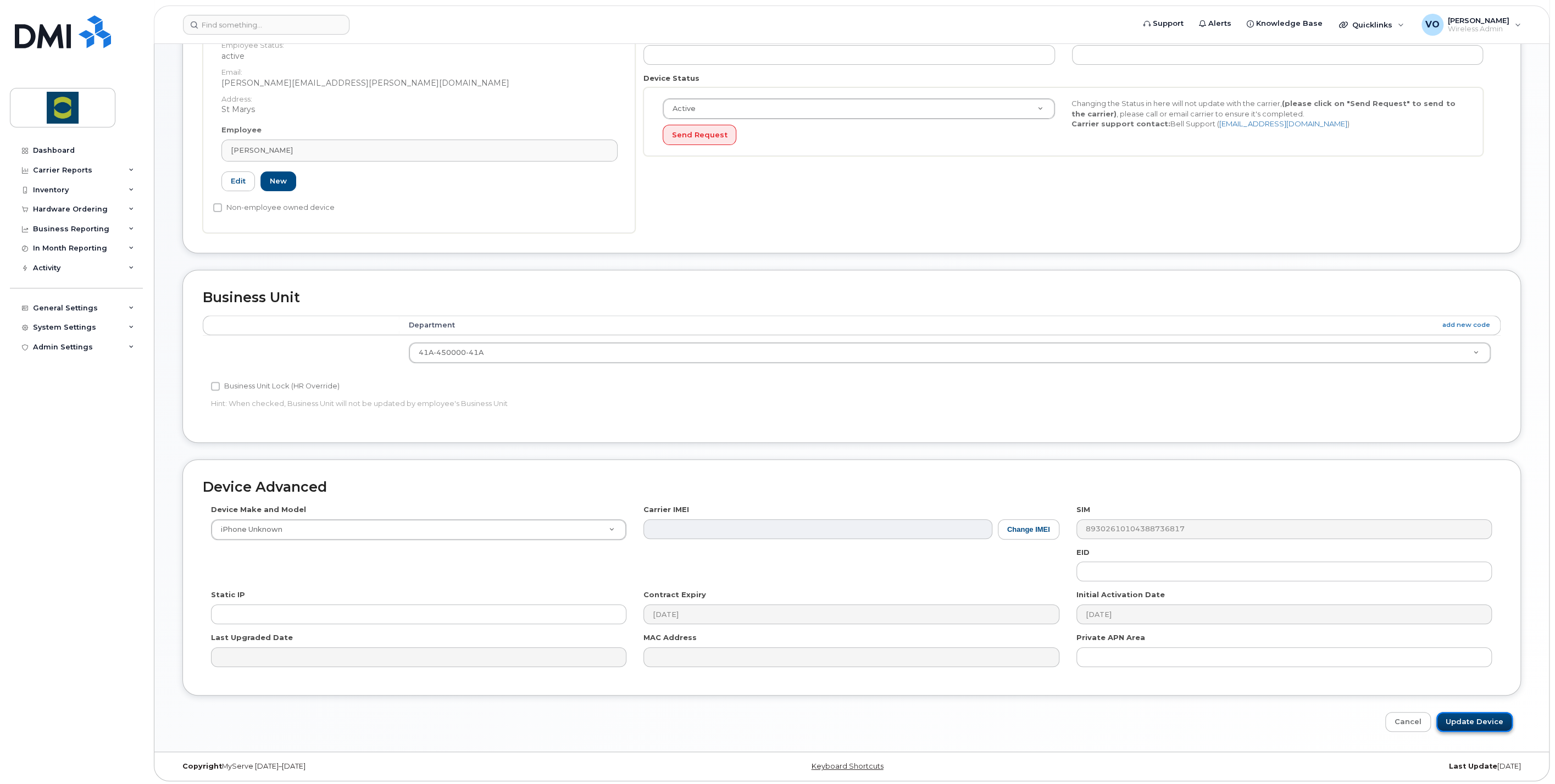
click at [1463, 716] on input "Update Device" at bounding box center [1475, 722] width 76 height 21
type input "Saving..."
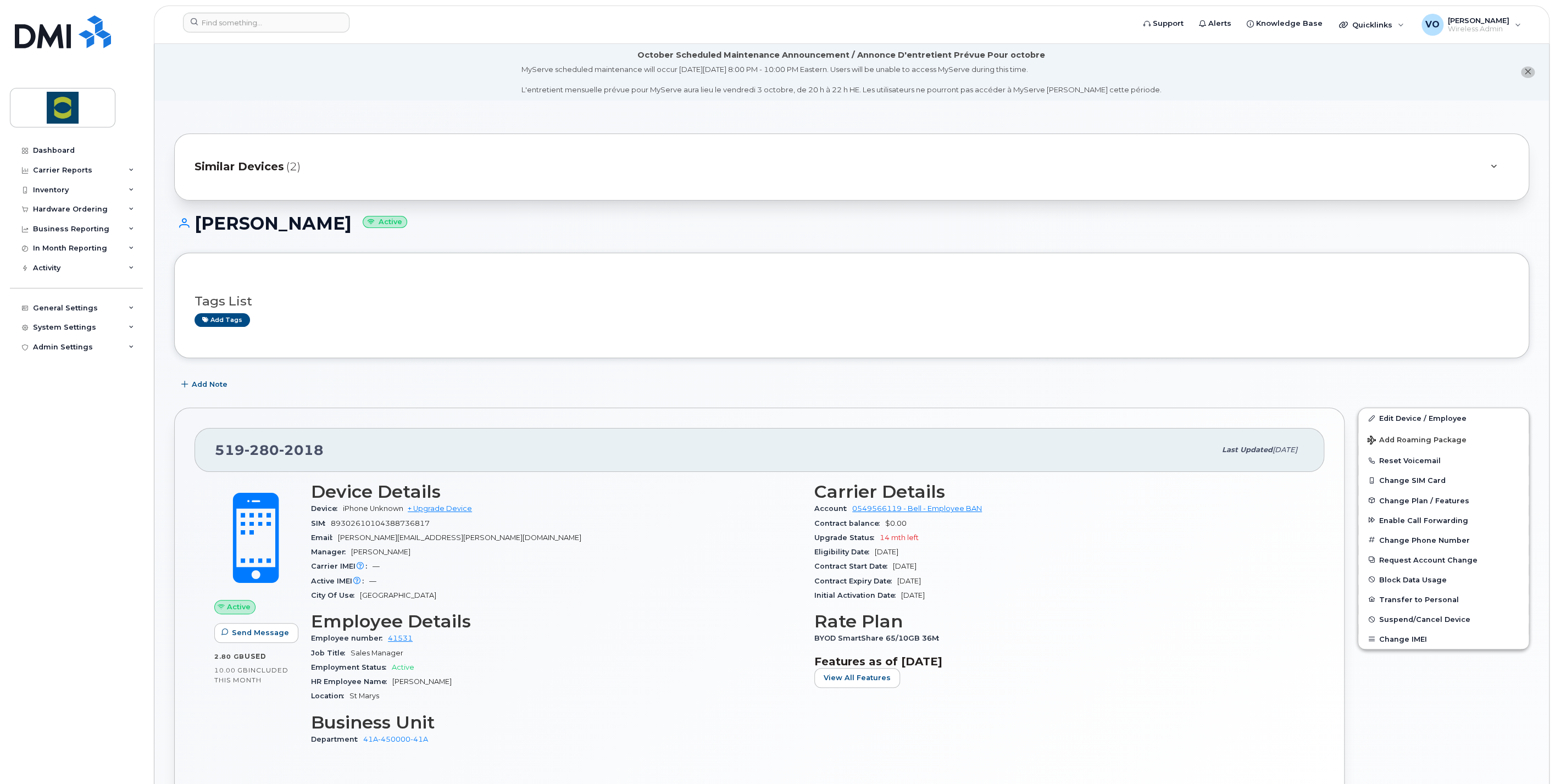
click at [237, 165] on span "Similar Devices" at bounding box center [240, 167] width 90 height 16
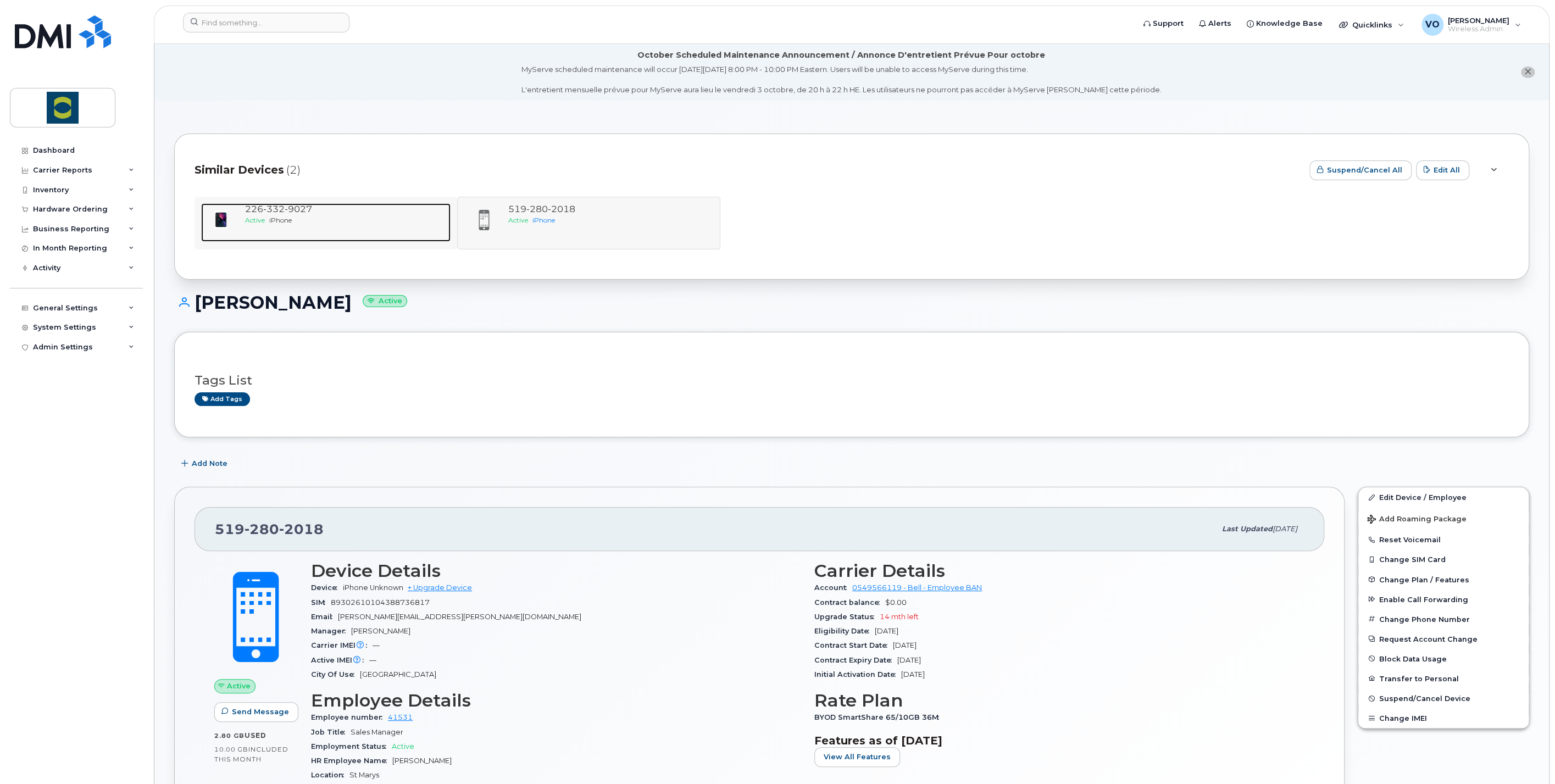
click at [276, 204] on span "332" at bounding box center [273, 209] width 21 height 10
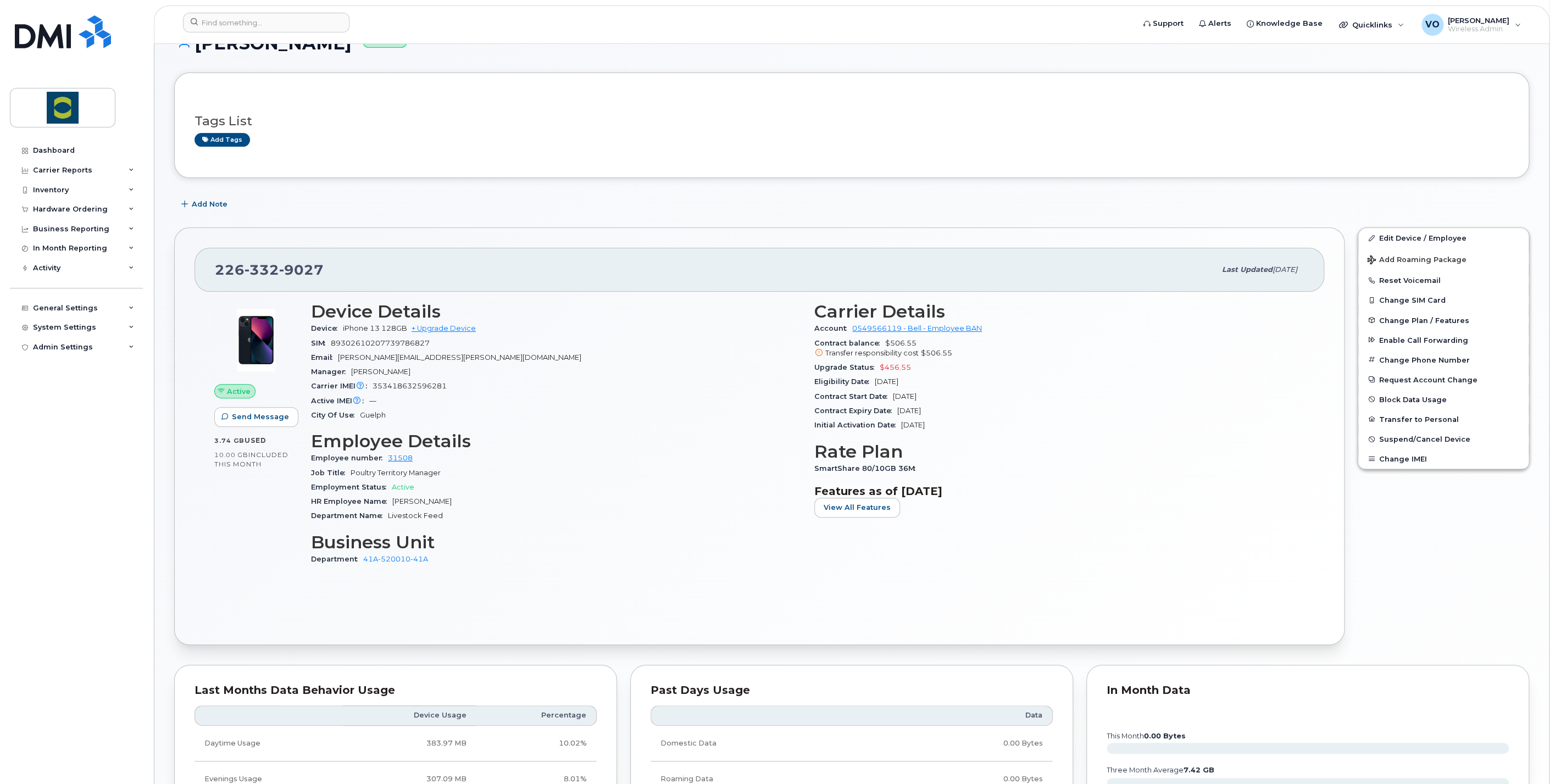
scroll to position [183, 0]
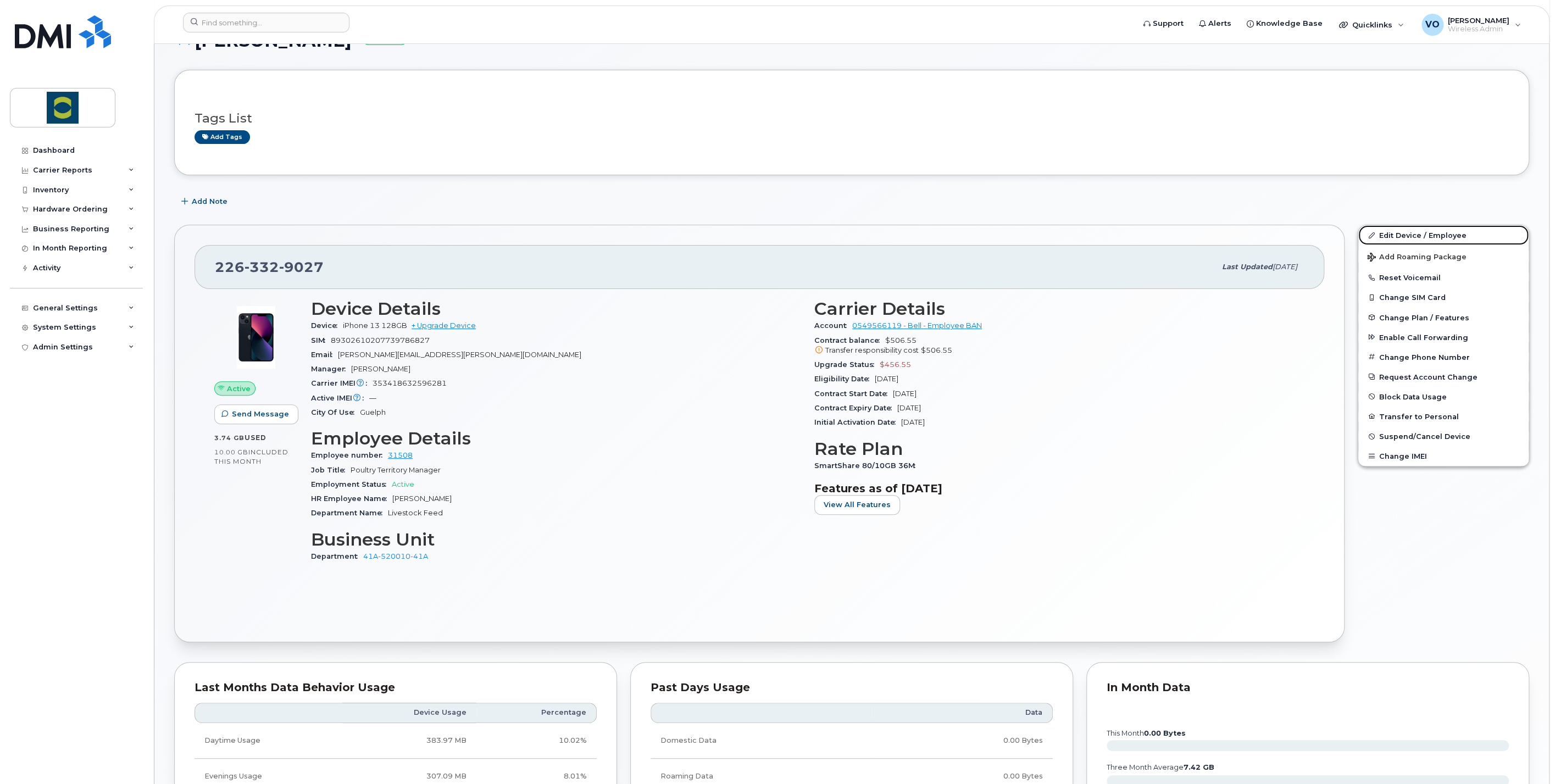
drag, startPoint x: 1424, startPoint y: 239, endPoint x: 1200, endPoint y: 293, distance: 230.4
click at [1424, 239] on link "Edit Device / Employee" at bounding box center [1444, 235] width 171 height 20
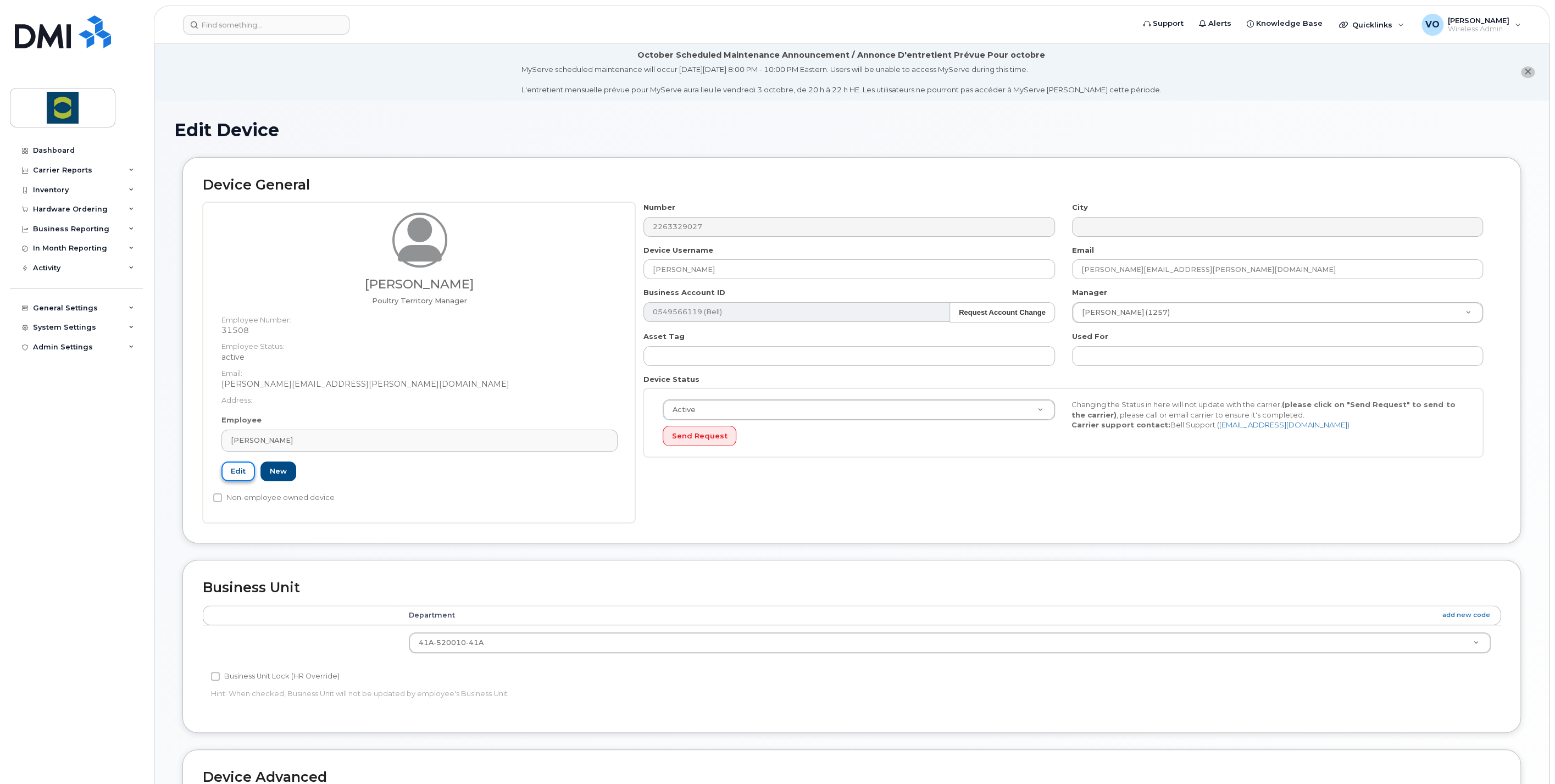
click at [238, 471] on link "Edit" at bounding box center [238, 471] width 33 height 21
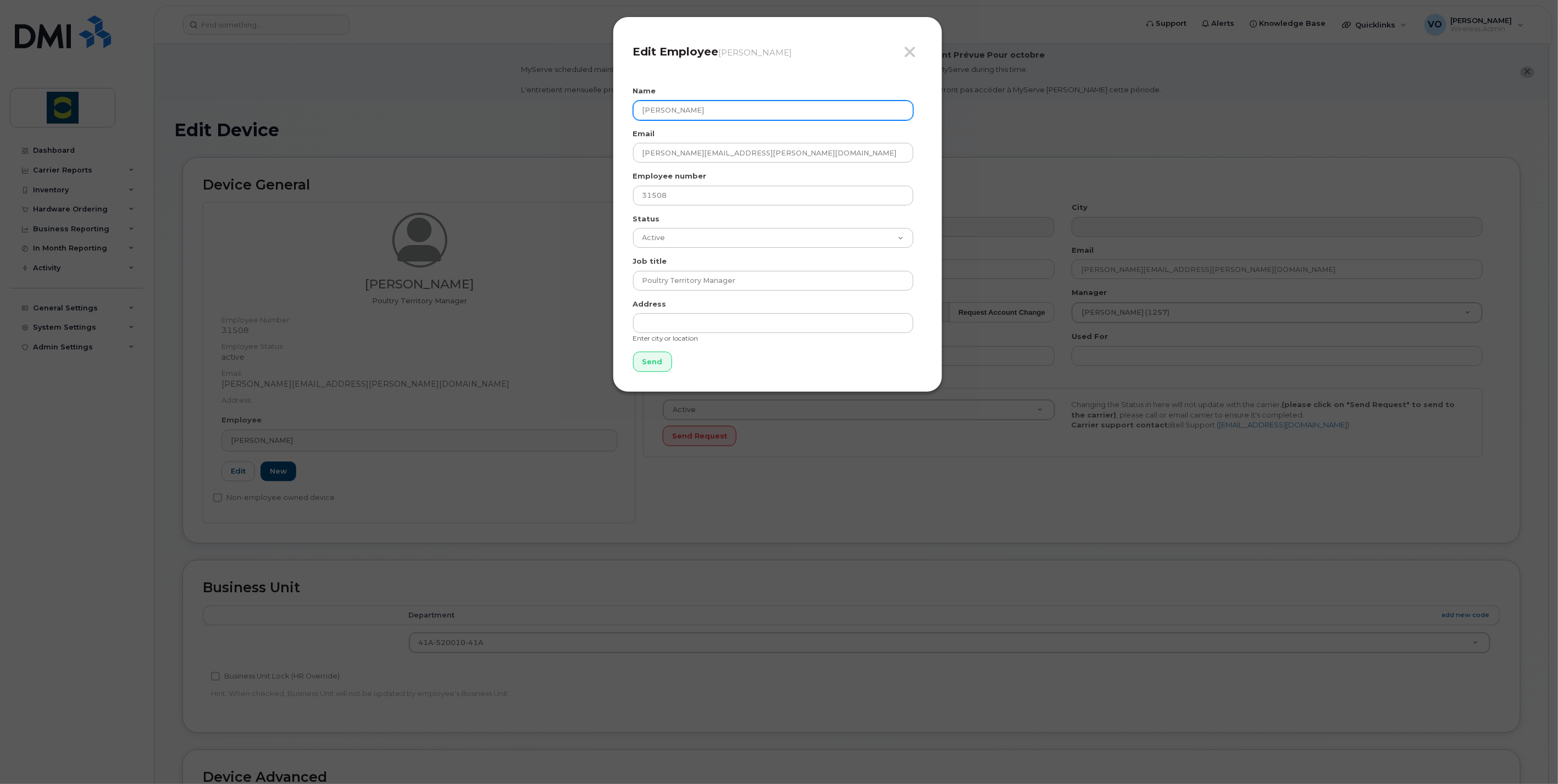
drag, startPoint x: 774, startPoint y: 114, endPoint x: 567, endPoint y: 92, distance: 208.2
click at [567, 92] on div "Close Edit Employee Timothy Miller Name Timothy Miller Email timothy.miller@tro…" at bounding box center [779, 392] width 1558 height 784
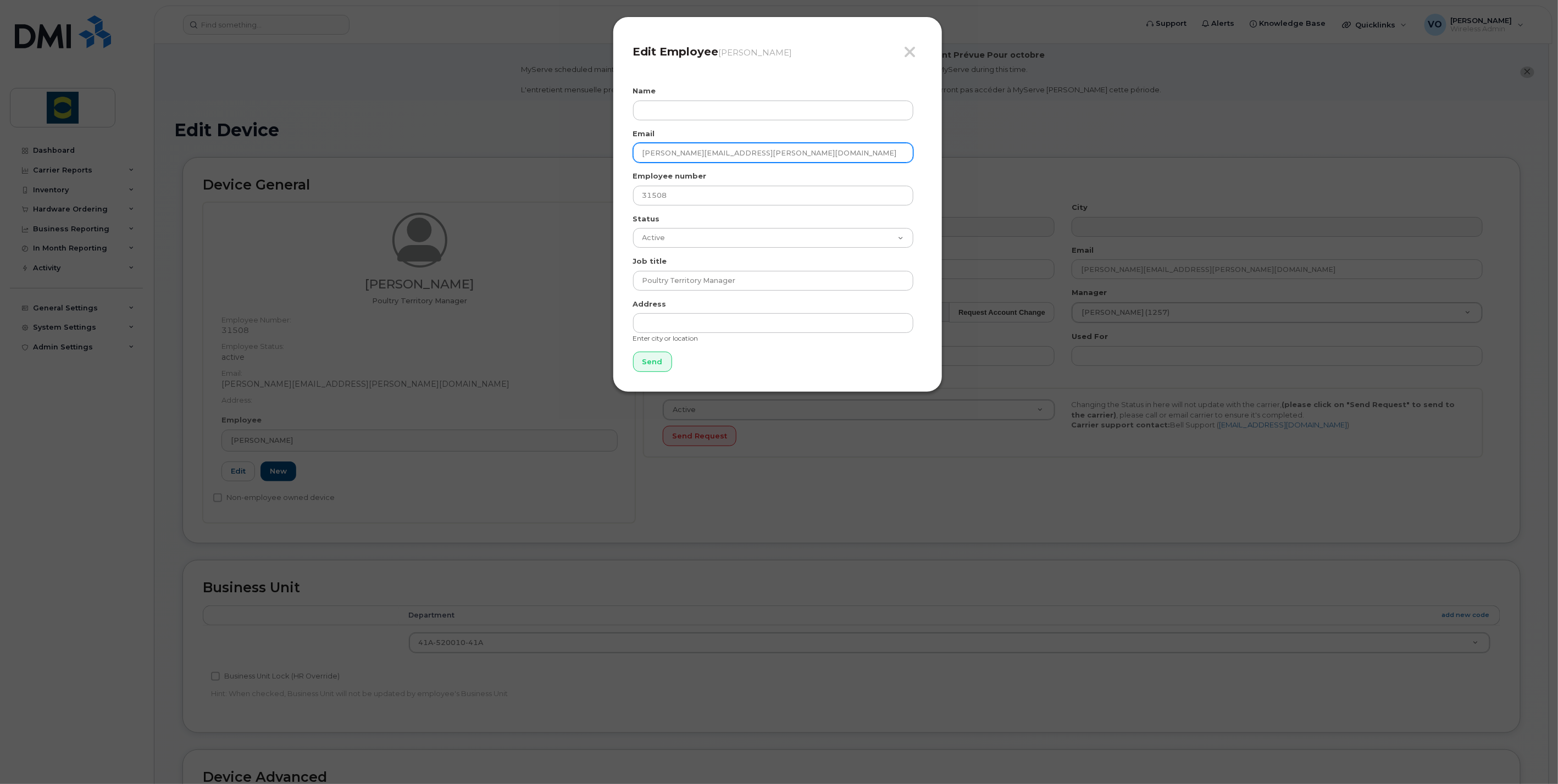
drag, startPoint x: 798, startPoint y: 158, endPoint x: 594, endPoint y: 161, distance: 204.0
click at [594, 161] on div "Close Edit Employee Timothy Miller Name Email timothy.miller@trouwnutrition.com…" at bounding box center [779, 392] width 1558 height 784
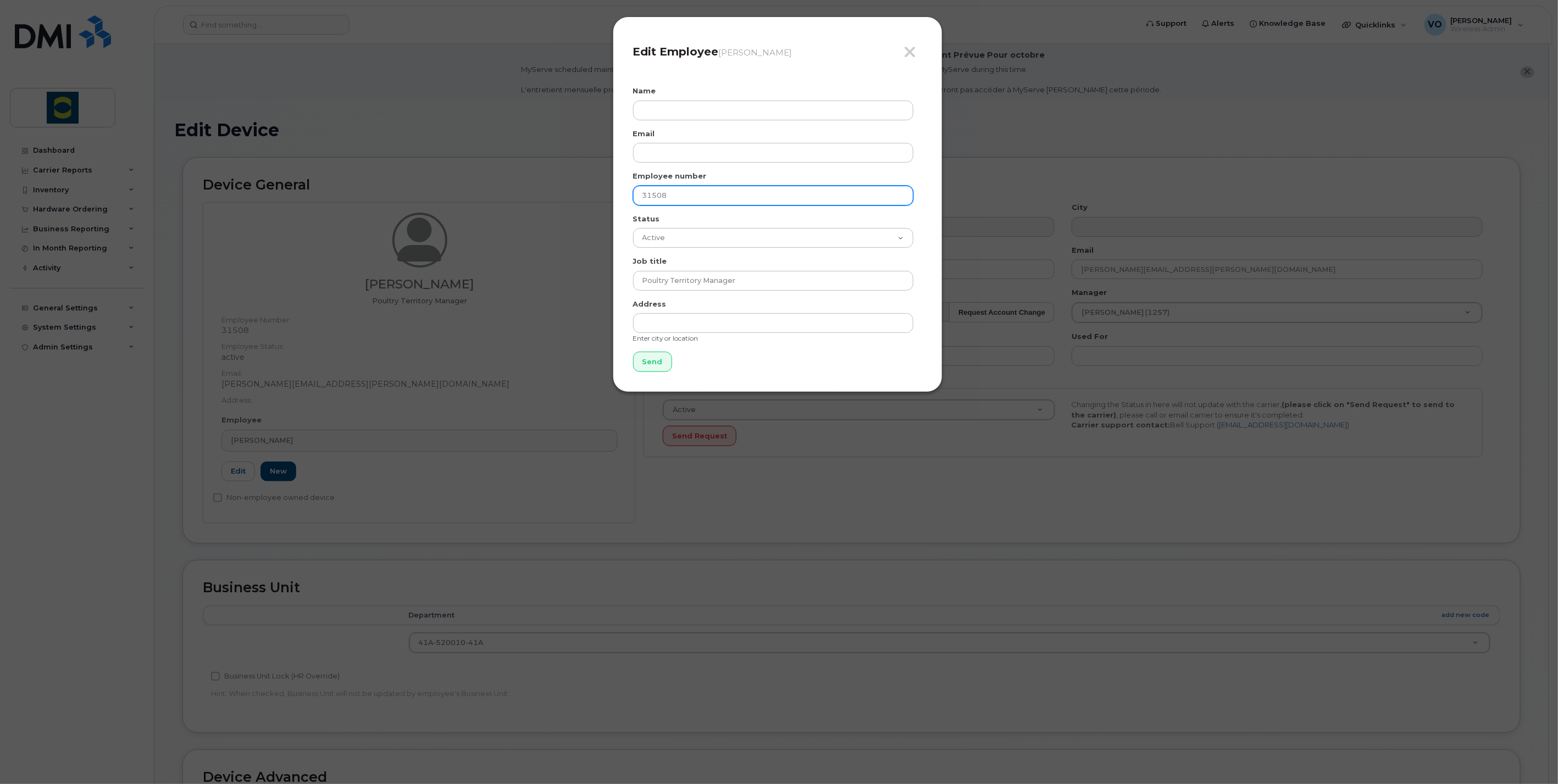
drag, startPoint x: 699, startPoint y: 188, endPoint x: 574, endPoint y: 193, distance: 125.1
click at [574, 193] on div "Close Edit Employee Timothy Miller Name Email Employee number 31508 Status Acti…" at bounding box center [779, 392] width 1558 height 784
click at [653, 370] on input "Send" at bounding box center [653, 362] width 39 height 21
drag, startPoint x: 812, startPoint y: 364, endPoint x: 804, endPoint y: 367, distance: 8.5
click at [812, 364] on form "Name Email Employee number Status Active On-Leave Long Term Short Term Maternit…" at bounding box center [778, 228] width 289 height 286
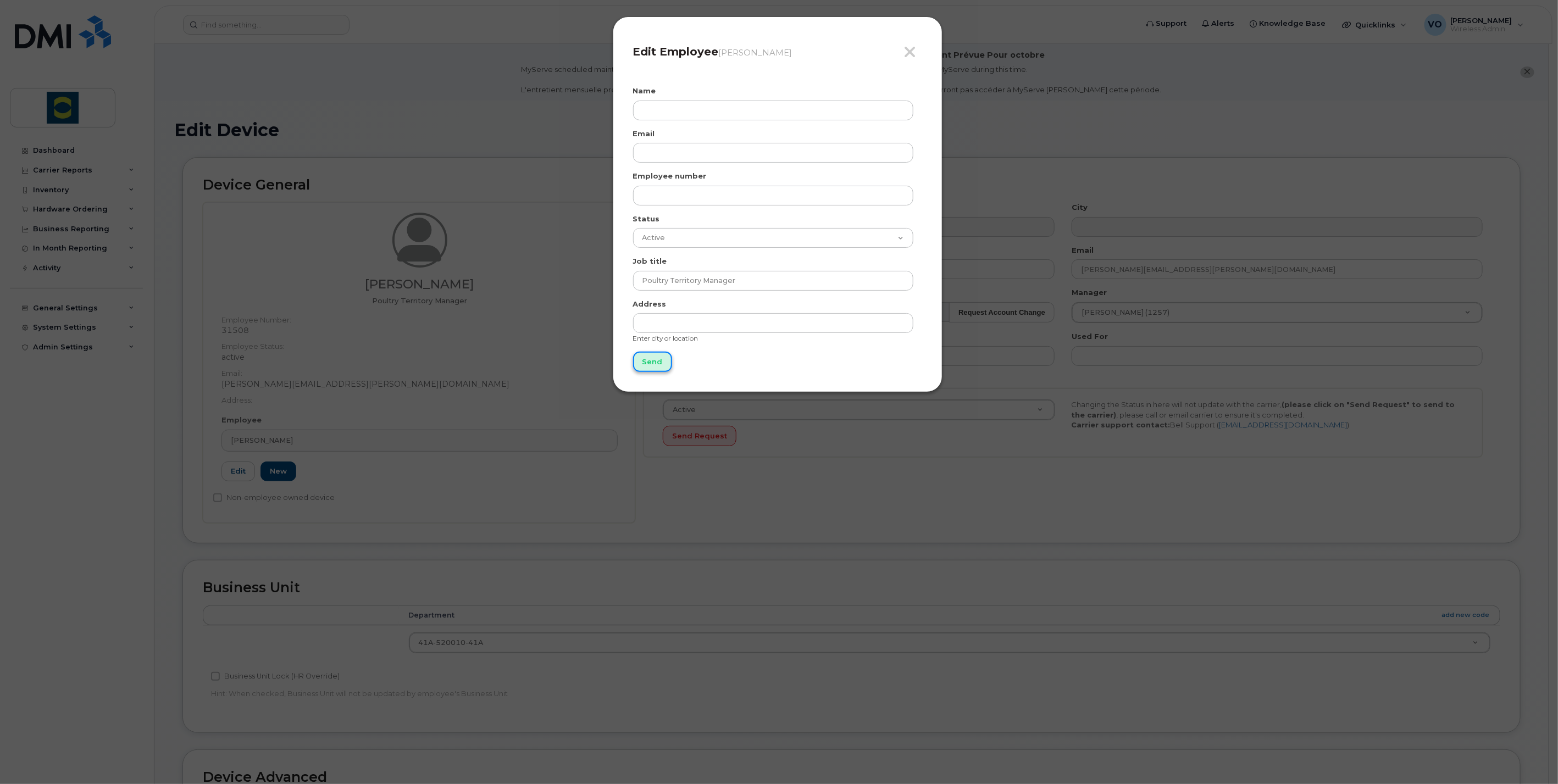
click at [657, 355] on input "Send" at bounding box center [653, 362] width 39 height 21
click at [653, 359] on input "Send" at bounding box center [653, 362] width 39 height 21
drag, startPoint x: 910, startPoint y: 51, endPoint x: 897, endPoint y: 103, distance: 53.6
click at [910, 53] on icon "button" at bounding box center [910, 52] width 13 height 16
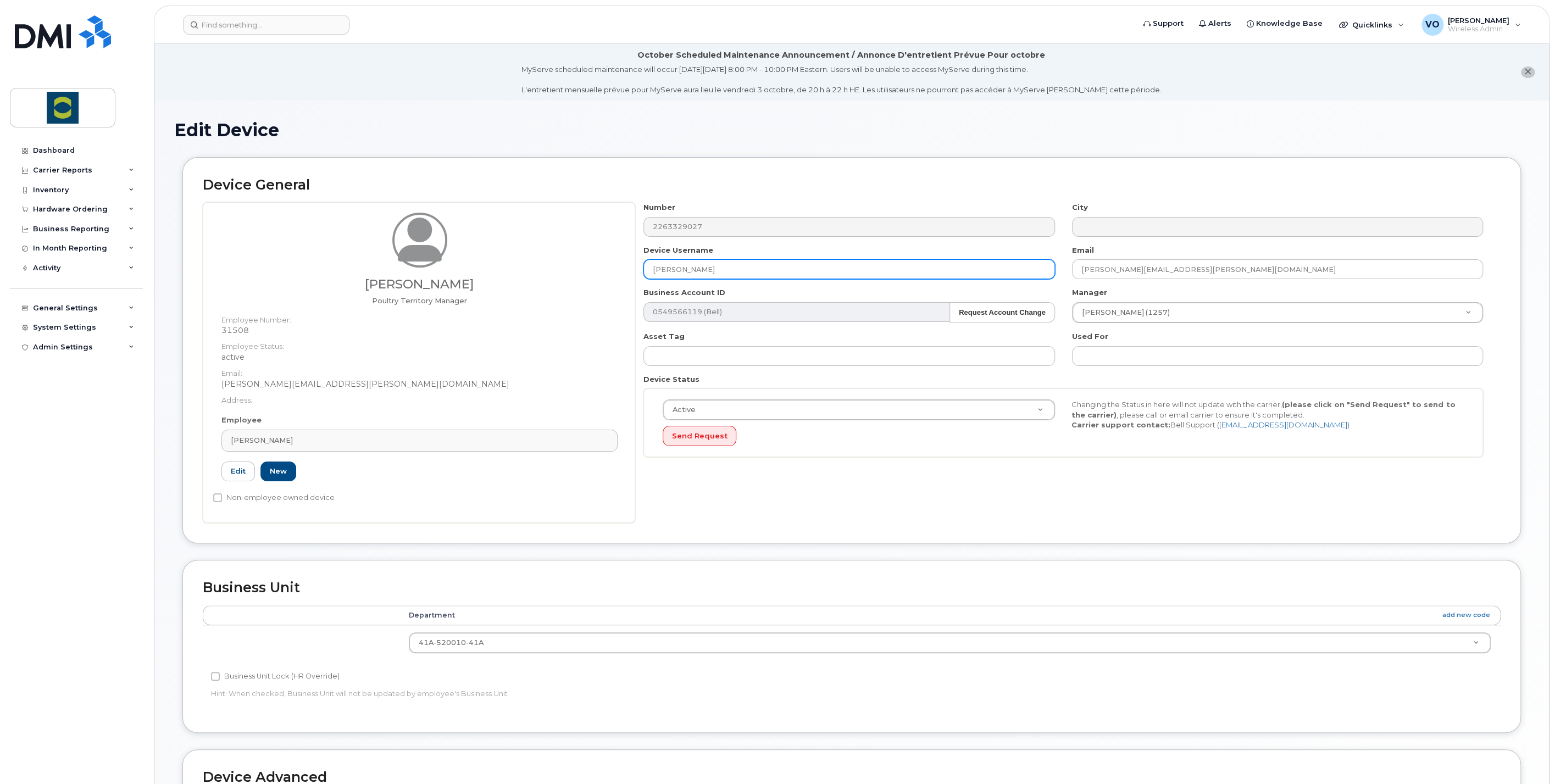
drag, startPoint x: 705, startPoint y: 270, endPoint x: 615, endPoint y: 268, distance: 90.0
click at [618, 268] on div "Timothy Miller Poultry Territory Manager Employee Number: 31508 Employee Status…" at bounding box center [852, 362] width 1298 height 321
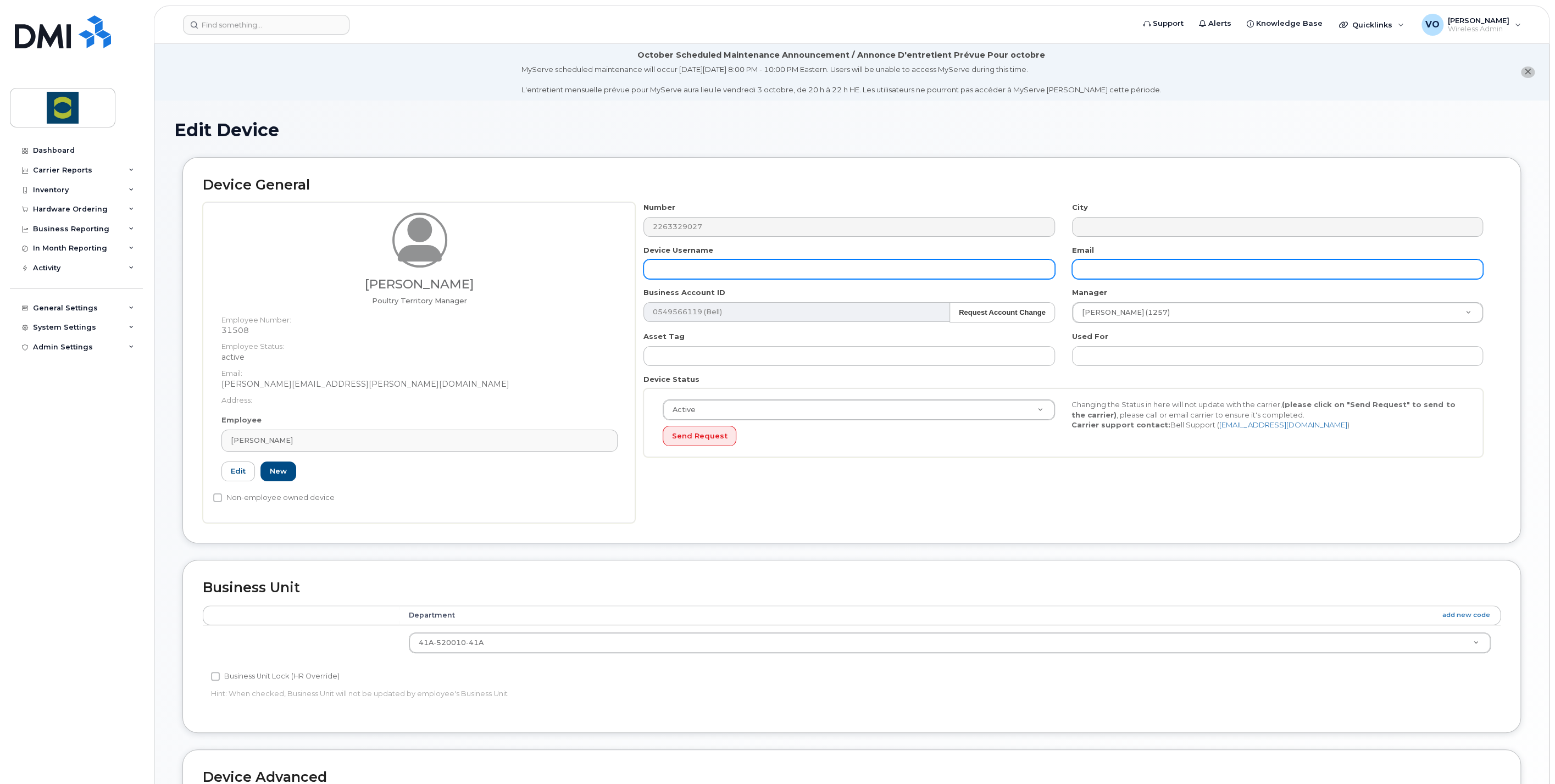
drag, startPoint x: 1239, startPoint y: 268, endPoint x: 977, endPoint y: 317, distance: 266.5
click at [1022, 262] on div "Number 2263329027 City Device Username Email Business Account ID 0549566119 (Be…" at bounding box center [1063, 333] width 857 height 263
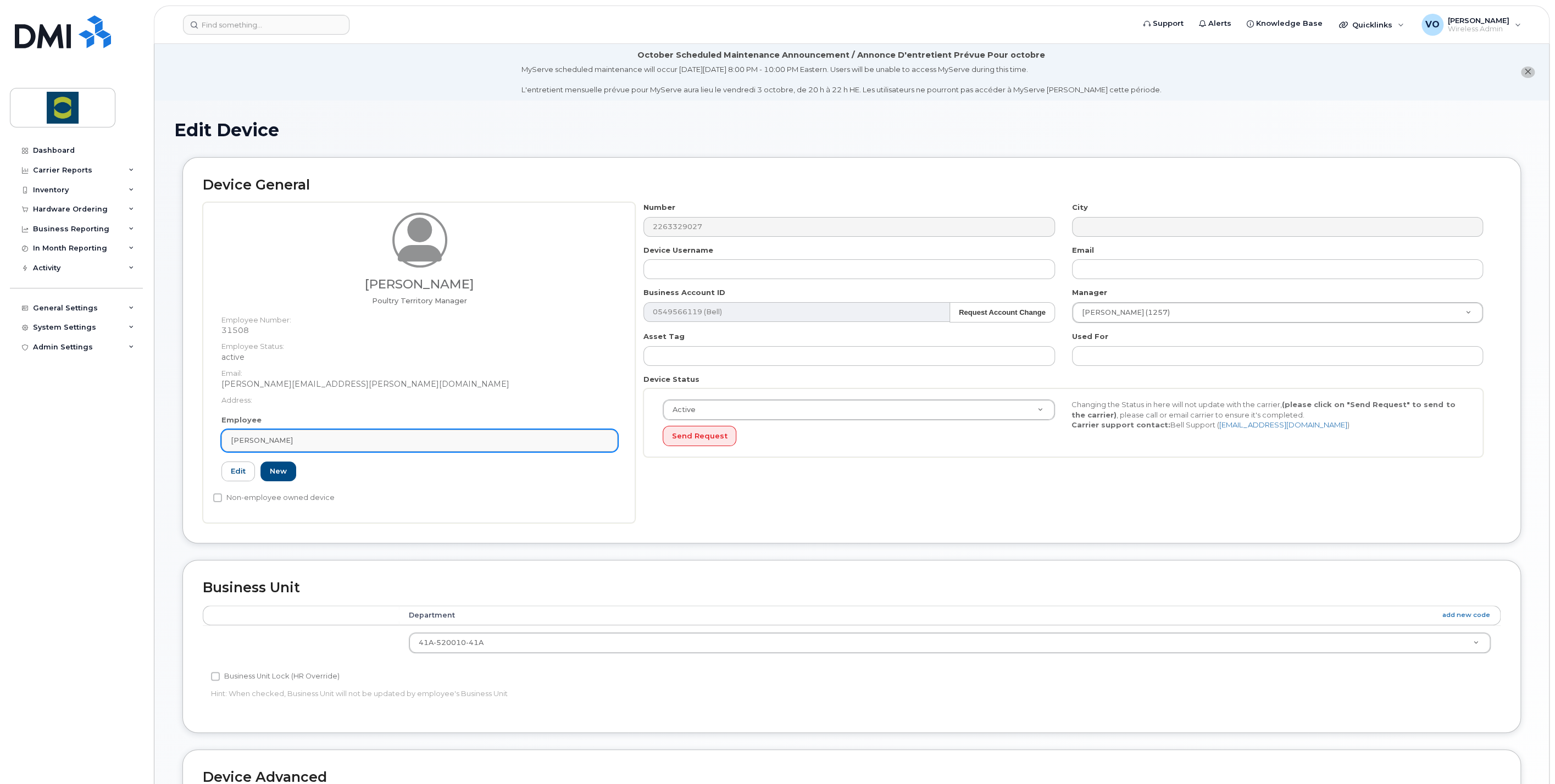
click at [302, 438] on div "[PERSON_NAME]" at bounding box center [420, 440] width 377 height 10
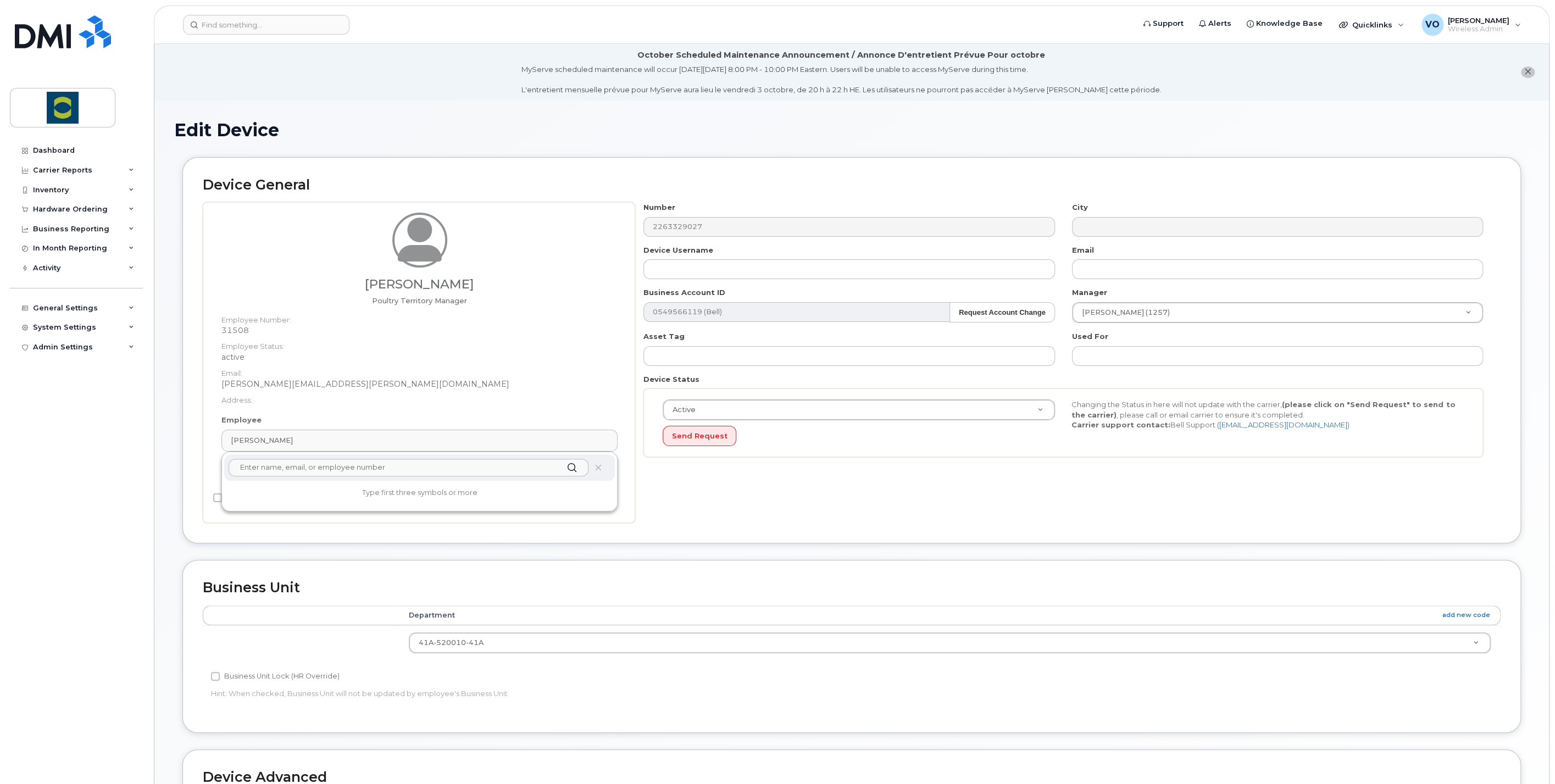
click at [729, 510] on div "Number 2263329027 City Device Username Email Business Account ID 0549566119 (Be…" at bounding box center [1068, 362] width 866 height 321
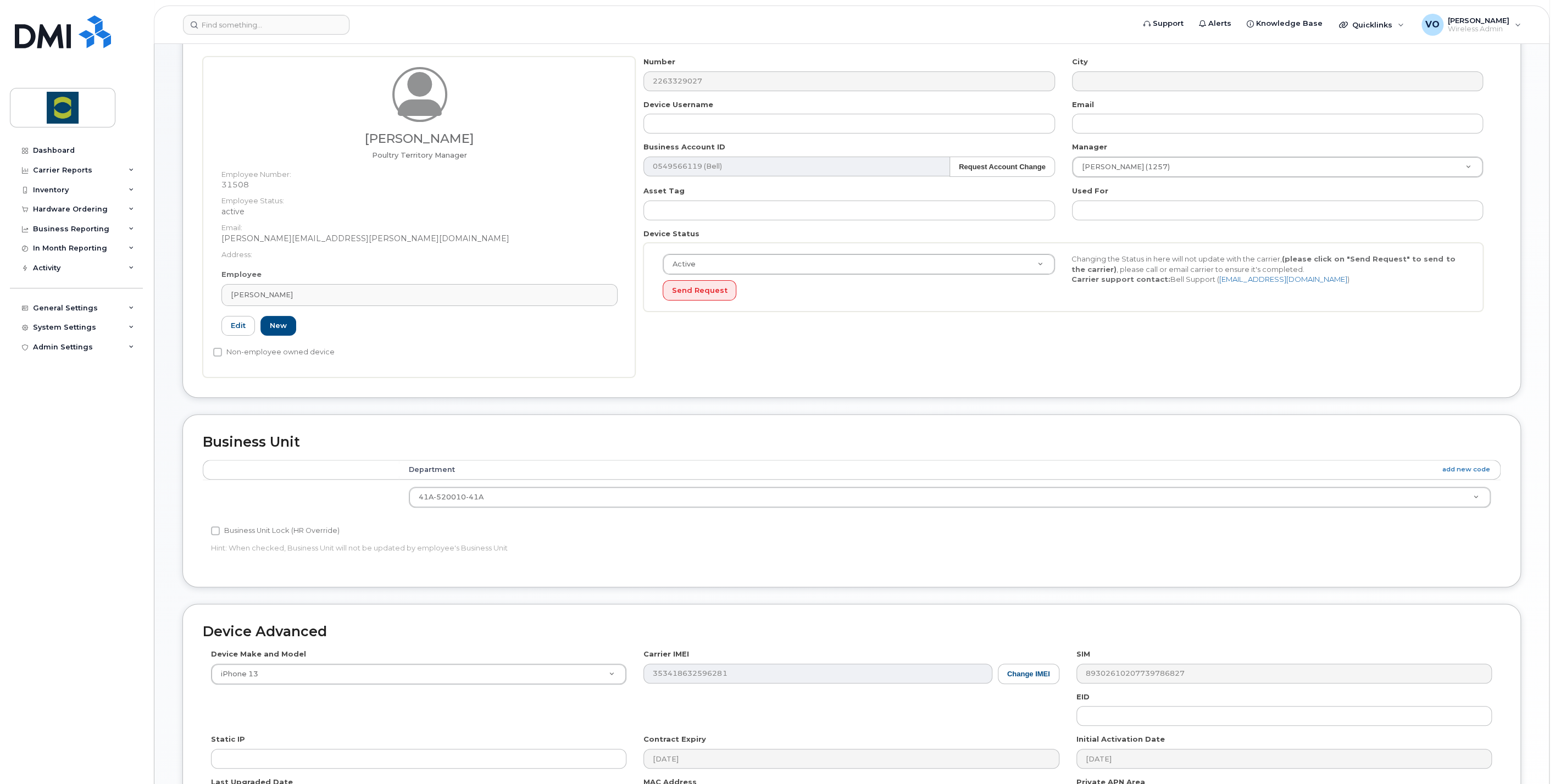
scroll to position [290, 0]
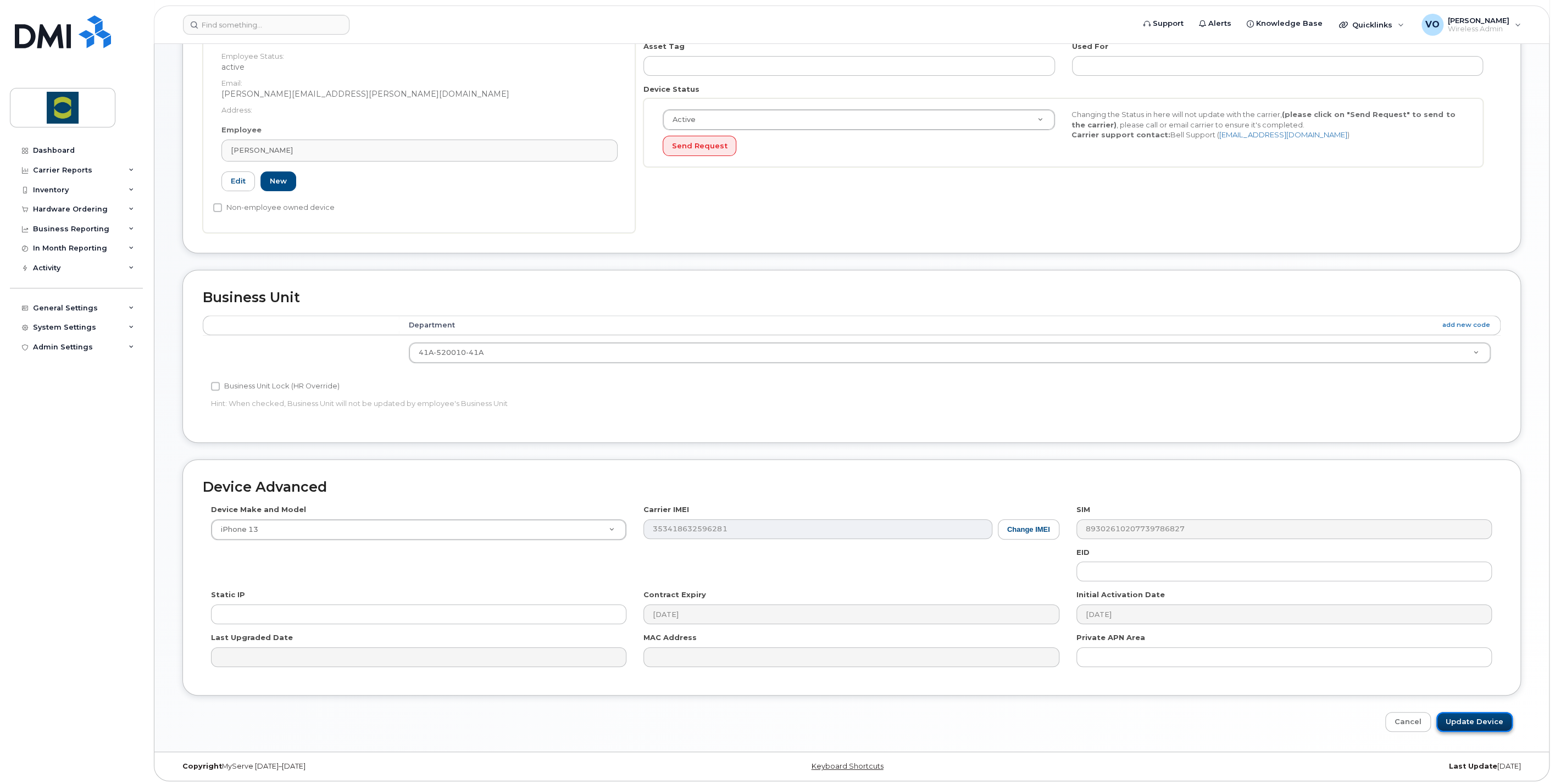
click at [1463, 714] on input "Update Device" at bounding box center [1475, 722] width 76 height 21
type input "Saving..."
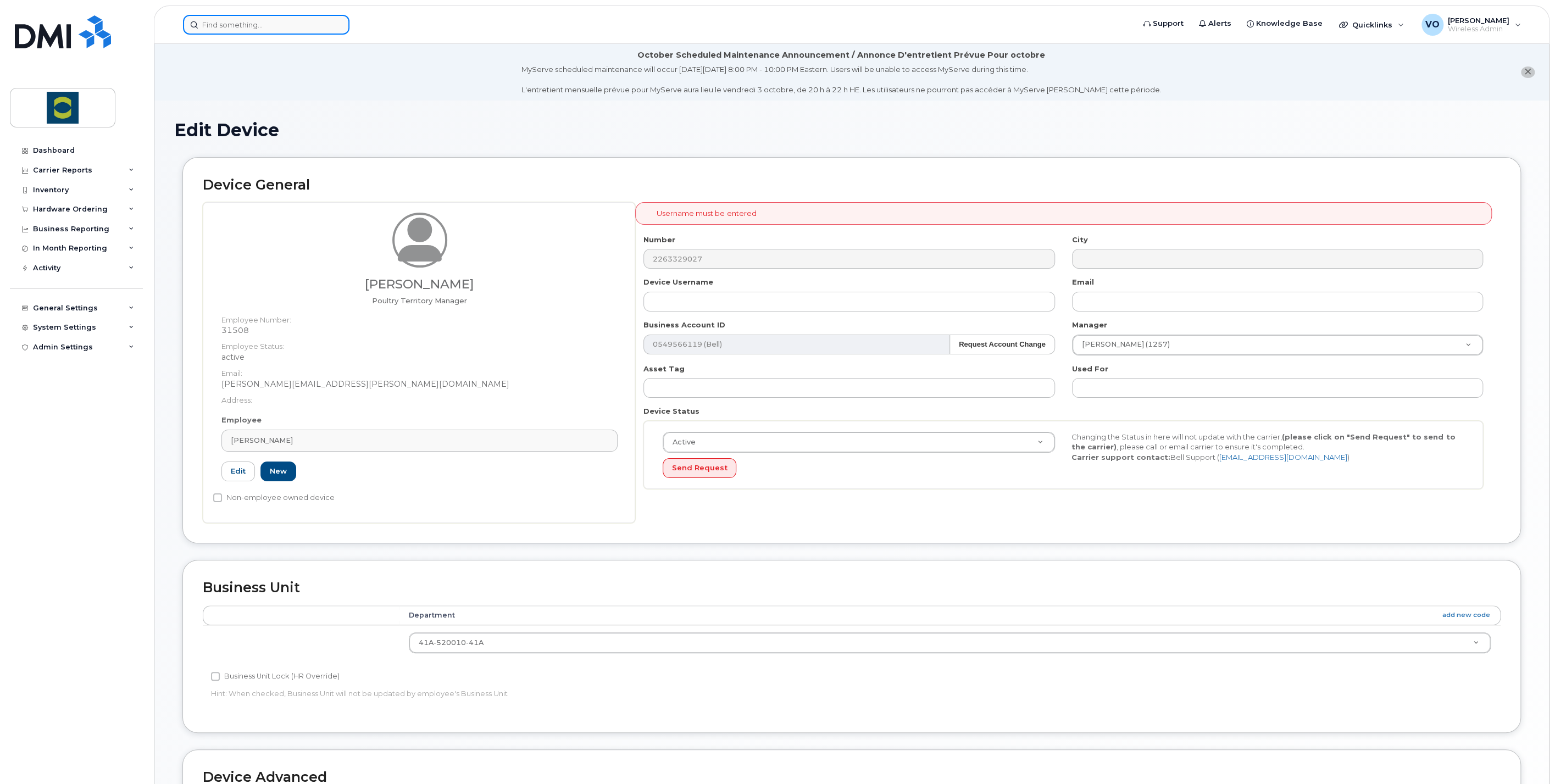
click at [294, 23] on input at bounding box center [266, 25] width 166 height 20
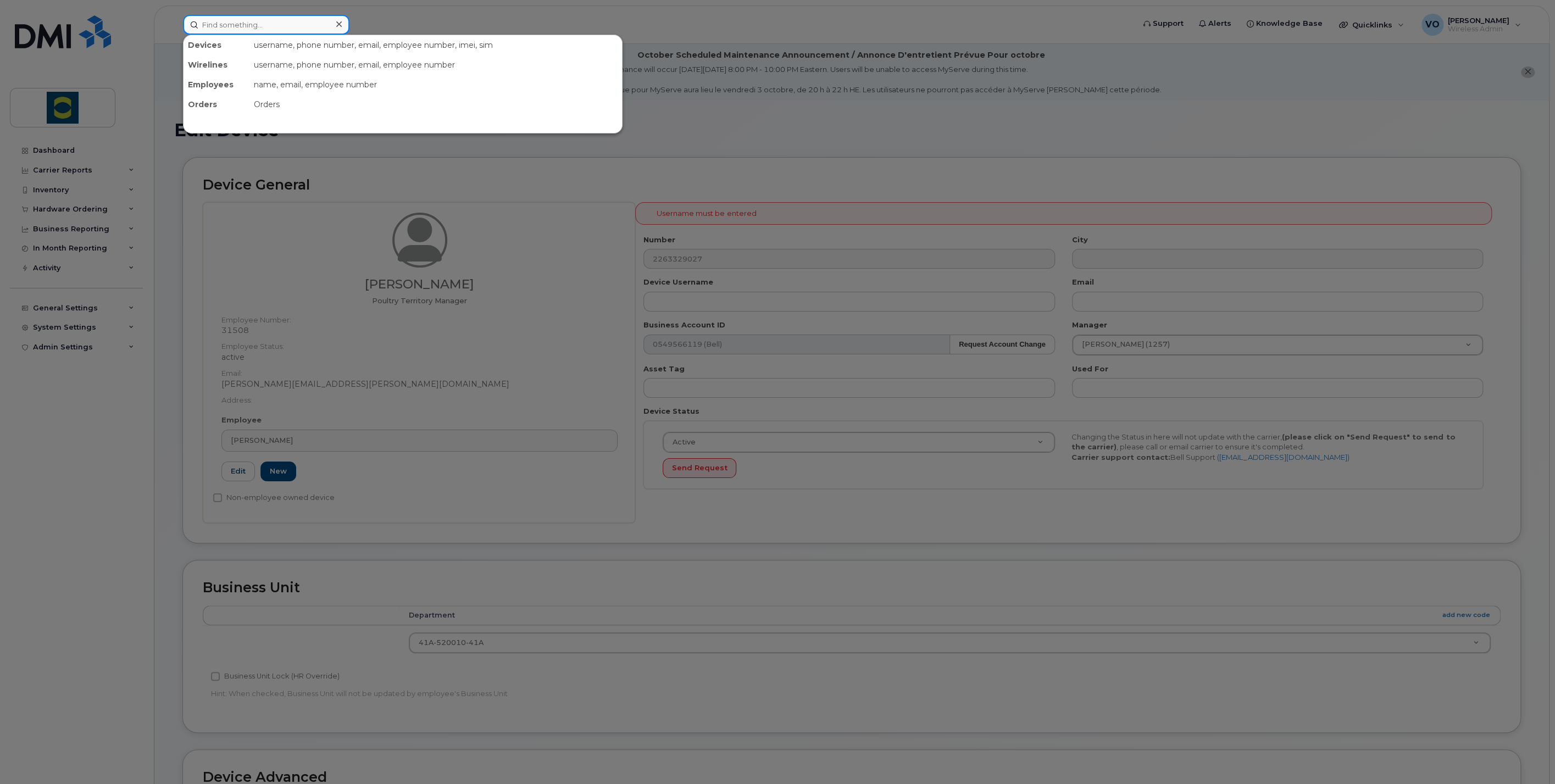
paste input "5192802018"
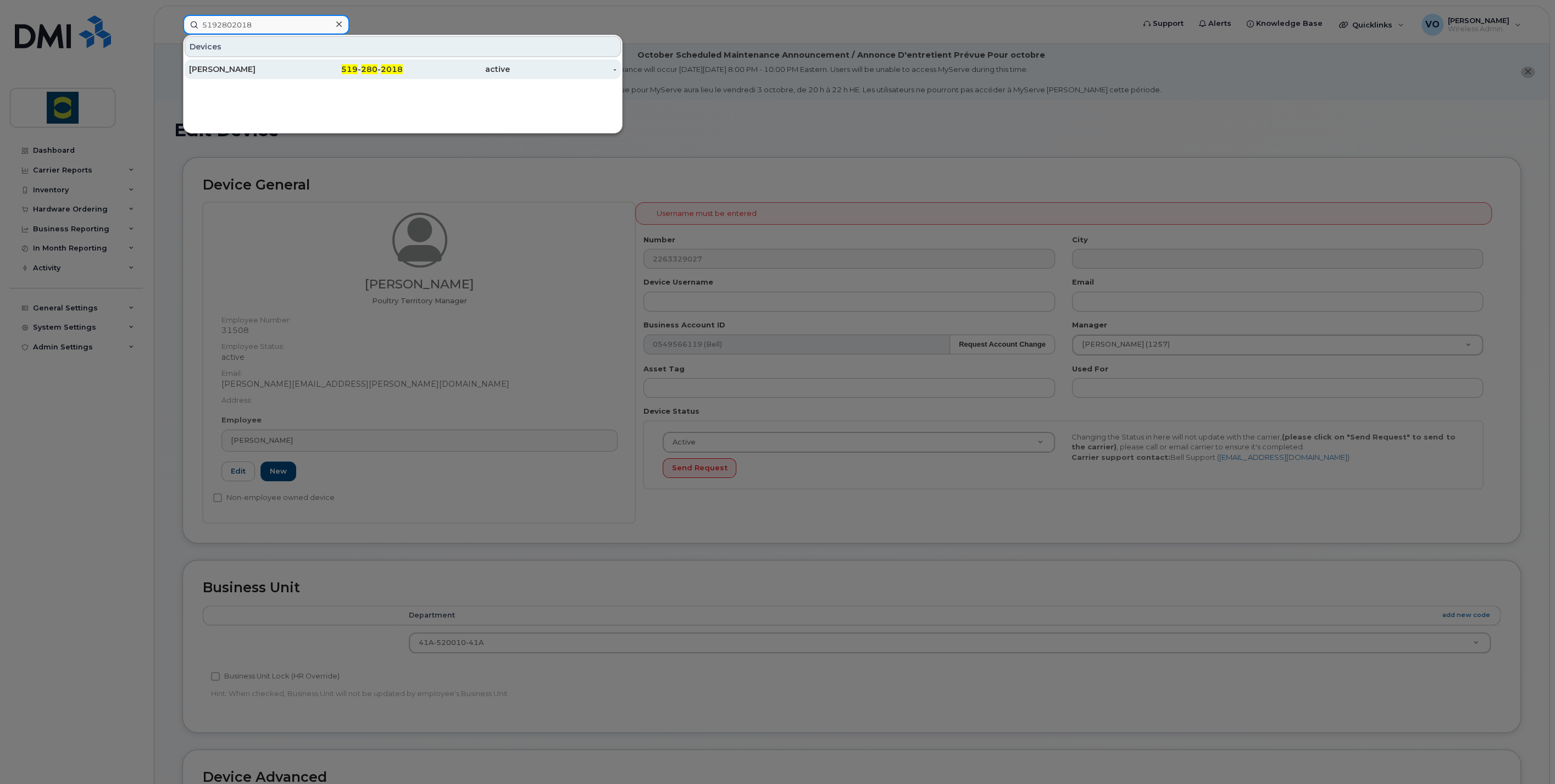
type input "5192802018"
click at [238, 73] on div "[PERSON_NAME]" at bounding box center [243, 69] width 107 height 11
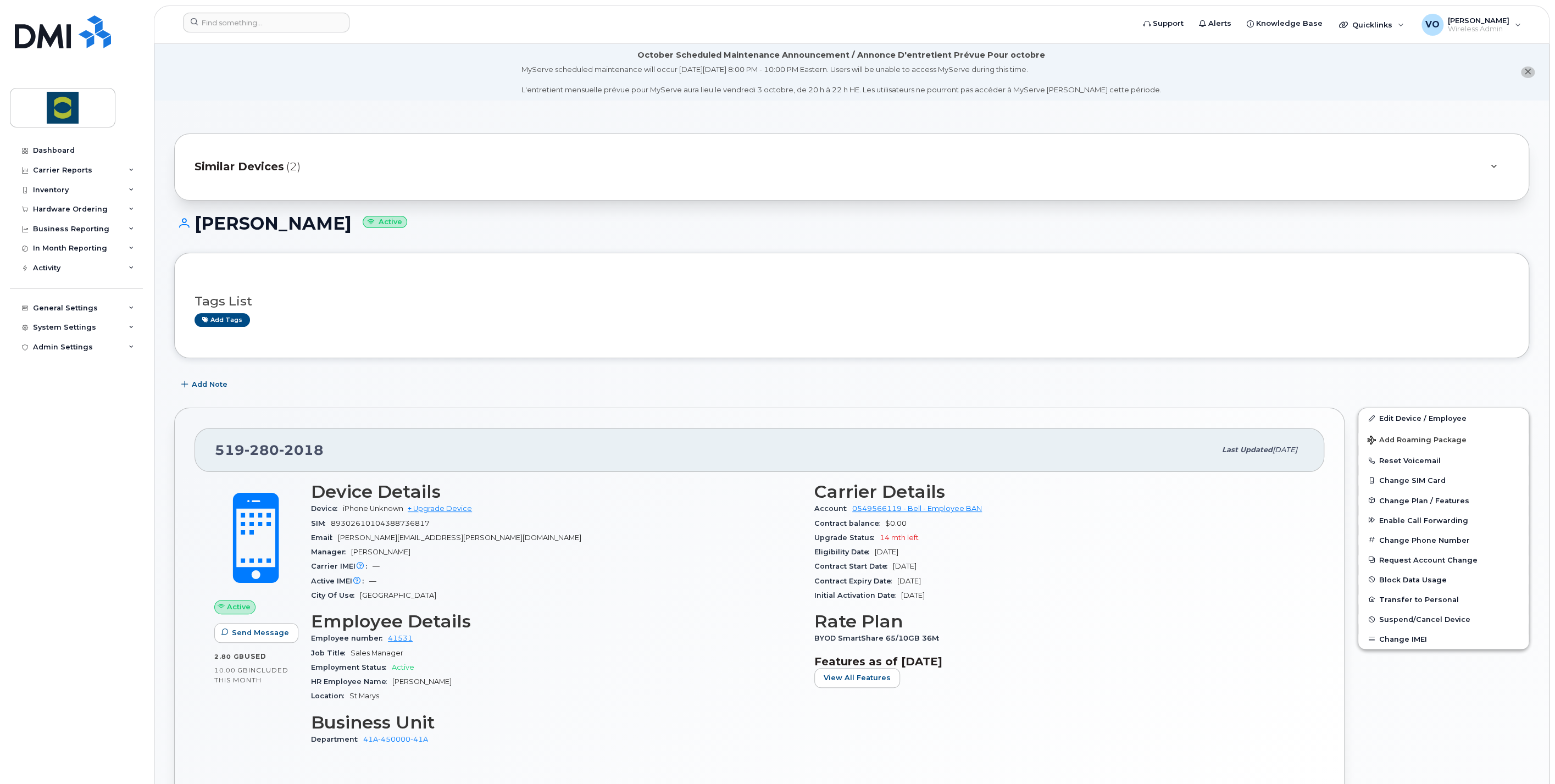
click at [220, 174] on span "Similar Devices" at bounding box center [240, 167] width 90 height 16
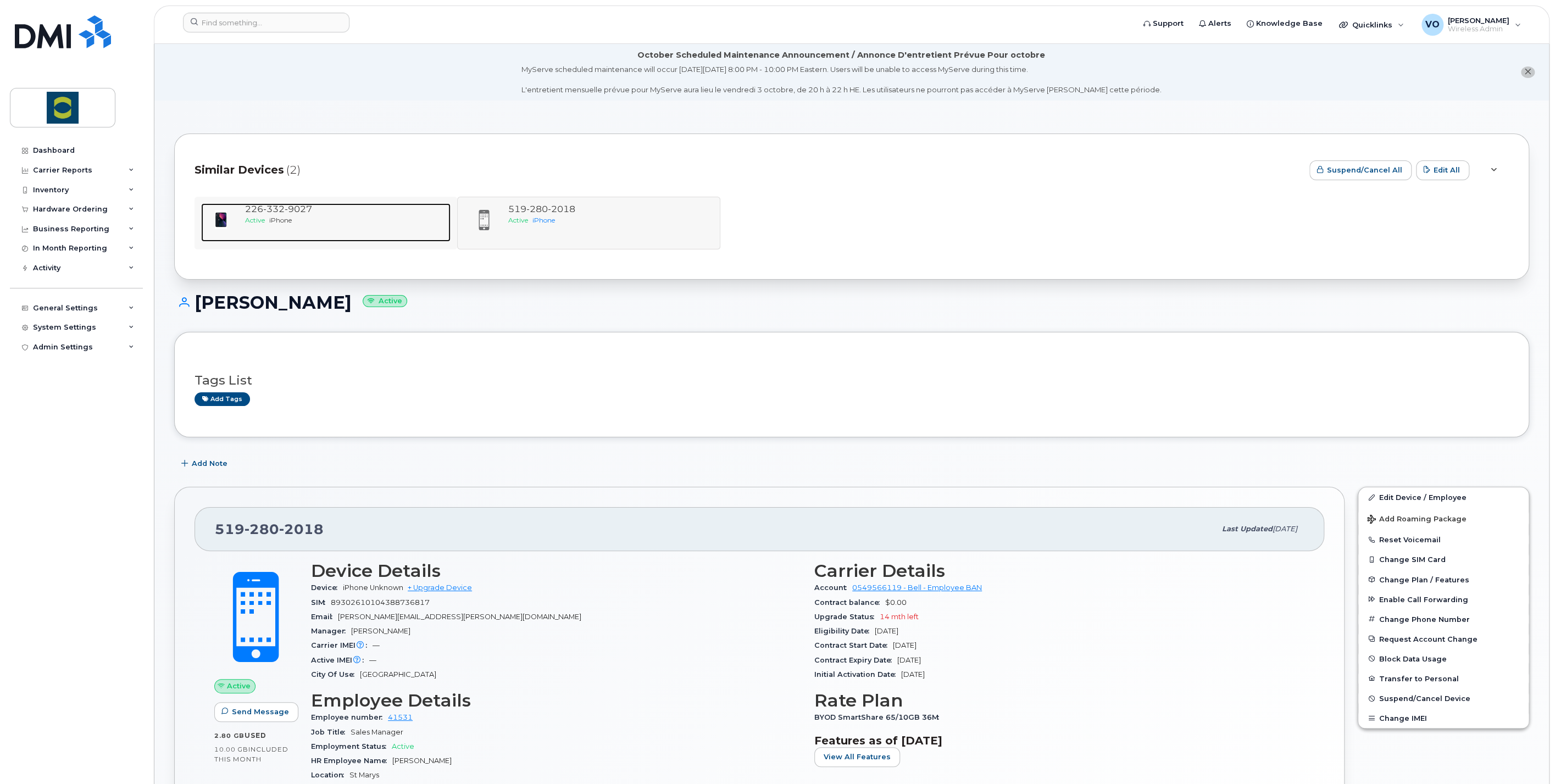
click at [304, 207] on span "9027" at bounding box center [298, 209] width 27 height 10
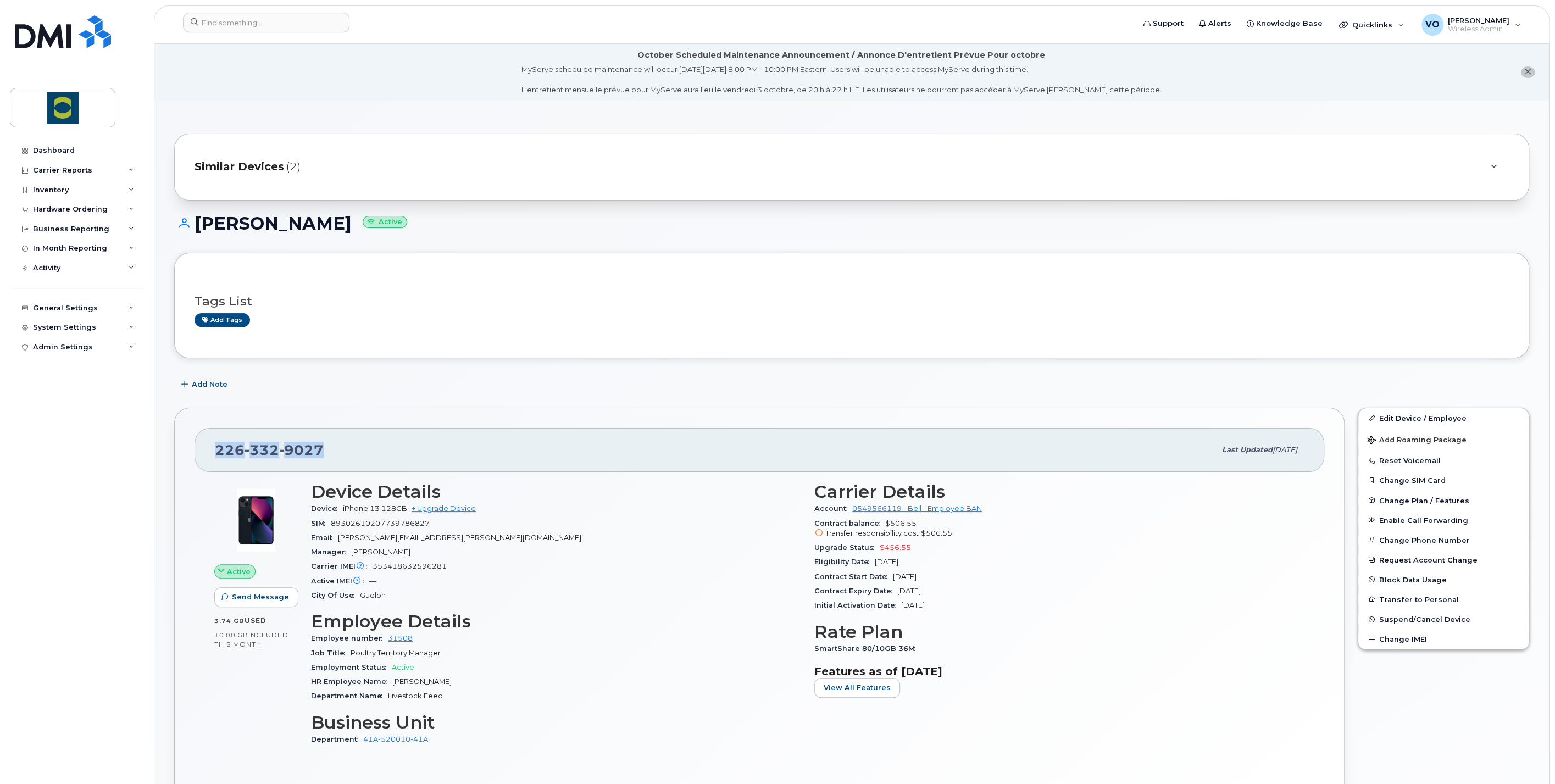
drag, startPoint x: 331, startPoint y: 450, endPoint x: 151, endPoint y: 424, distance: 181.9
copy span "226 332 9027"
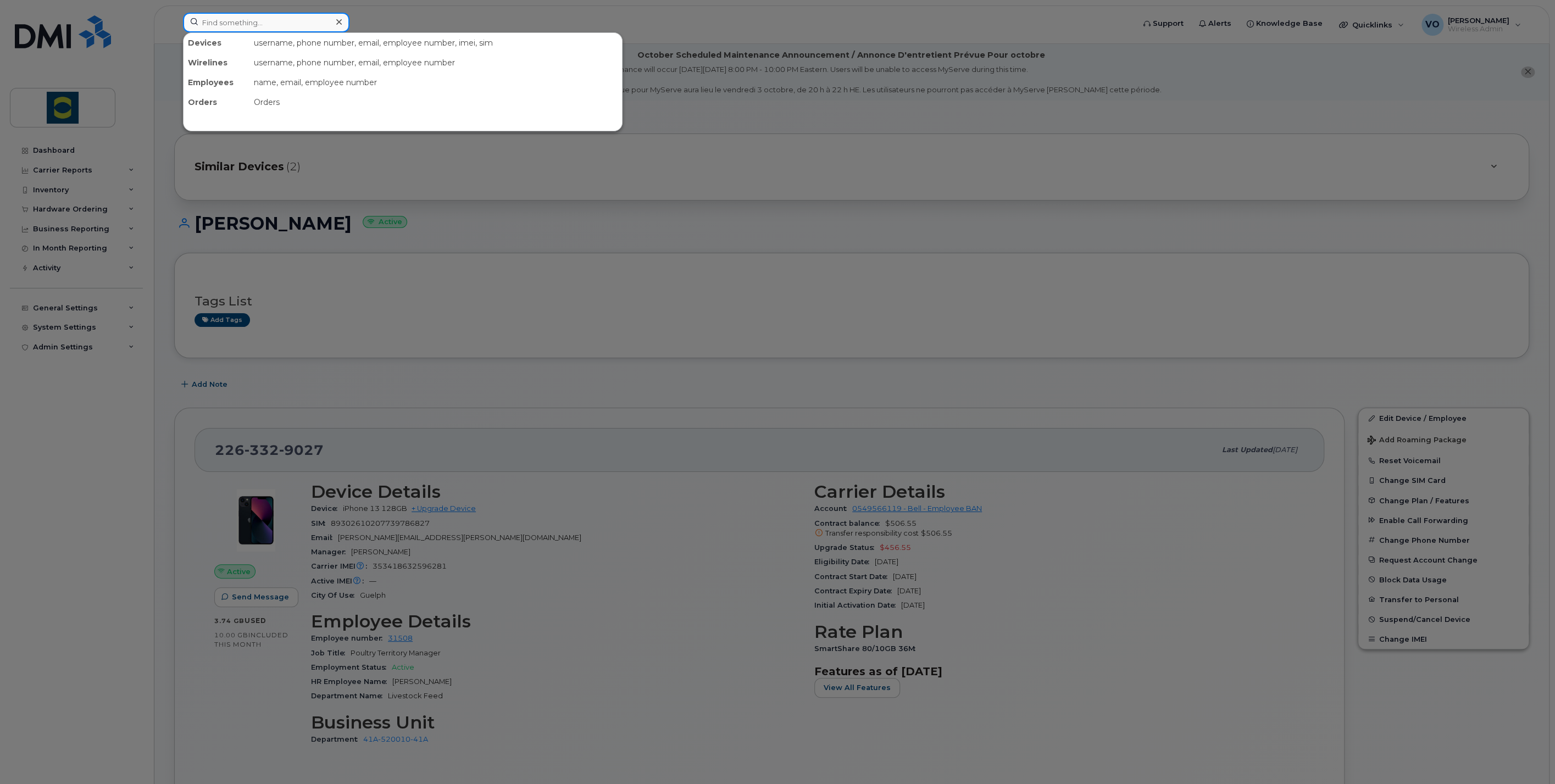
click at [293, 24] on input at bounding box center [266, 22] width 166 height 20
paste input "2263329027"
type input "2263329027"
click at [307, 80] on div "Devices Timothy Miller 226 - 332 - 9027 active -" at bounding box center [403, 82] width 440 height 99
drag, startPoint x: 309, startPoint y: 70, endPoint x: 465, endPoint y: 123, distance: 164.8
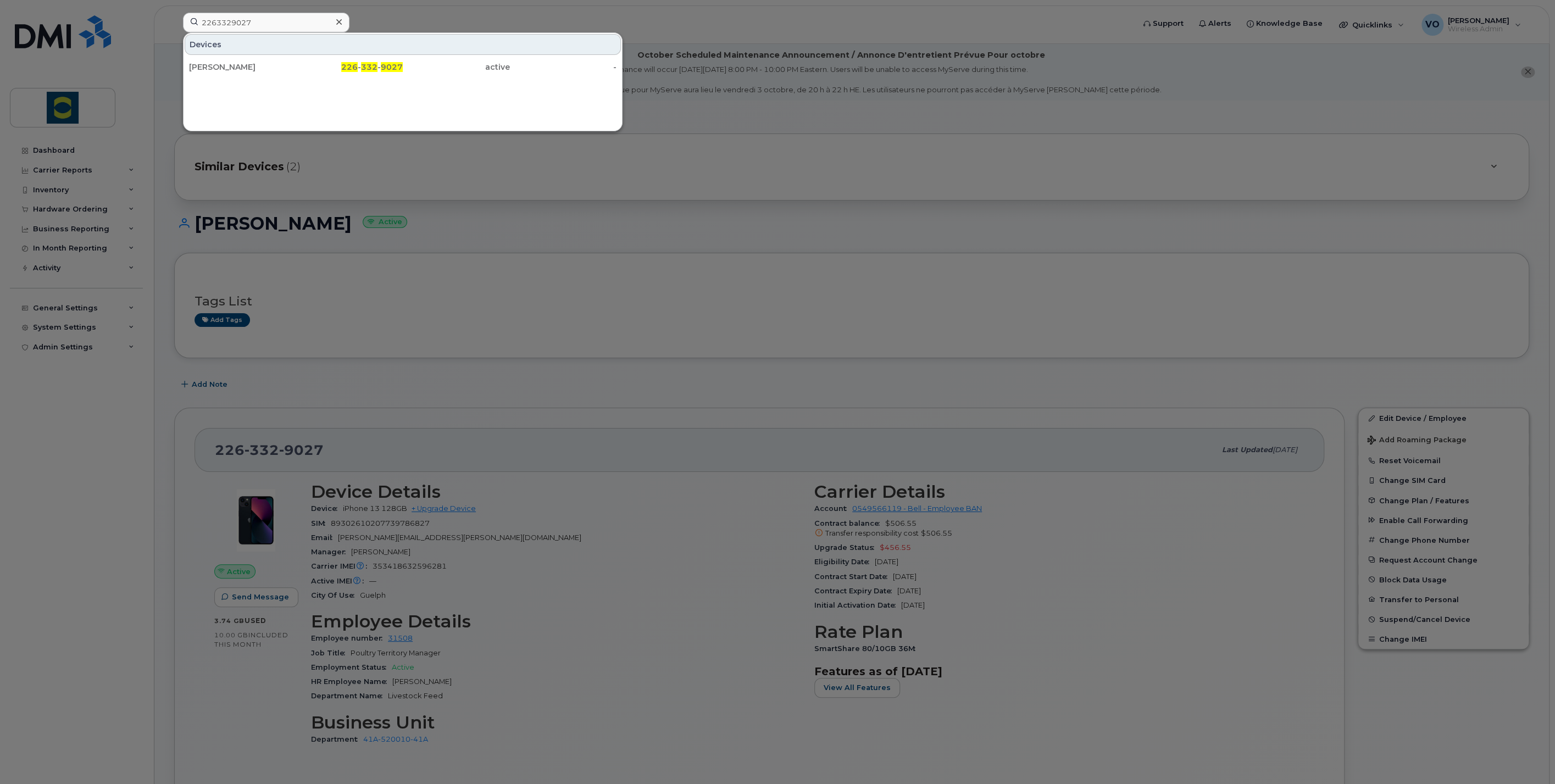
click at [309, 70] on div "226 - 332 - 9027" at bounding box center [350, 67] width 107 height 11
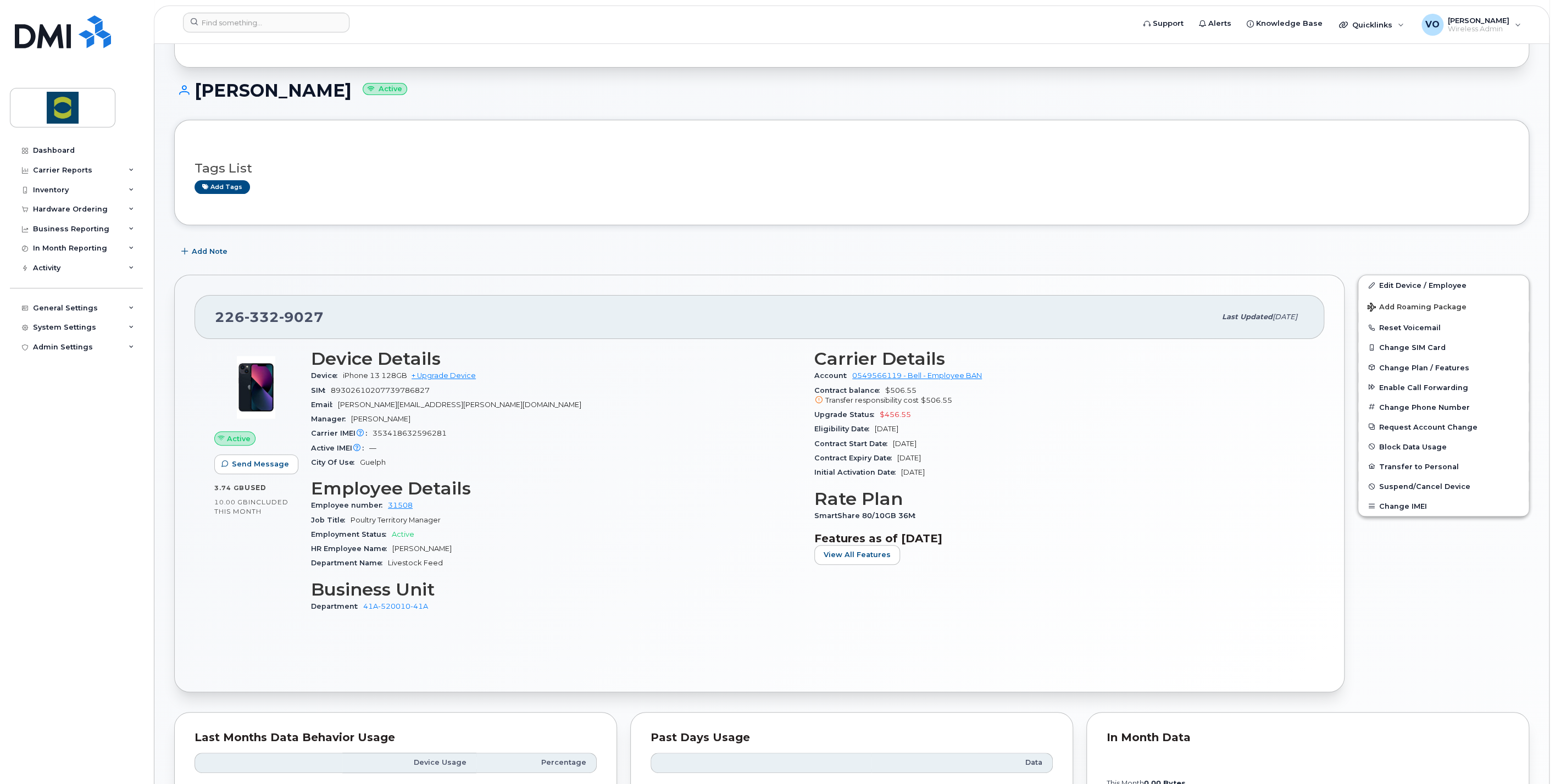
scroll to position [183, 0]
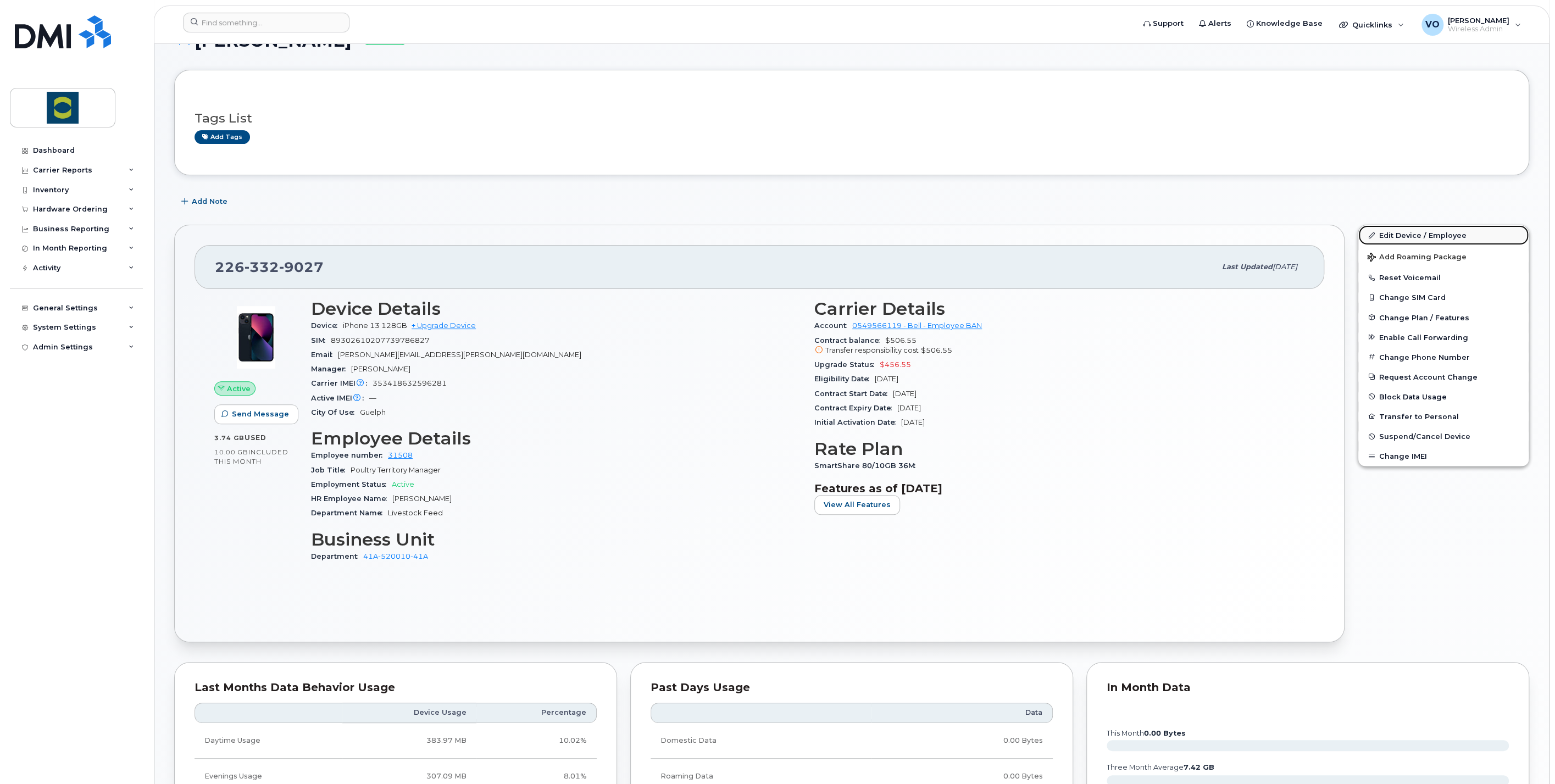
click at [1401, 232] on link "Edit Device / Employee" at bounding box center [1444, 235] width 171 height 20
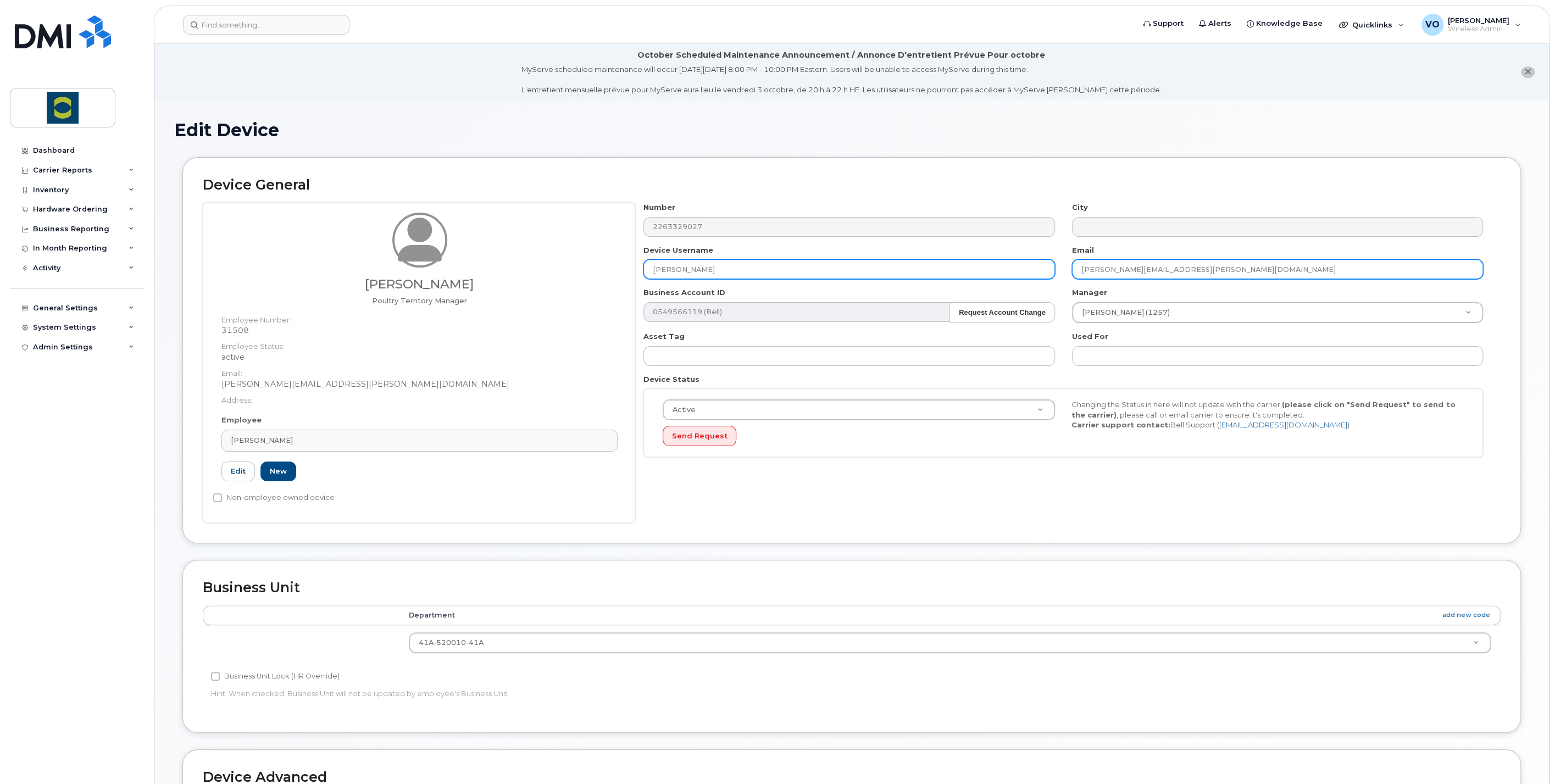
drag, startPoint x: 1231, startPoint y: 274, endPoint x: 1023, endPoint y: 274, distance: 208.0
click at [1023, 274] on div "Number 2263329027 City Device Username [PERSON_NAME] Email [PERSON_NAME][EMAIL_…" at bounding box center [1063, 333] width 857 height 263
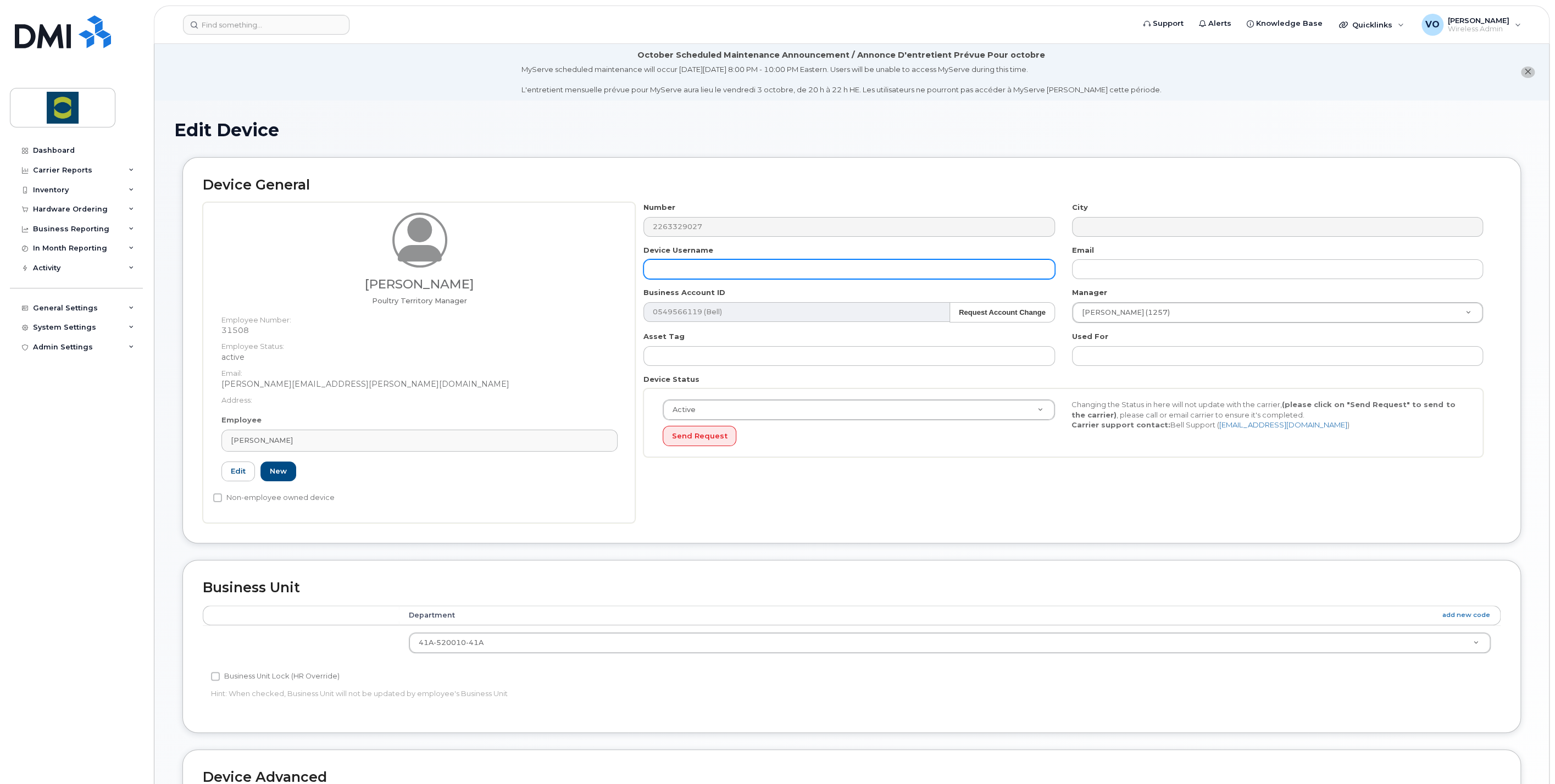
drag, startPoint x: 763, startPoint y: 264, endPoint x: 596, endPoint y: 265, distance: 167.0
click at [596, 265] on div "[PERSON_NAME] Poultry Territory Manager Employee Number: 31508 Employee Status:…" at bounding box center [852, 362] width 1298 height 321
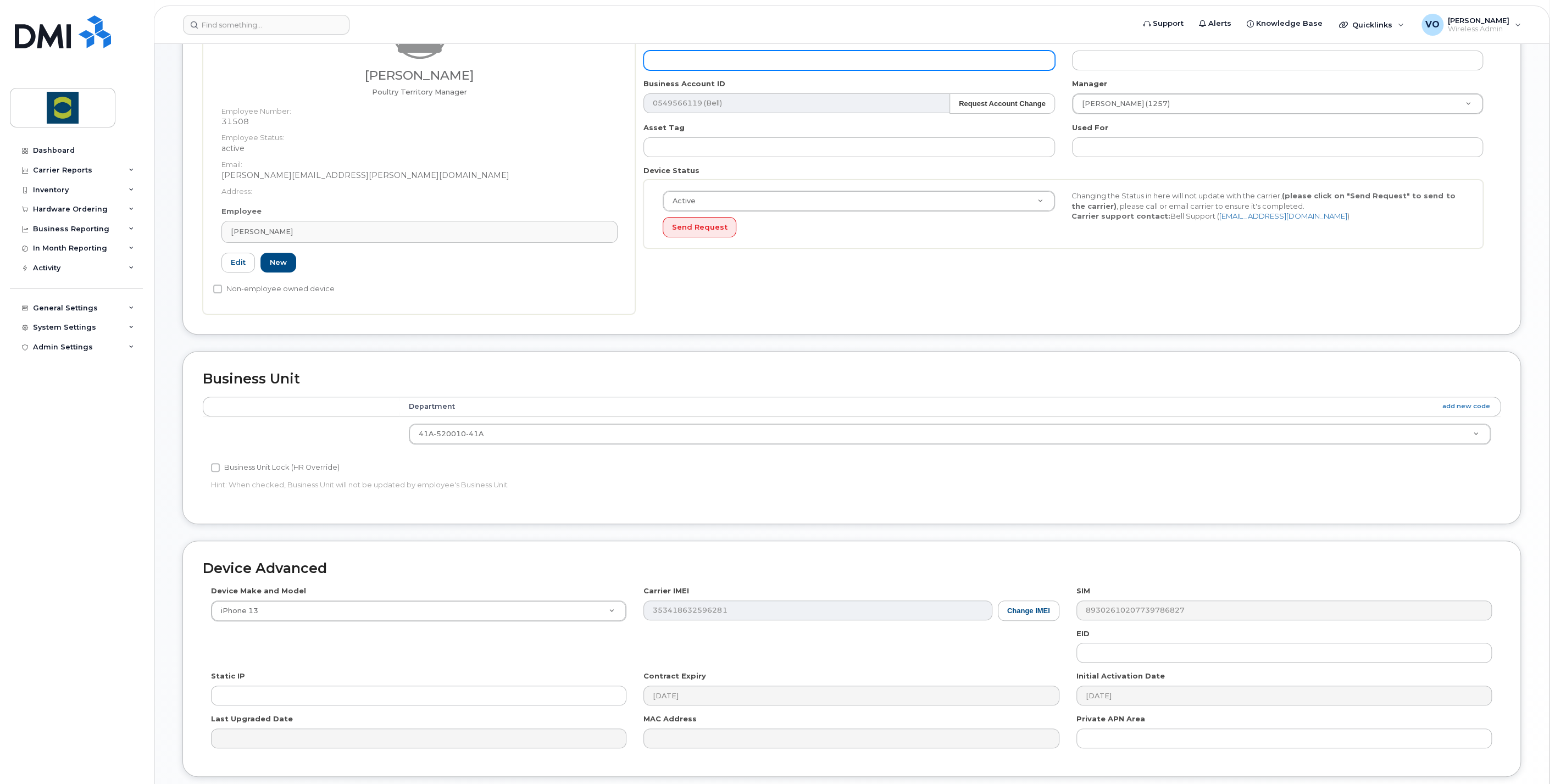
scroll to position [290, 0]
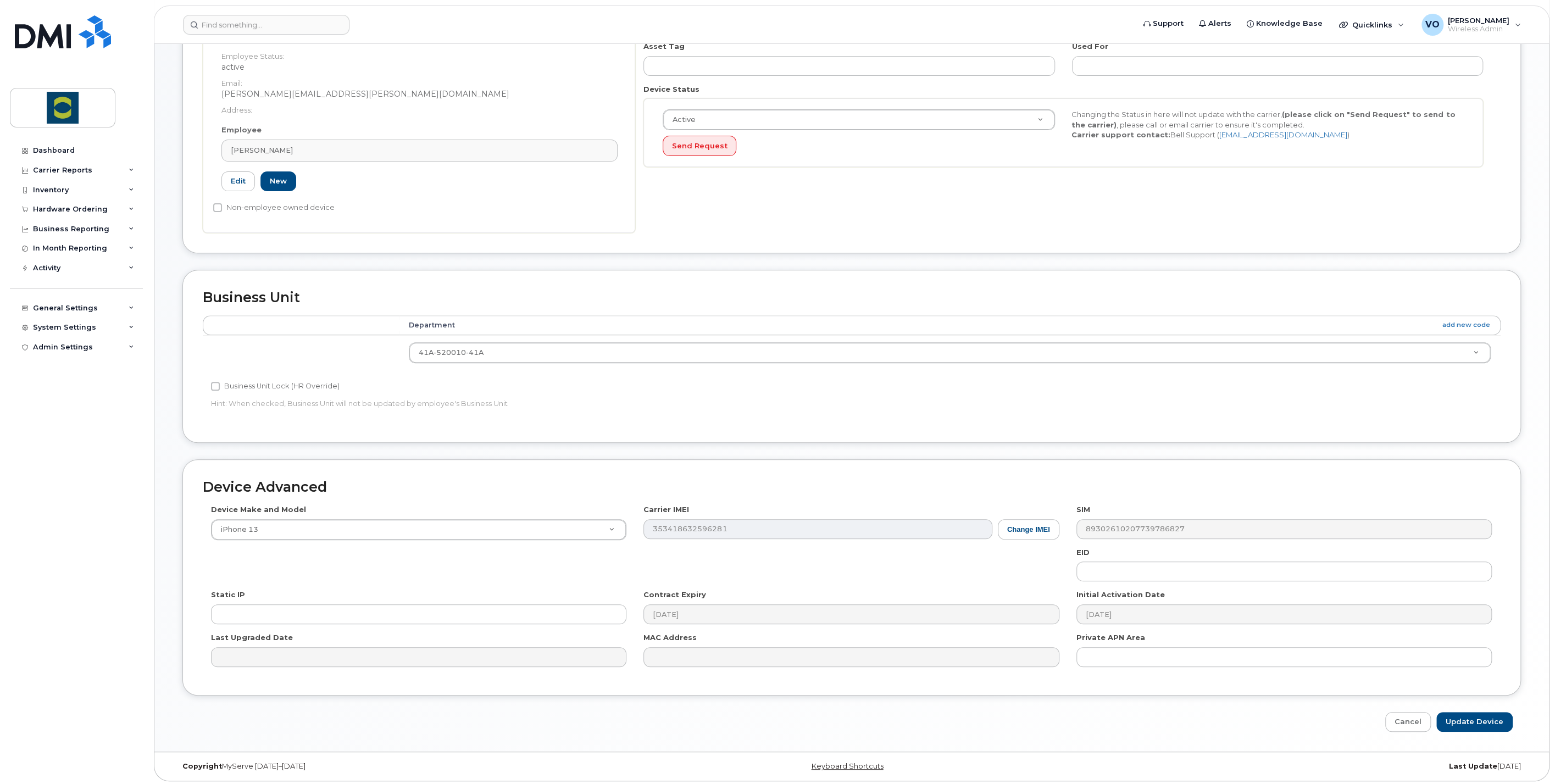
click at [1460, 730] on div "Edit Device Device General Timothy Miller Poultry Territory Manager Employee Nu…" at bounding box center [852, 281] width 1395 height 941
click at [1465, 719] on input "Update Device" at bounding box center [1475, 722] width 76 height 21
type input "Saving..."
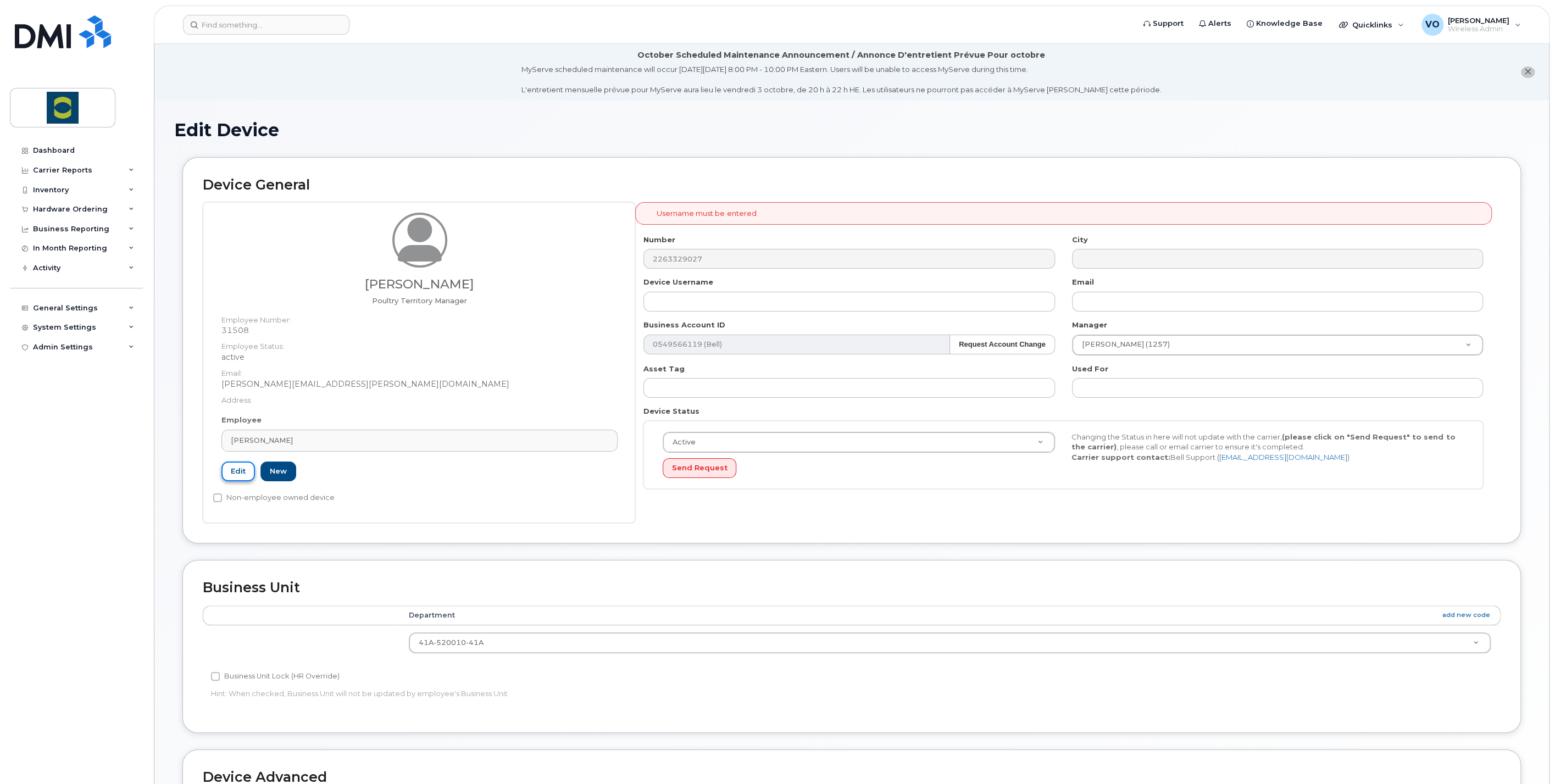
click at [235, 475] on link "Edit" at bounding box center [238, 471] width 33 height 21
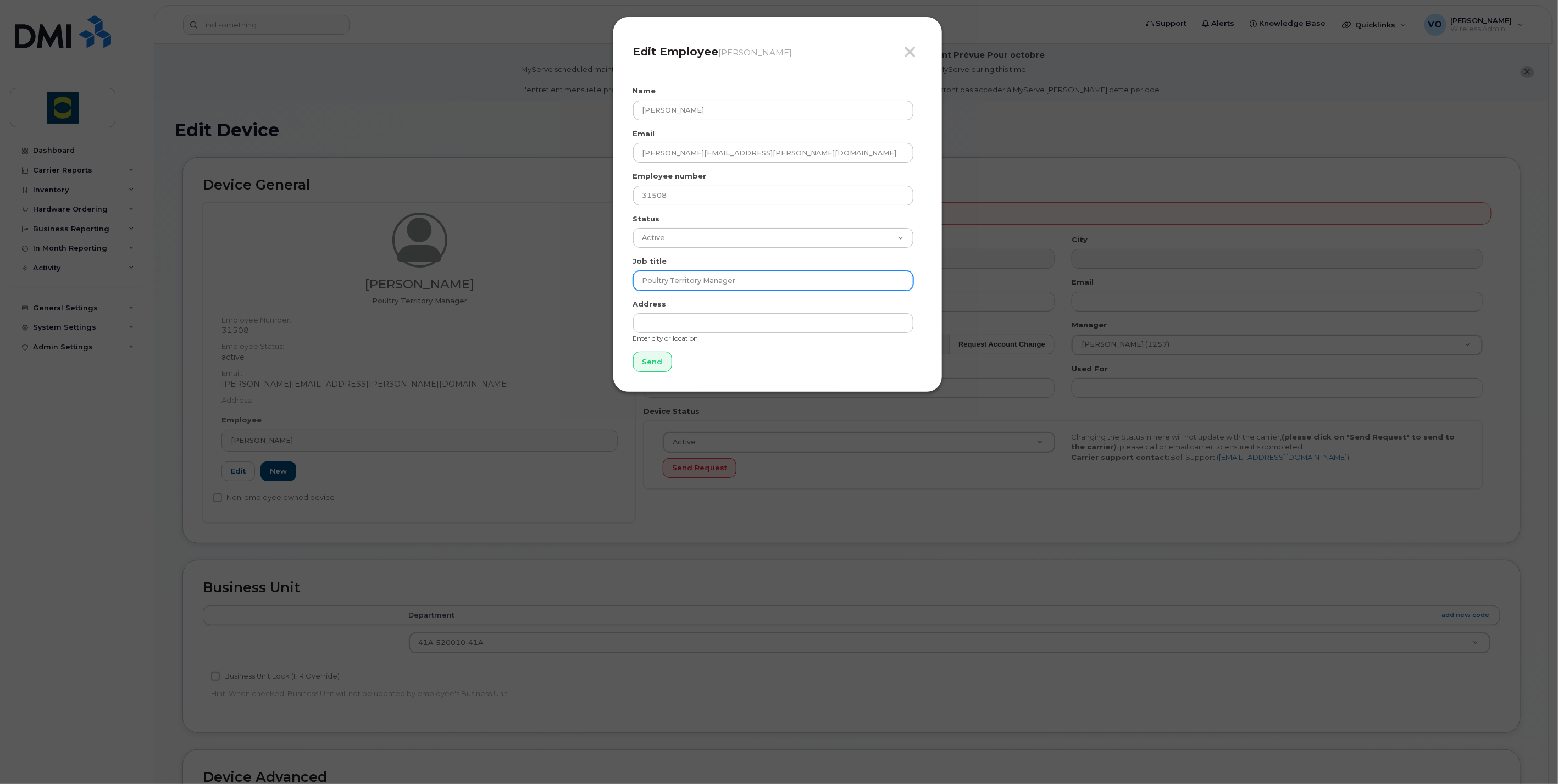
drag, startPoint x: 763, startPoint y: 276, endPoint x: 593, endPoint y: 277, distance: 170.0
click at [593, 277] on div "Close Edit Employee Timothy Miller Name Timothy Miller Email timothy.miller@tro…" at bounding box center [779, 392] width 1558 height 784
drag, startPoint x: 538, startPoint y: 155, endPoint x: 620, endPoint y: 155, distance: 82.0
click at [536, 155] on div "Close Edit Employee Timothy Miller Name Timothy Miller Email timothy.miller@tro…" at bounding box center [779, 392] width 1558 height 784
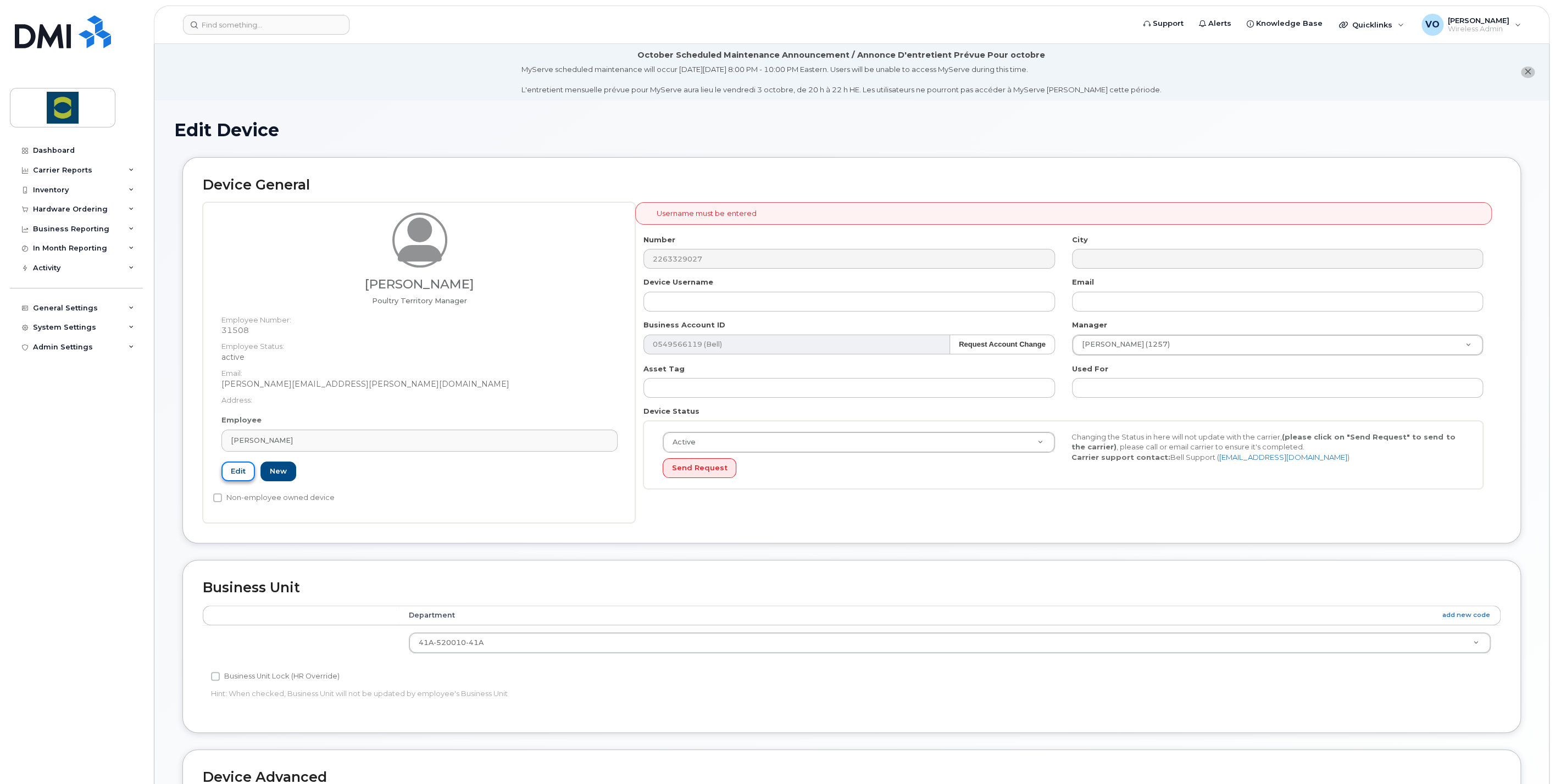
click at [239, 477] on link "Edit" at bounding box center [238, 471] width 33 height 21
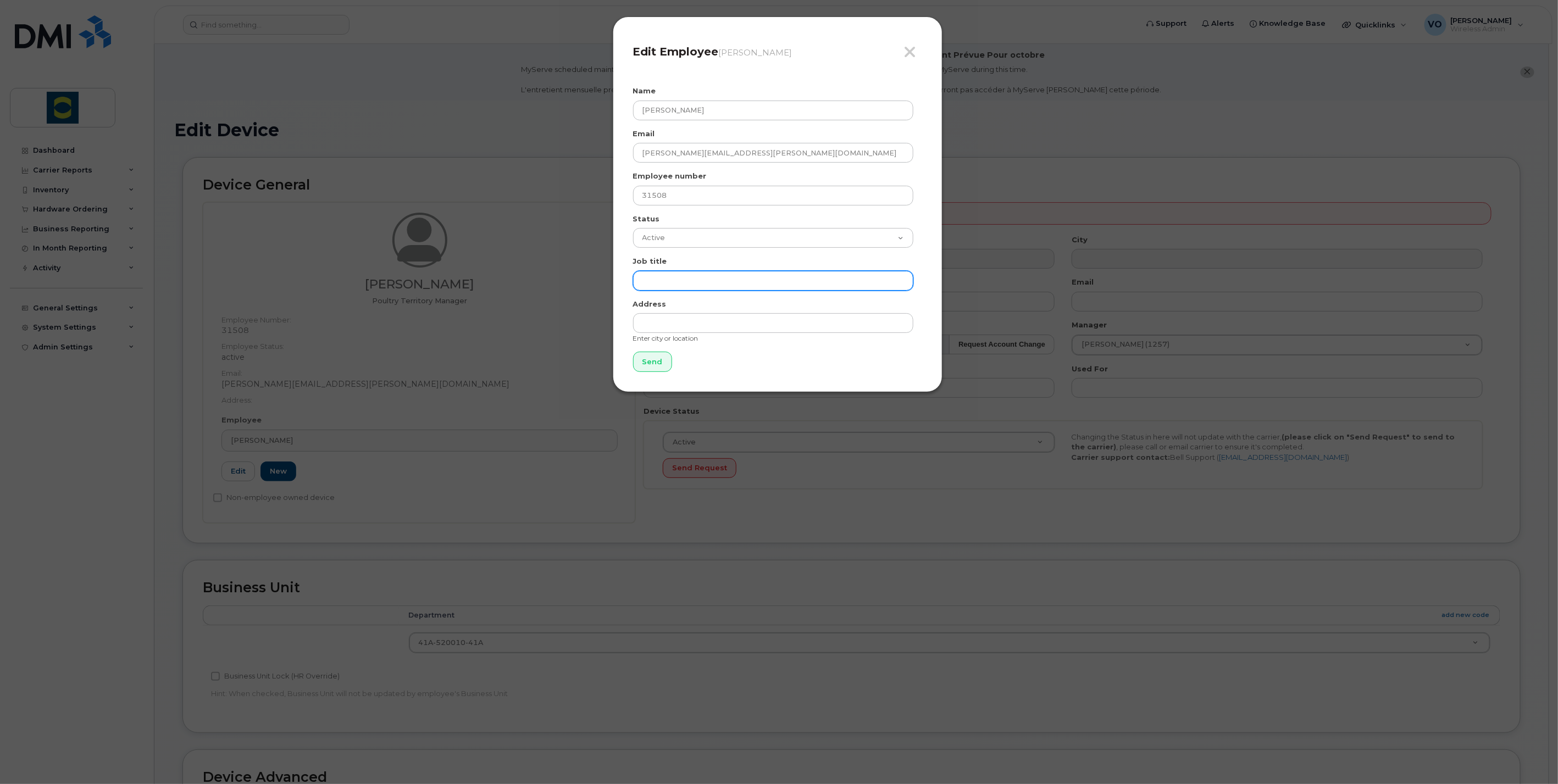
drag, startPoint x: 745, startPoint y: 280, endPoint x: 554, endPoint y: 259, distance: 192.2
click at [554, 259] on div "Close Edit Employee Timothy Miller Name Timothy Miller Email timothy.miller@tro…" at bounding box center [779, 392] width 1558 height 784
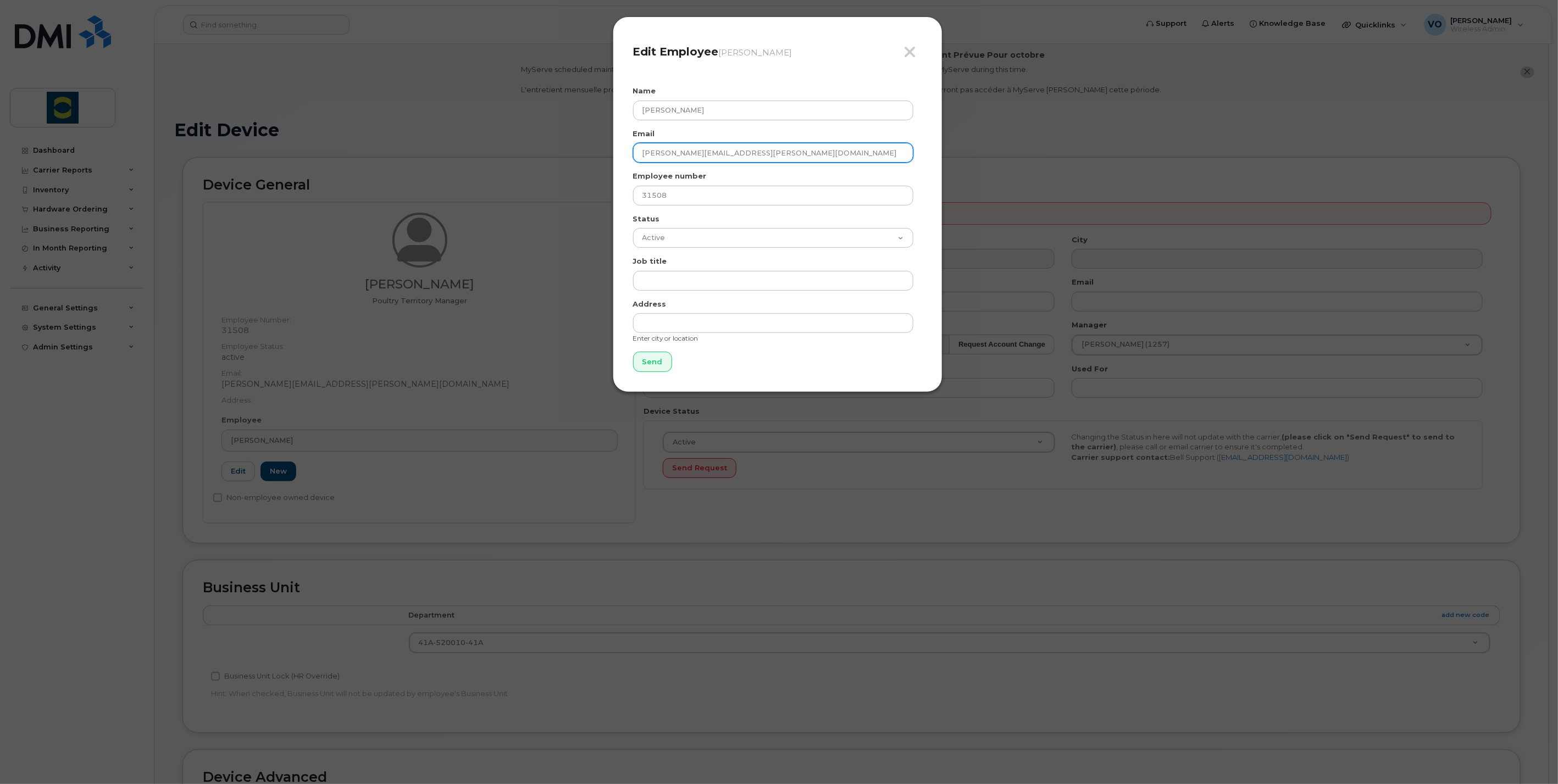
drag, startPoint x: 785, startPoint y: 149, endPoint x: 537, endPoint y: 123, distance: 249.4
click at [537, 123] on div "Close Edit Employee Timothy Miller Name Timothy Miller Email timothy.miller@tro…" at bounding box center [779, 392] width 1558 height 784
click at [647, 364] on input "Send" at bounding box center [653, 362] width 39 height 21
type input "Send"
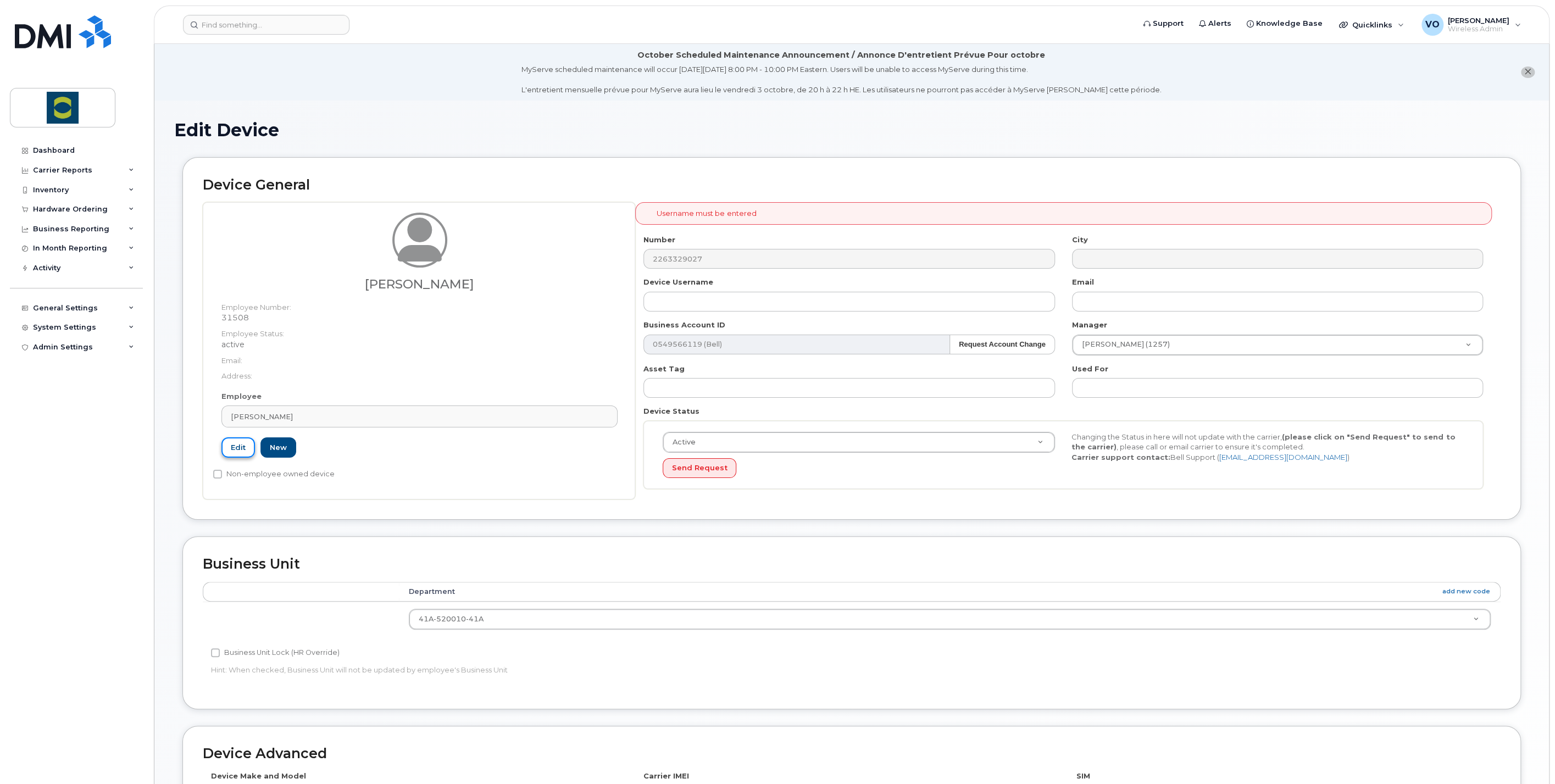
click at [238, 447] on link "Edit" at bounding box center [238, 447] width 33 height 21
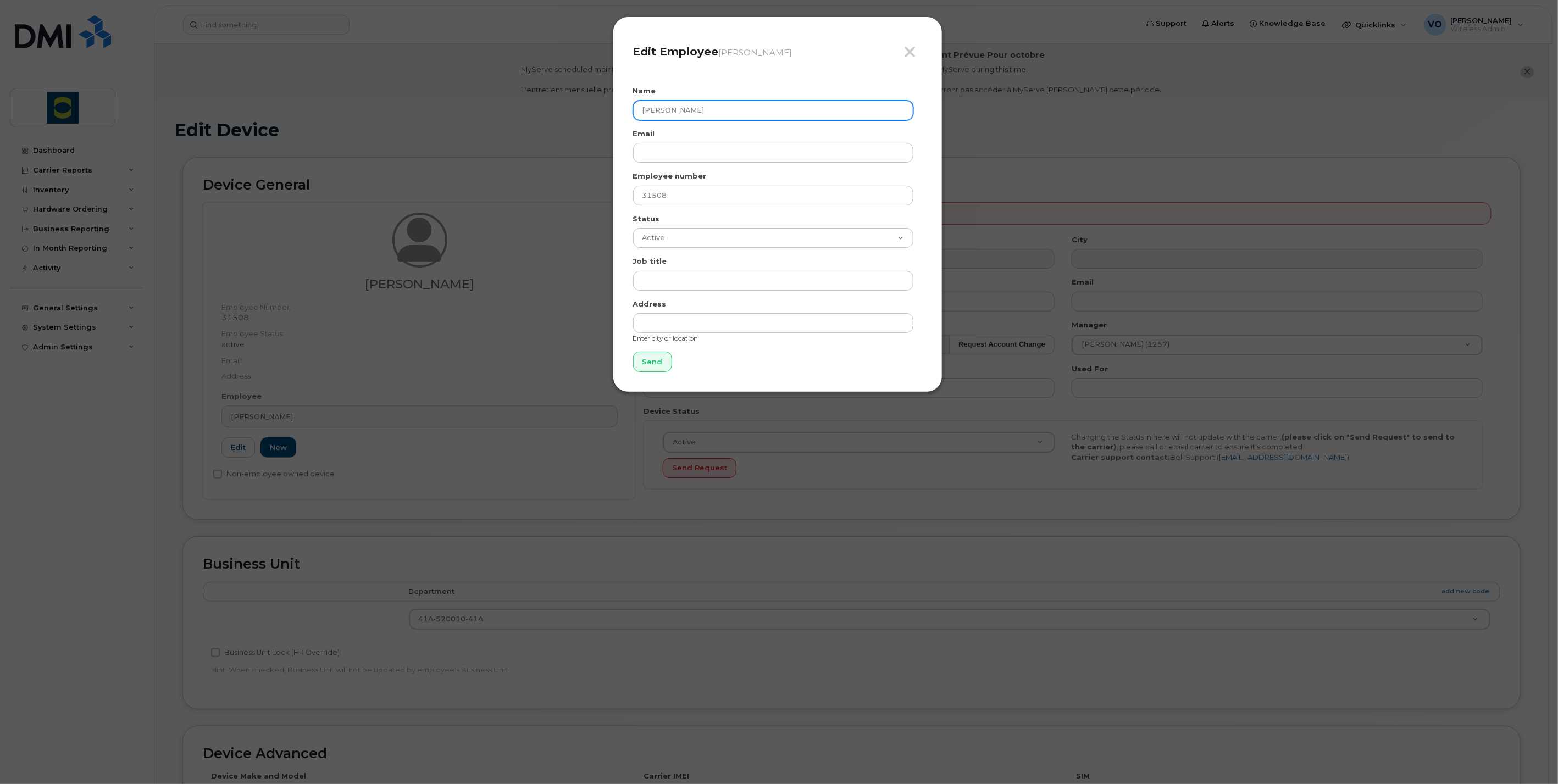
drag, startPoint x: 723, startPoint y: 111, endPoint x: 579, endPoint y: 120, distance: 144.3
click at [579, 120] on div "Close Edit Employee Timothy Miller Name Timothy Miller Email Employee number 31…" at bounding box center [779, 392] width 1558 height 784
click at [648, 364] on input "Send" at bounding box center [653, 362] width 39 height 21
type input "."
click at [644, 363] on input "Send" at bounding box center [653, 362] width 39 height 21
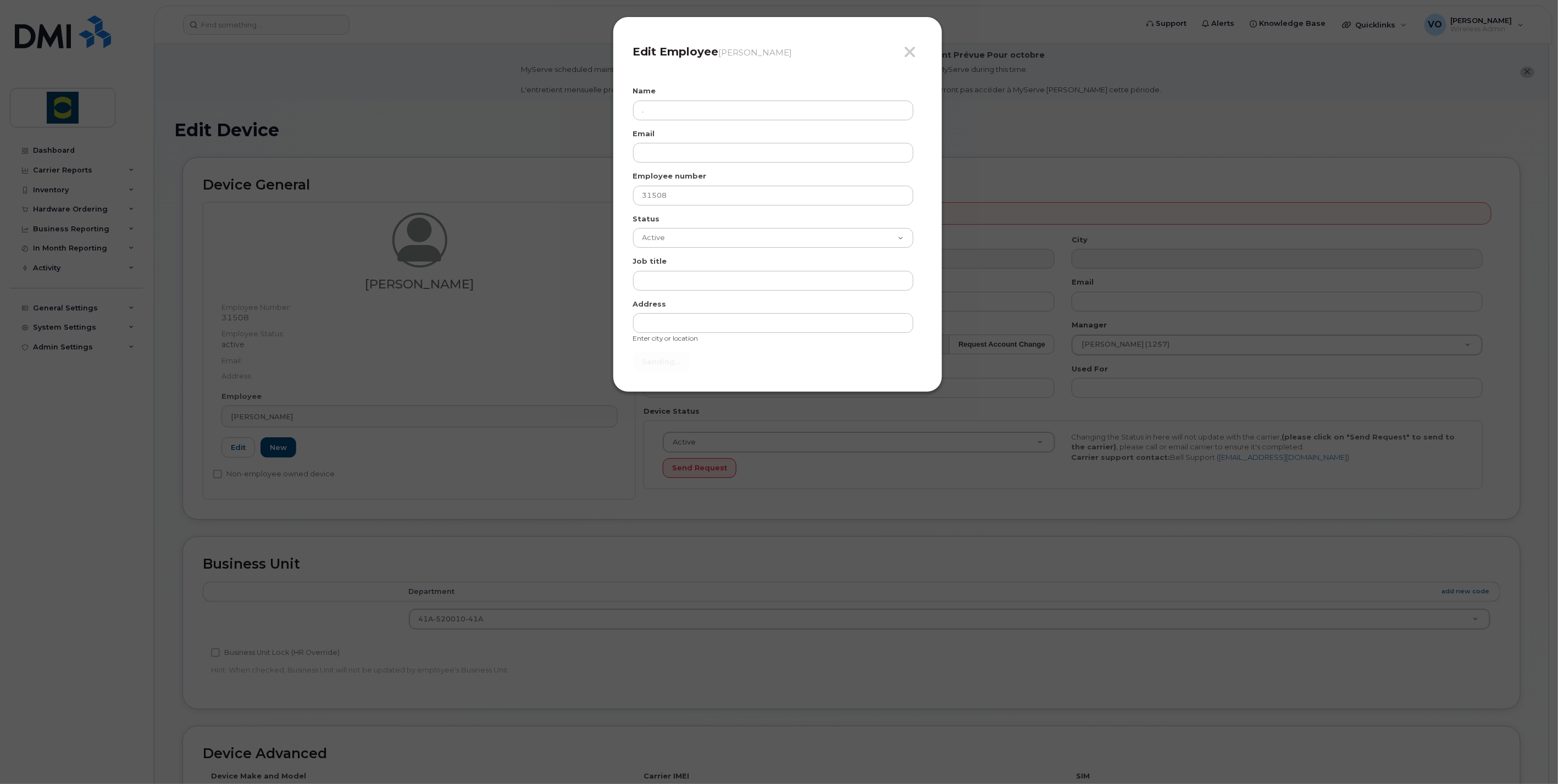
type input "Send"
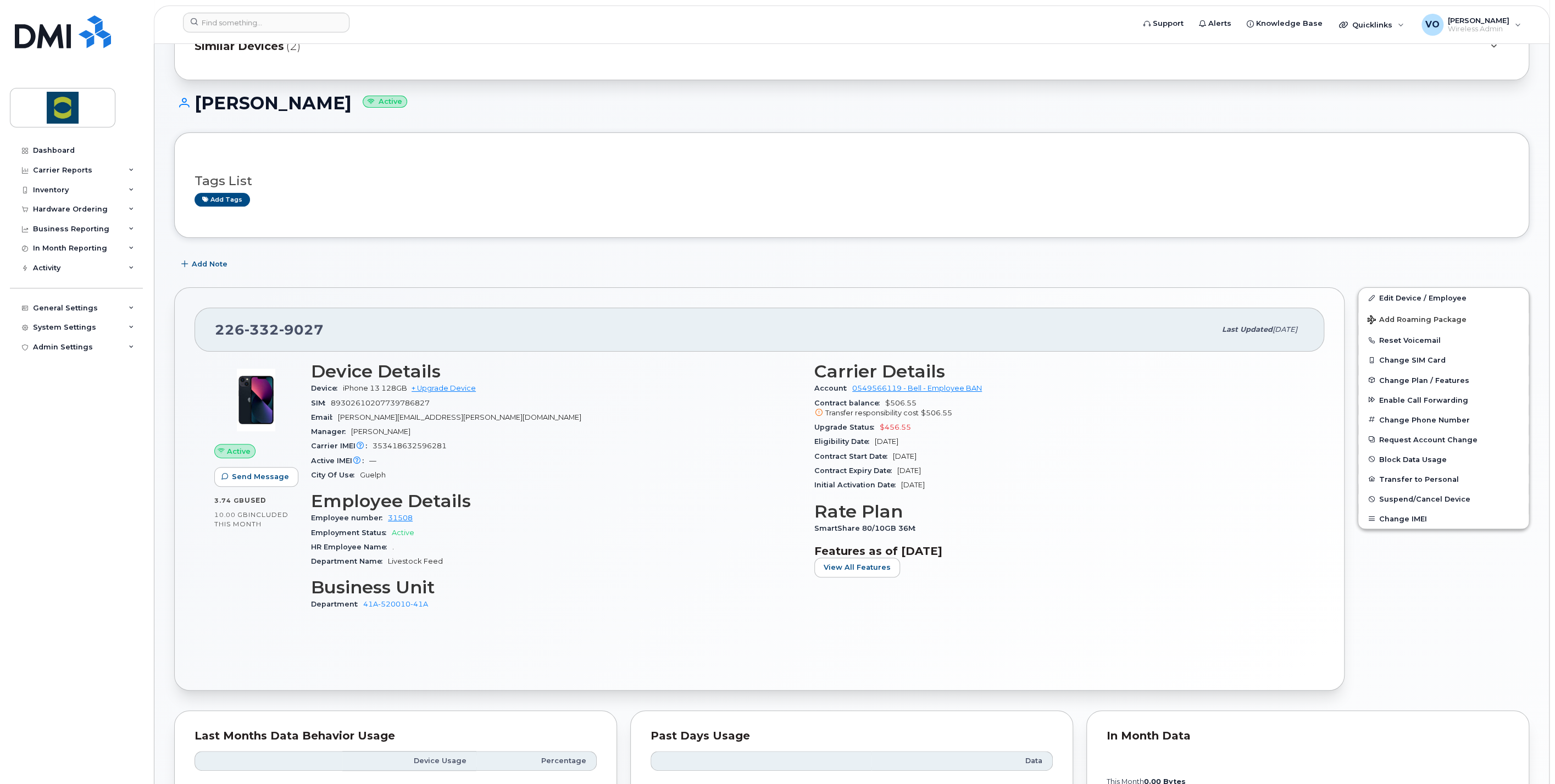
scroll to position [122, 0]
drag, startPoint x: 1395, startPoint y: 293, endPoint x: 1513, endPoint y: 294, distance: 118.0
click at [1395, 293] on link "Edit Device / Employee" at bounding box center [1444, 296] width 171 height 20
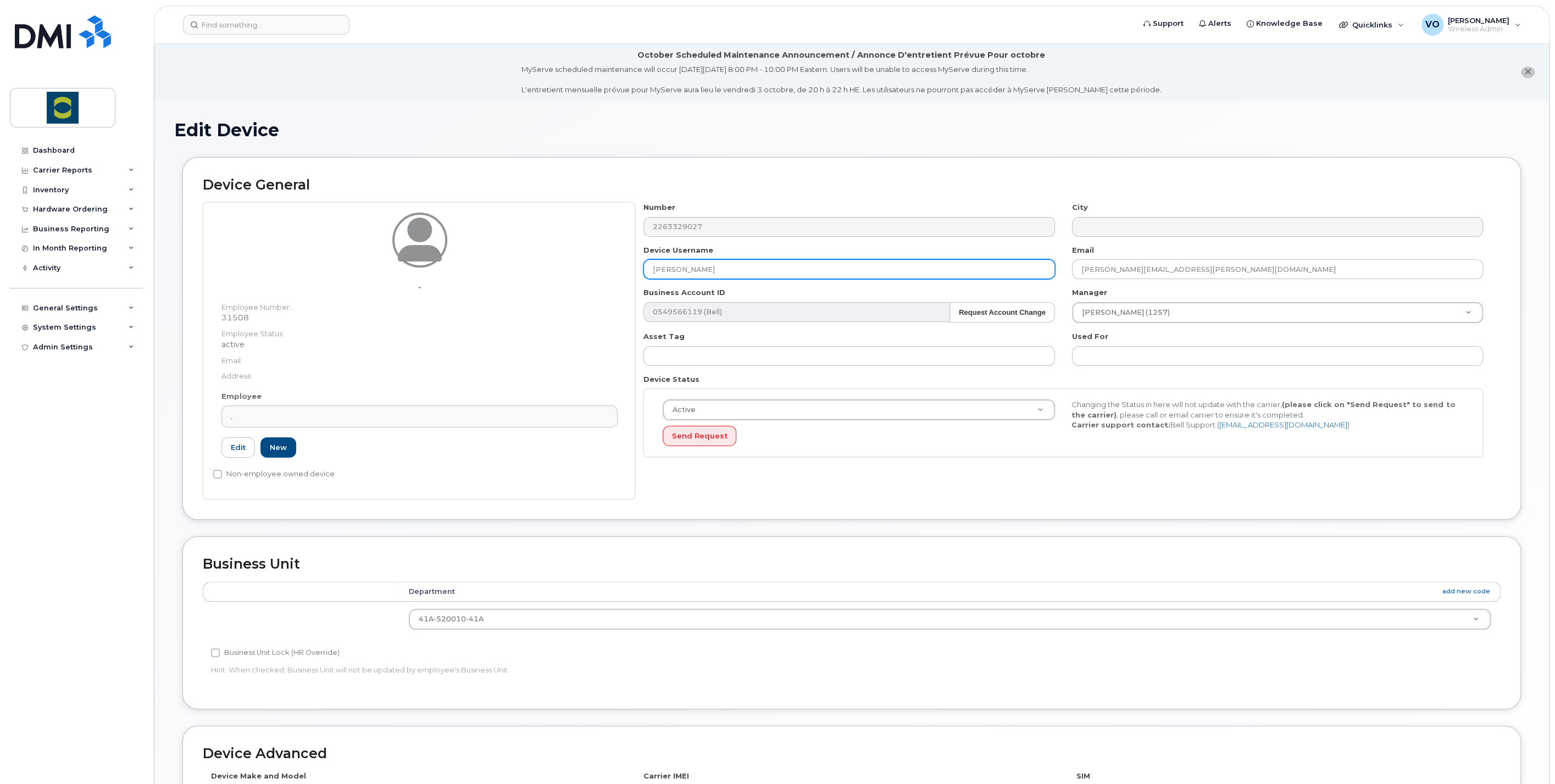
drag, startPoint x: 741, startPoint y: 267, endPoint x: 652, endPoint y: 271, distance: 89.1
click at [652, 271] on input "[PERSON_NAME]" at bounding box center [849, 269] width 411 height 20
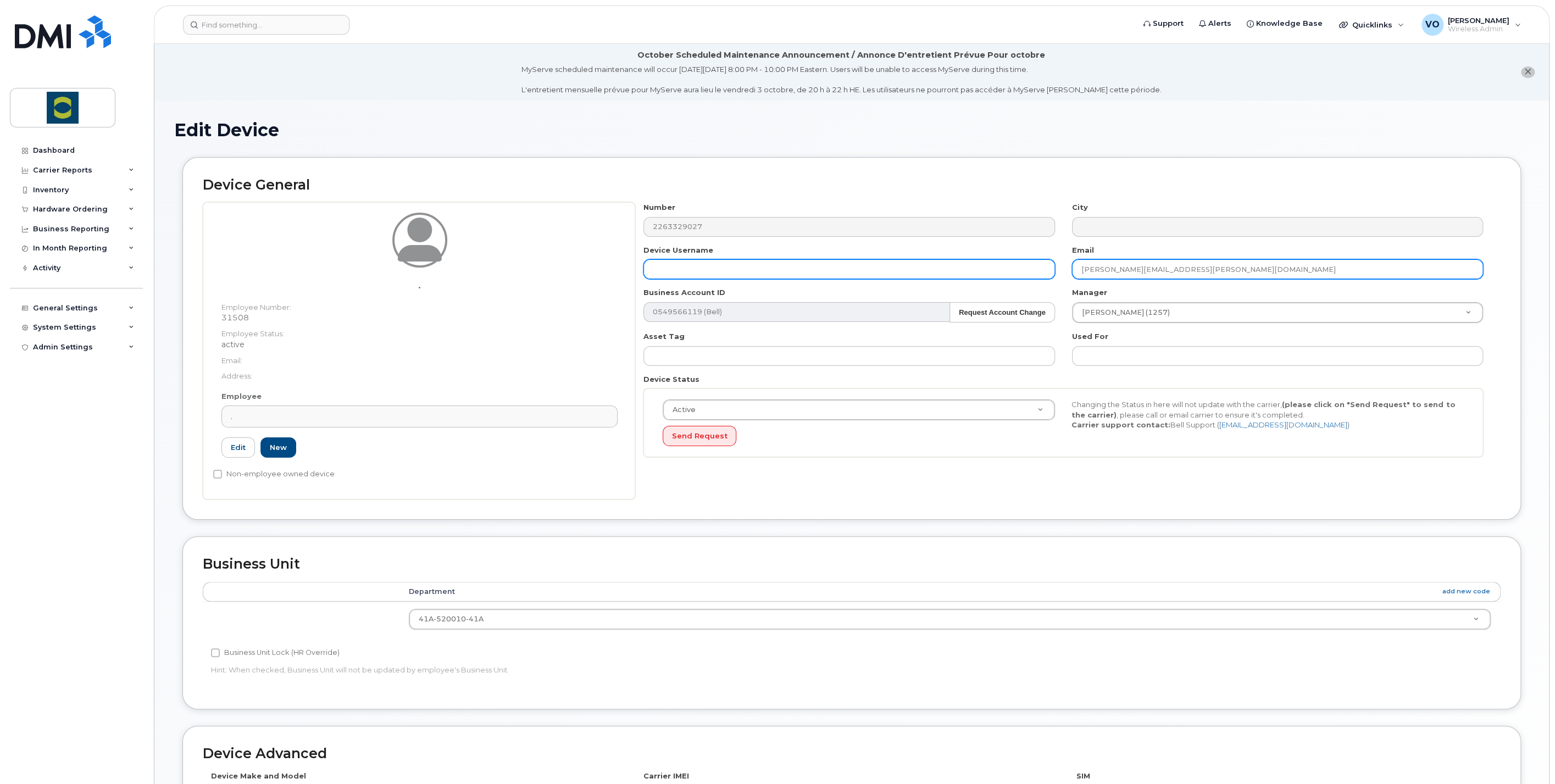
drag, startPoint x: 1234, startPoint y: 265, endPoint x: 974, endPoint y: 264, distance: 260.0
click at [974, 264] on div "Number 2263329027 City Device Username Email timothy.miller@trouwnutrition.com …" at bounding box center [1063, 333] width 857 height 263
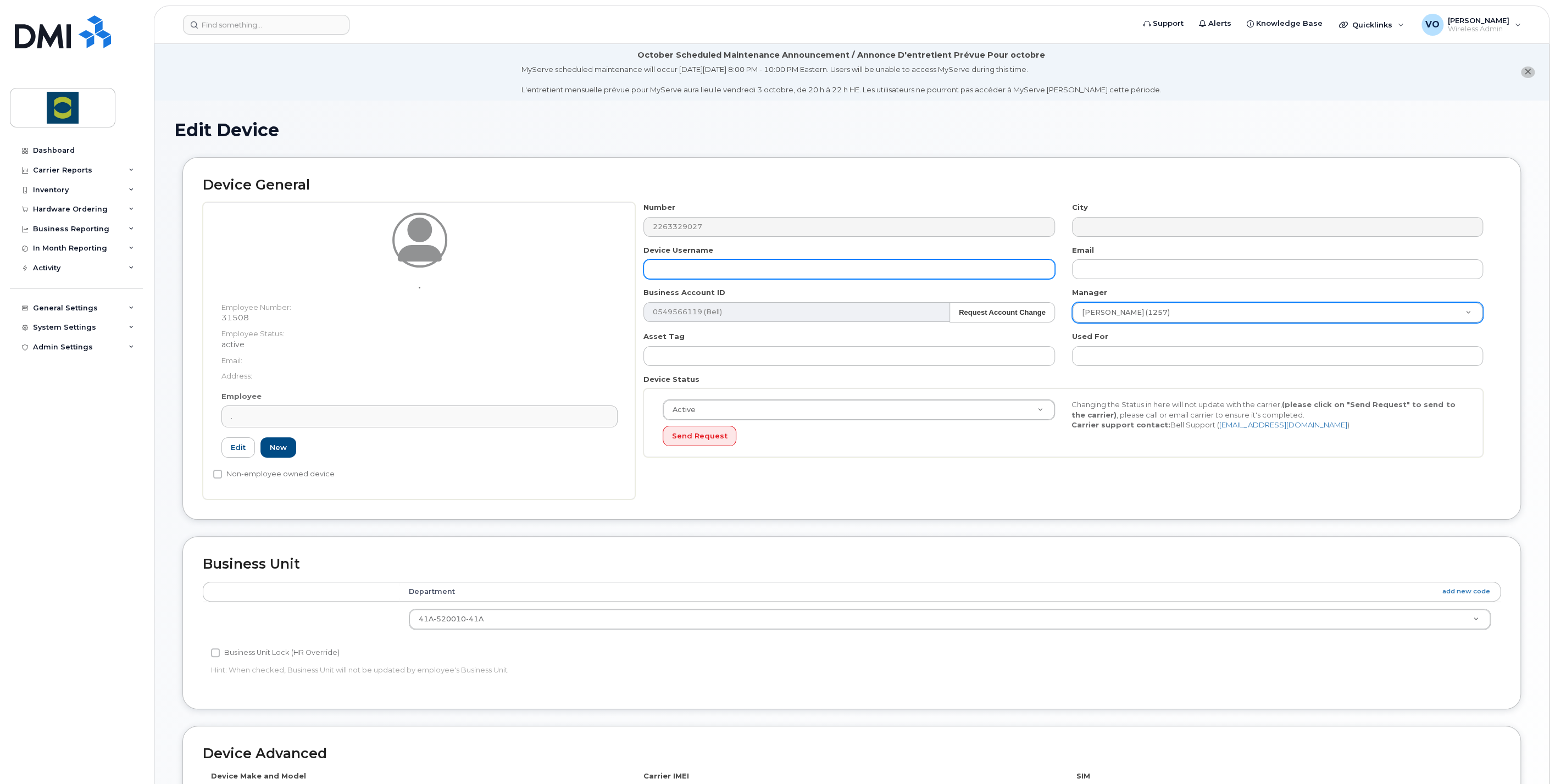
click at [731, 270] on input "text" at bounding box center [849, 269] width 411 height 20
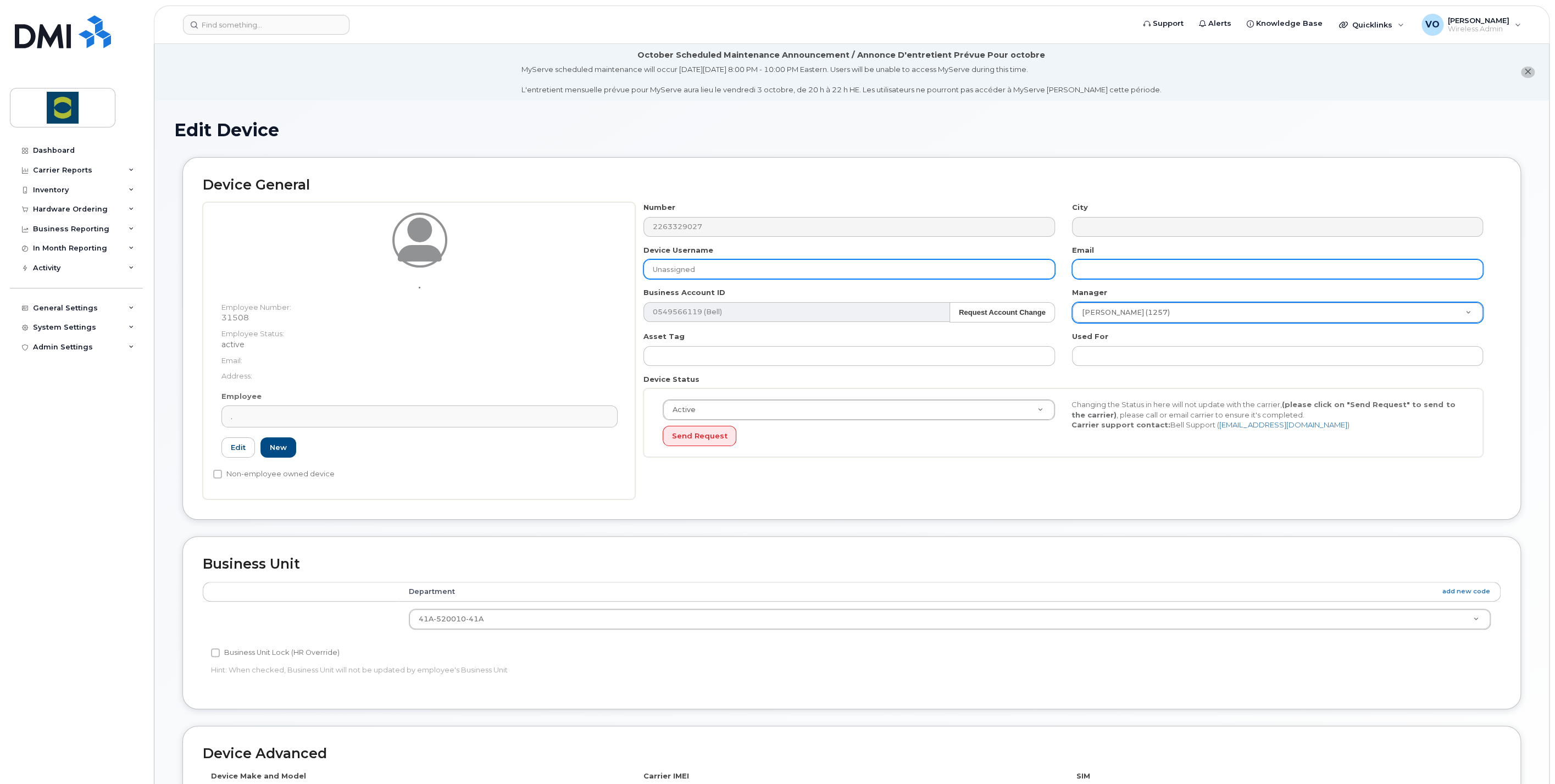
type input "Unassigned"
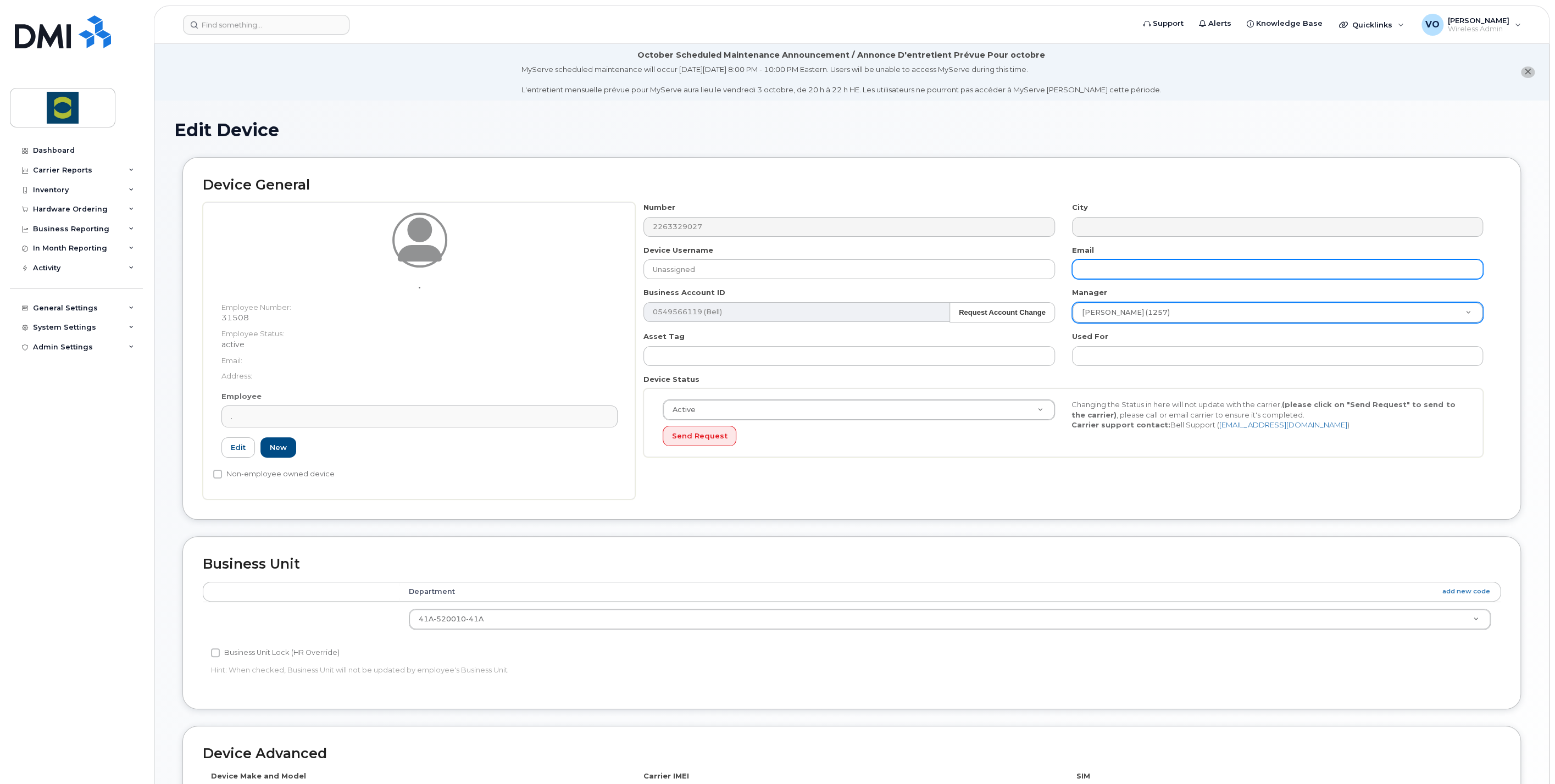
click at [1118, 267] on input "text" at bounding box center [1278, 269] width 411 height 20
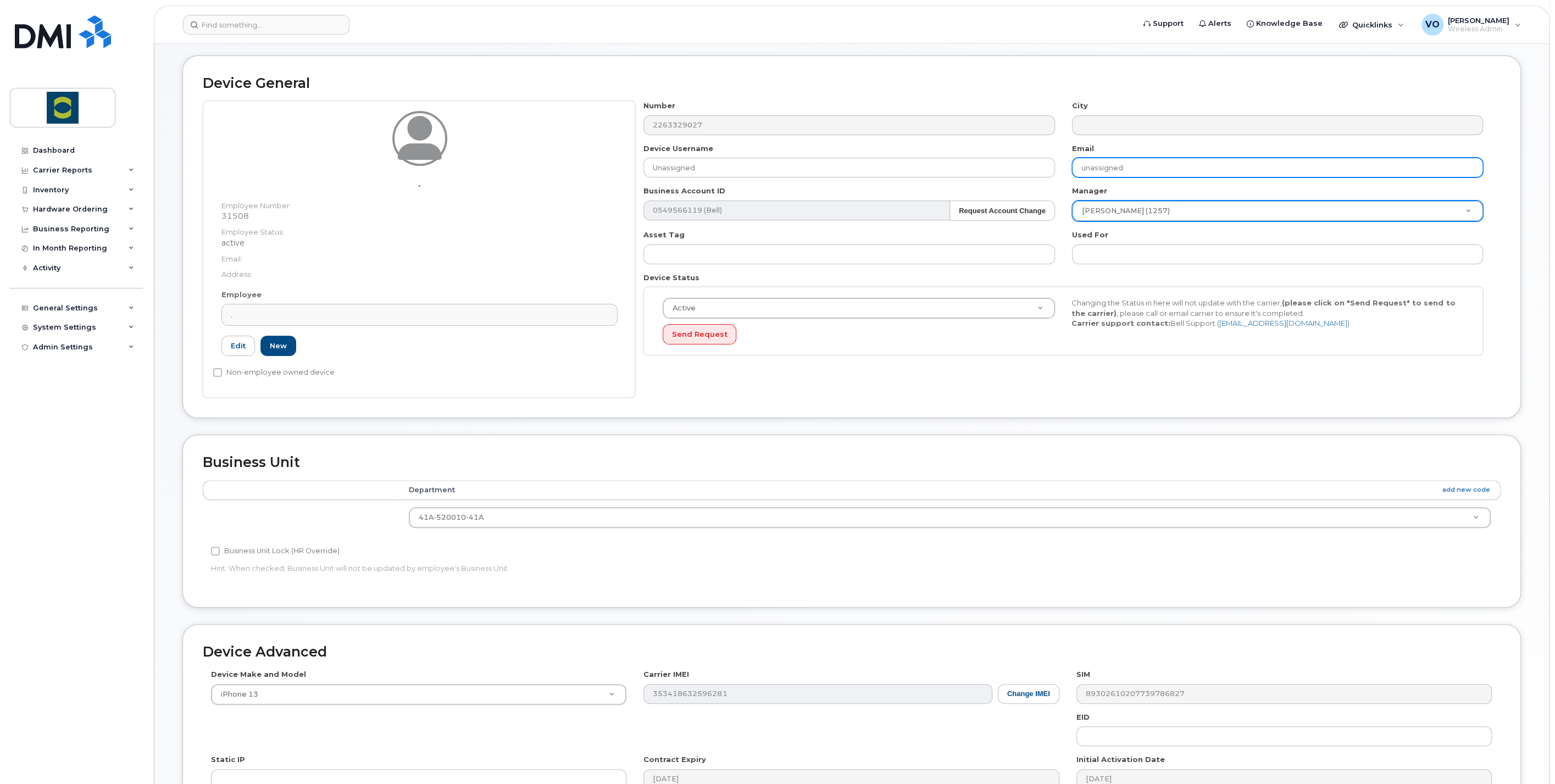
scroll to position [267, 0]
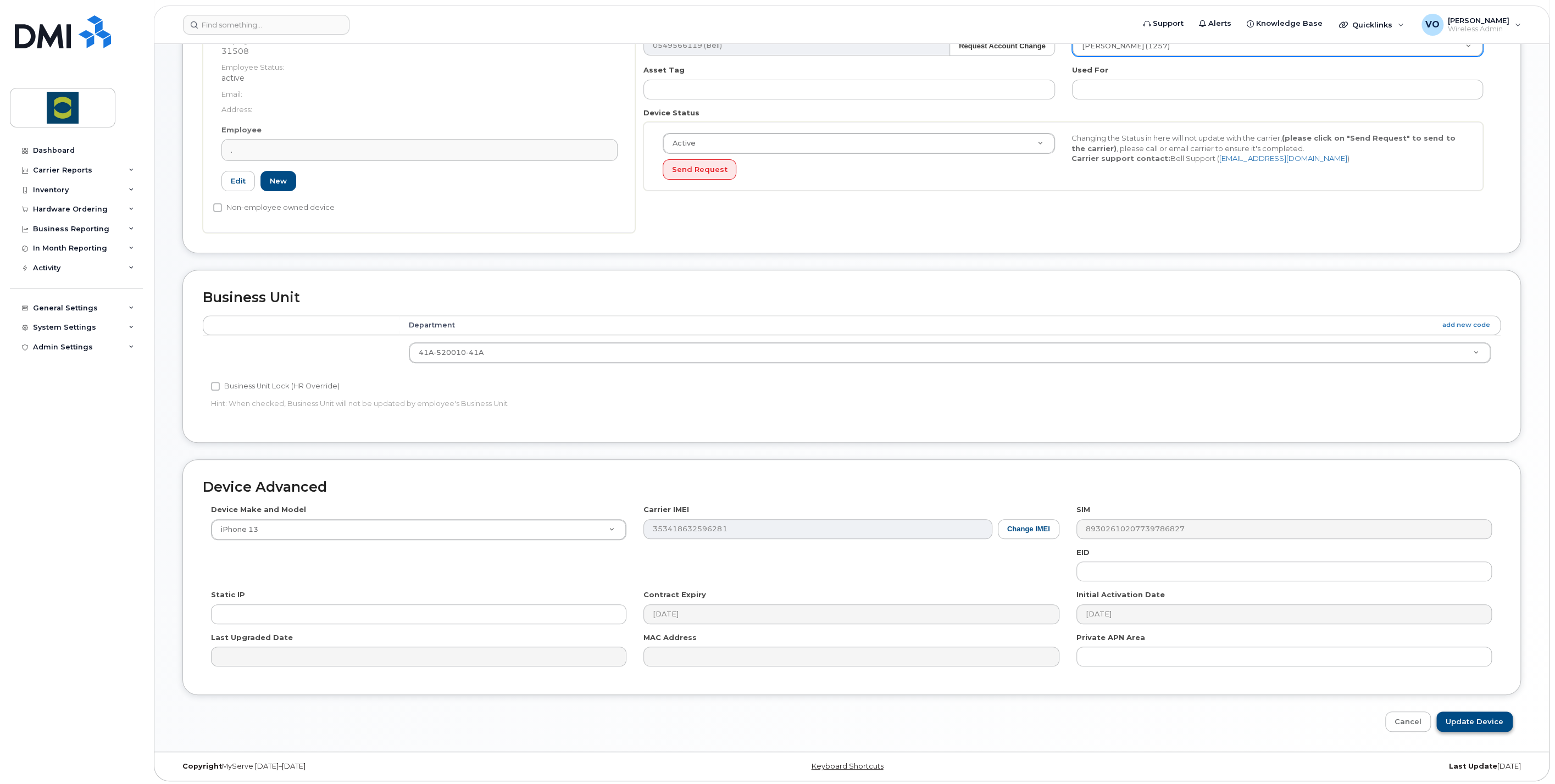
type input "unassigned"
click at [1470, 713] on input "Update Device" at bounding box center [1475, 722] width 76 height 21
type input "Saving..."
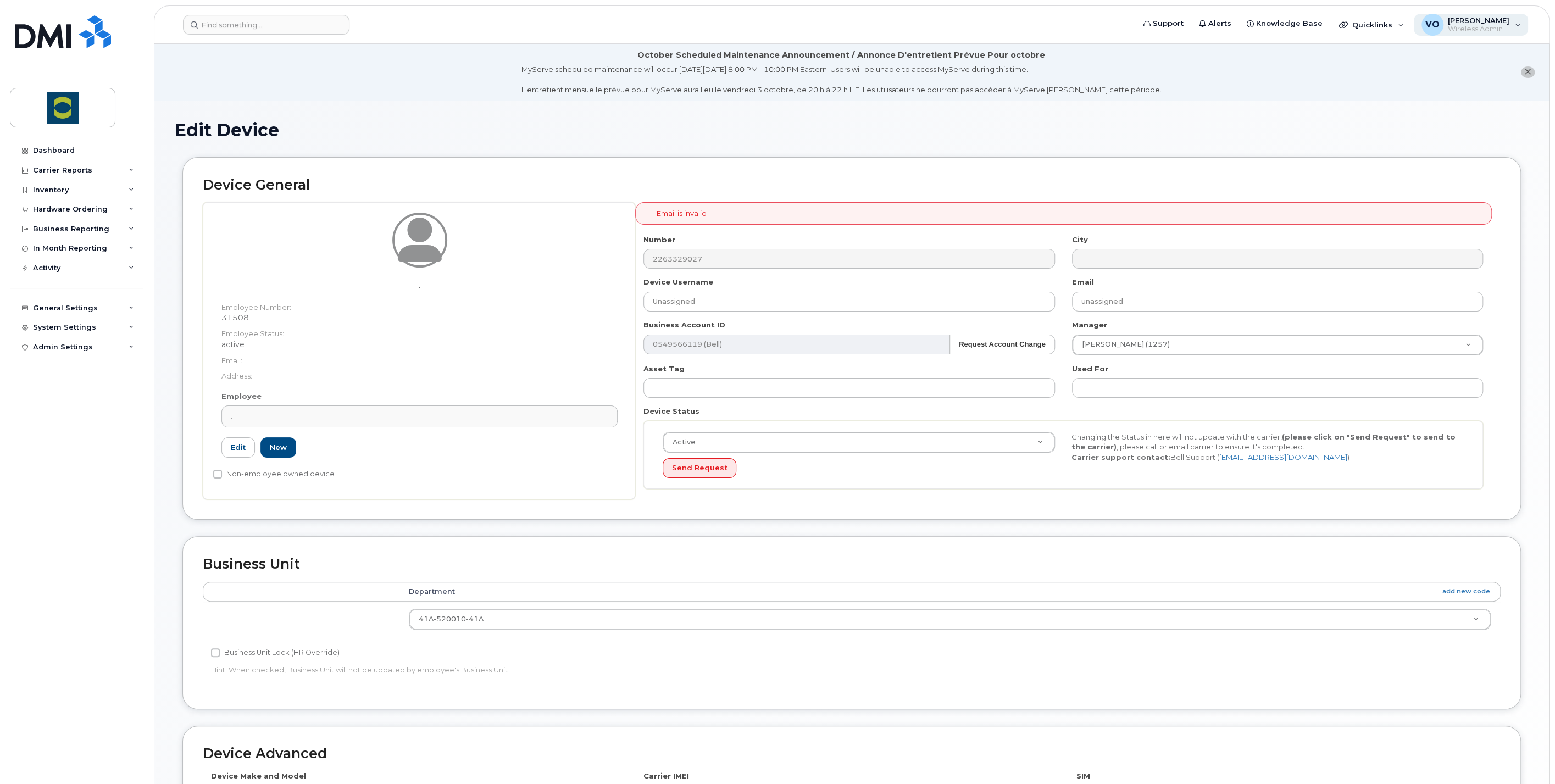
click at [1490, 21] on span "[PERSON_NAME]" at bounding box center [1479, 20] width 62 height 9
click at [1389, 189] on div "Sign out" at bounding box center [1449, 193] width 158 height 21
